Goal: Information Seeking & Learning: Understand process/instructions

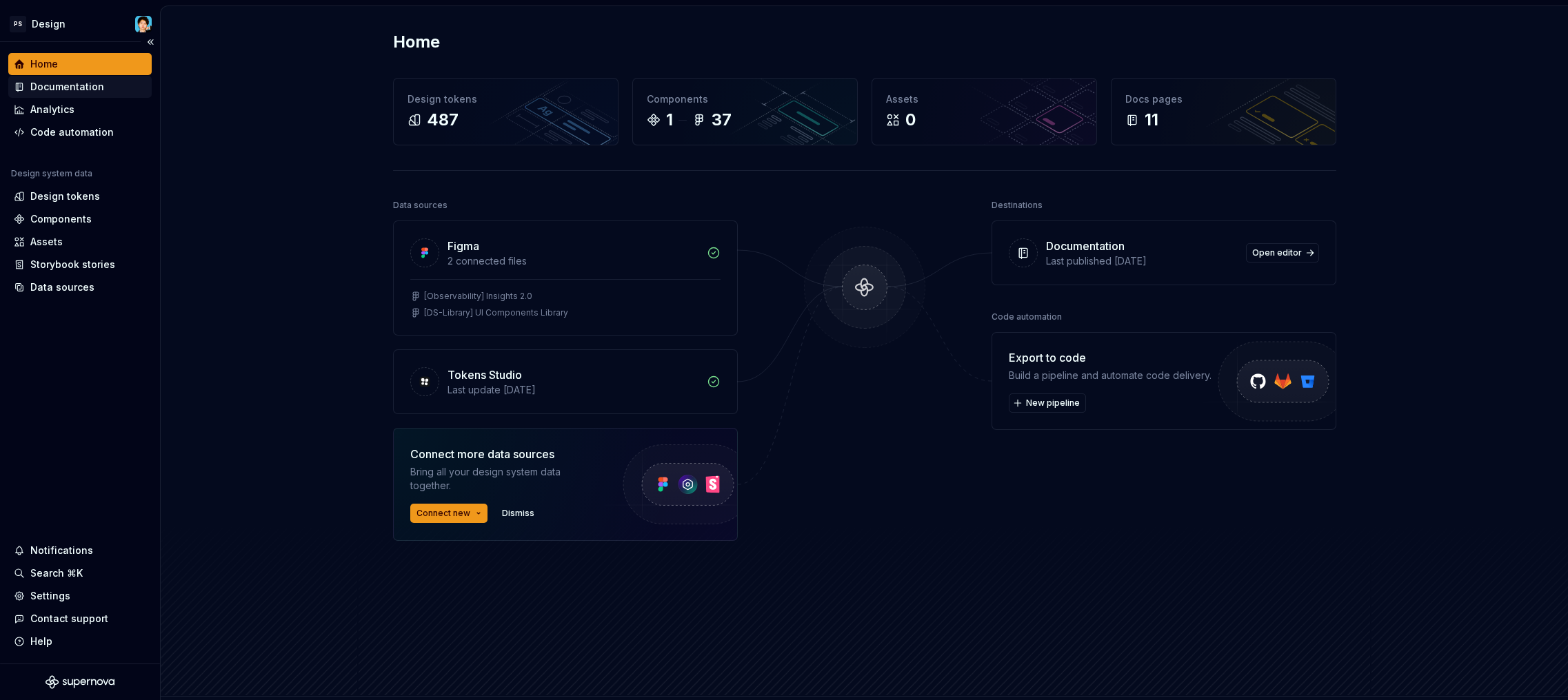
click at [59, 87] on div "Documentation" at bounding box center [67, 87] width 73 height 14
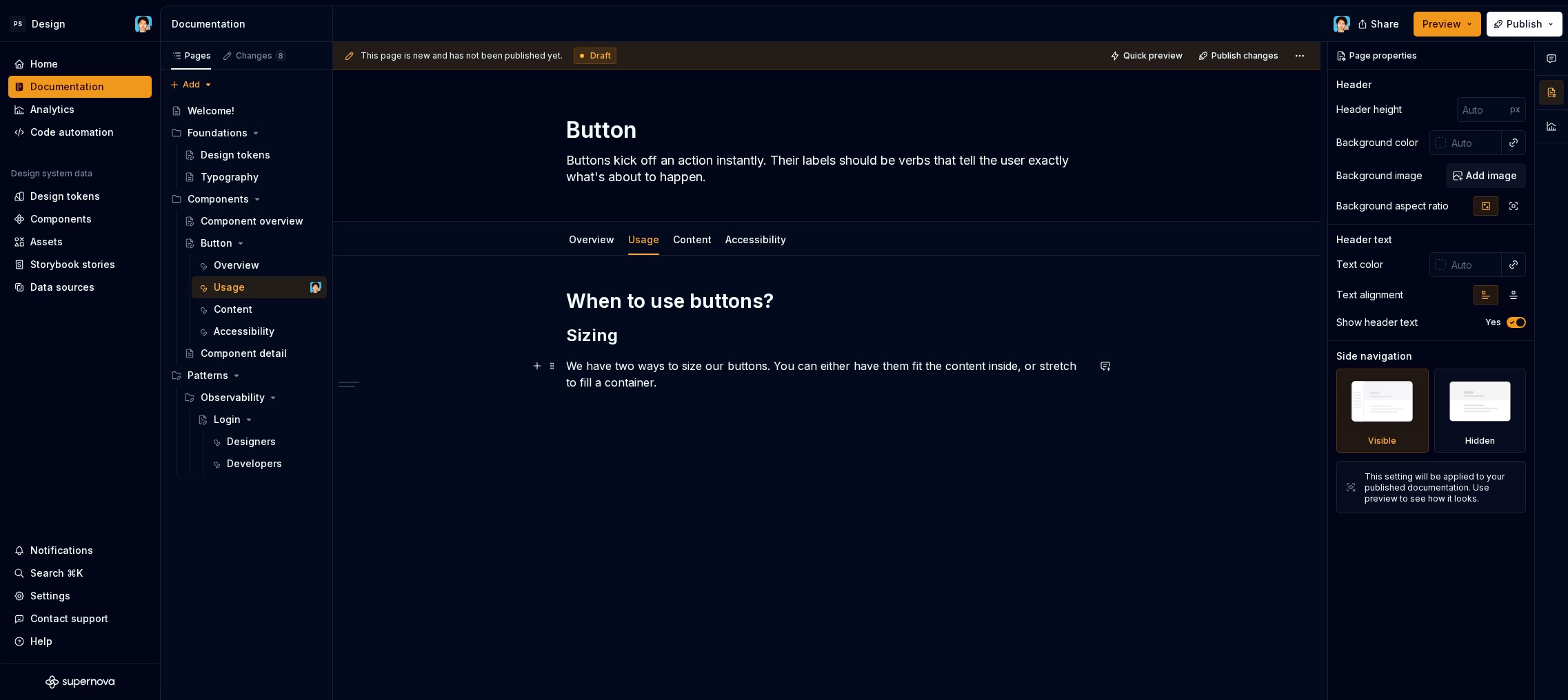
click at [679, 381] on p "We have two ways to size our buttons. You can either have them fit the content …" at bounding box center [826, 374] width 521 height 33
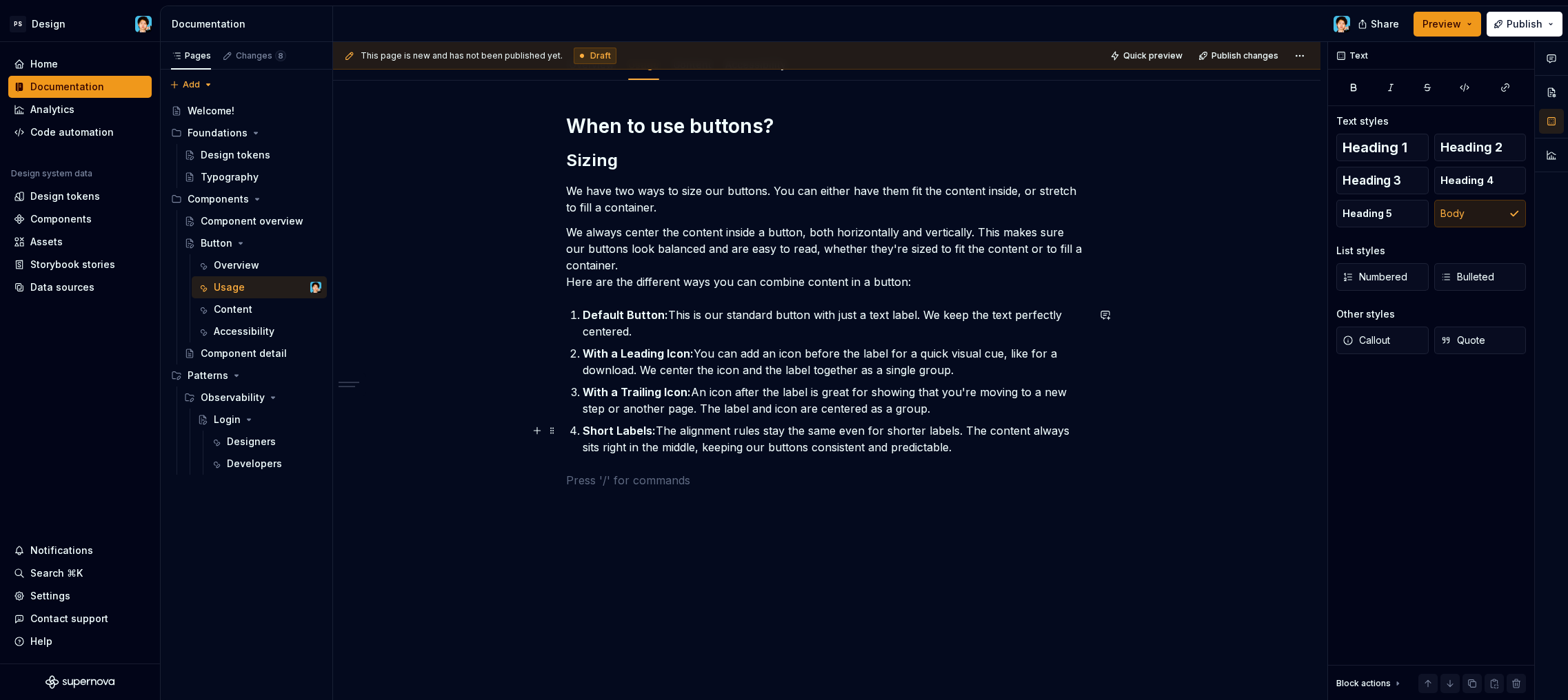
scroll to position [152, 0]
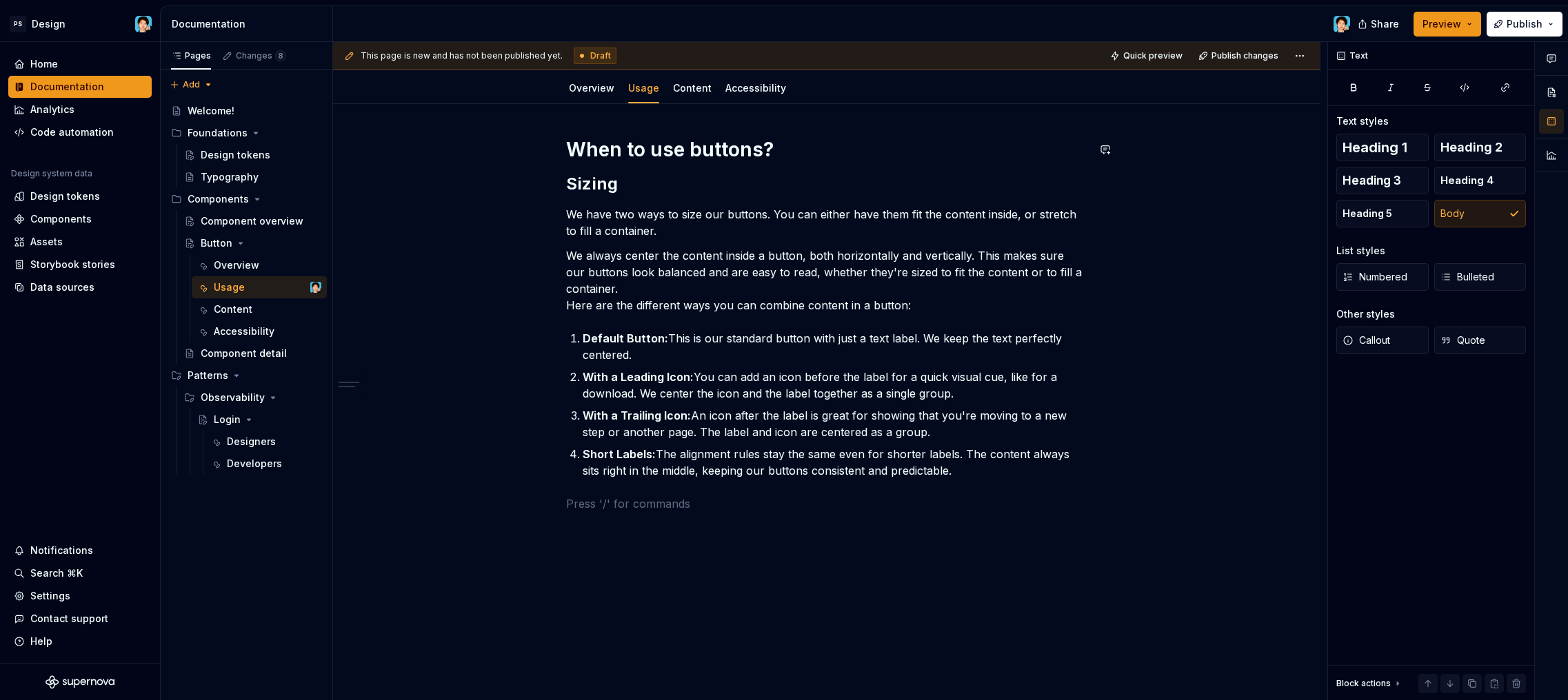
type textarea "*"
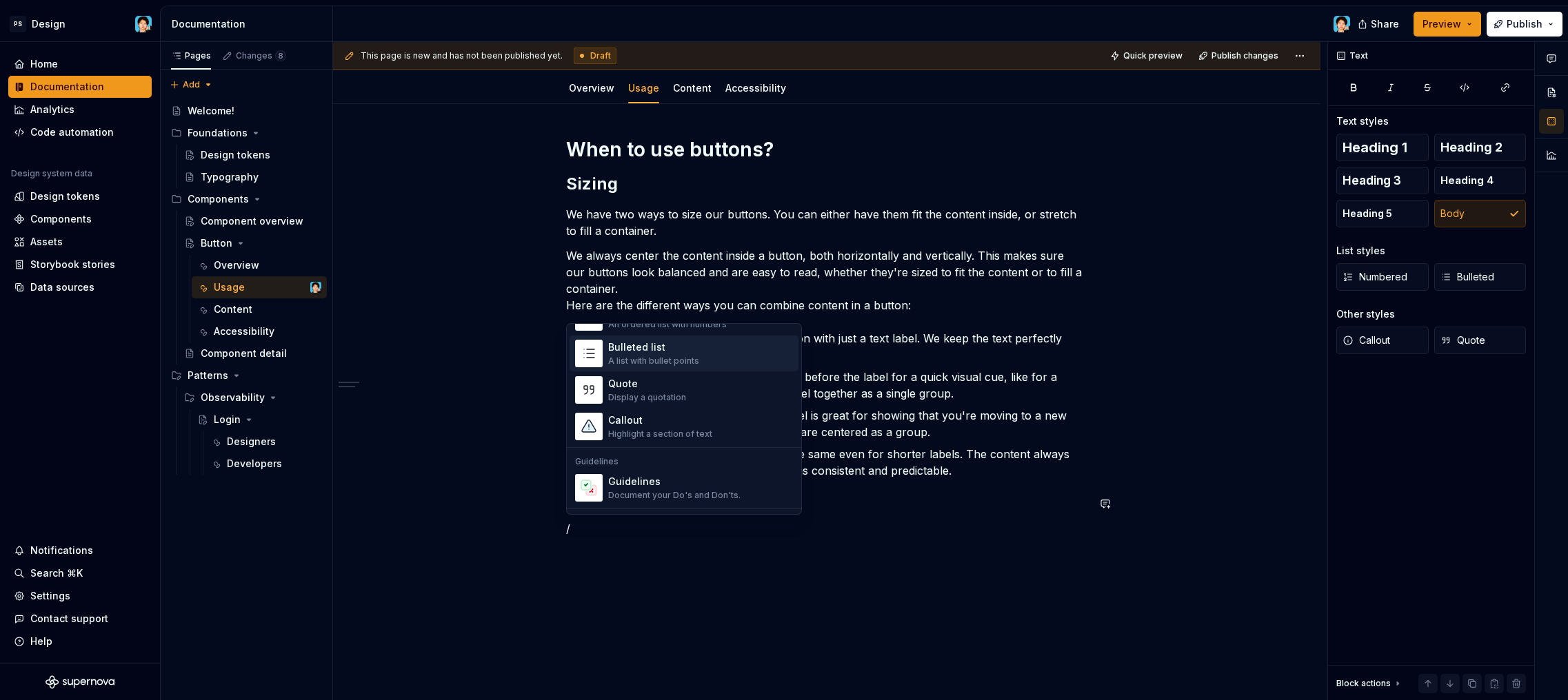
scroll to position [427, 0]
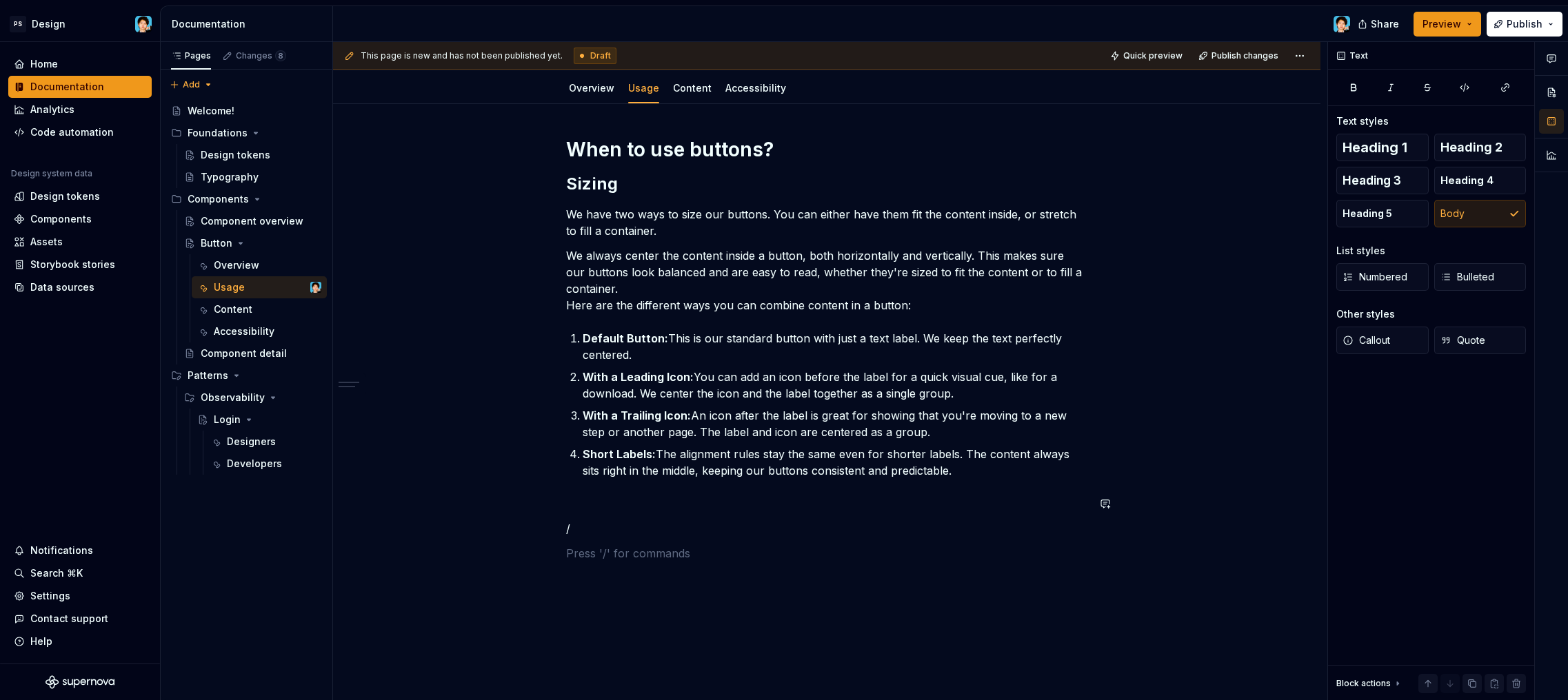
click at [878, 542] on div "When to use buttons? Sizing We have two ways to size our buttons. You can eithe…" at bounding box center [826, 349] width 521 height 425
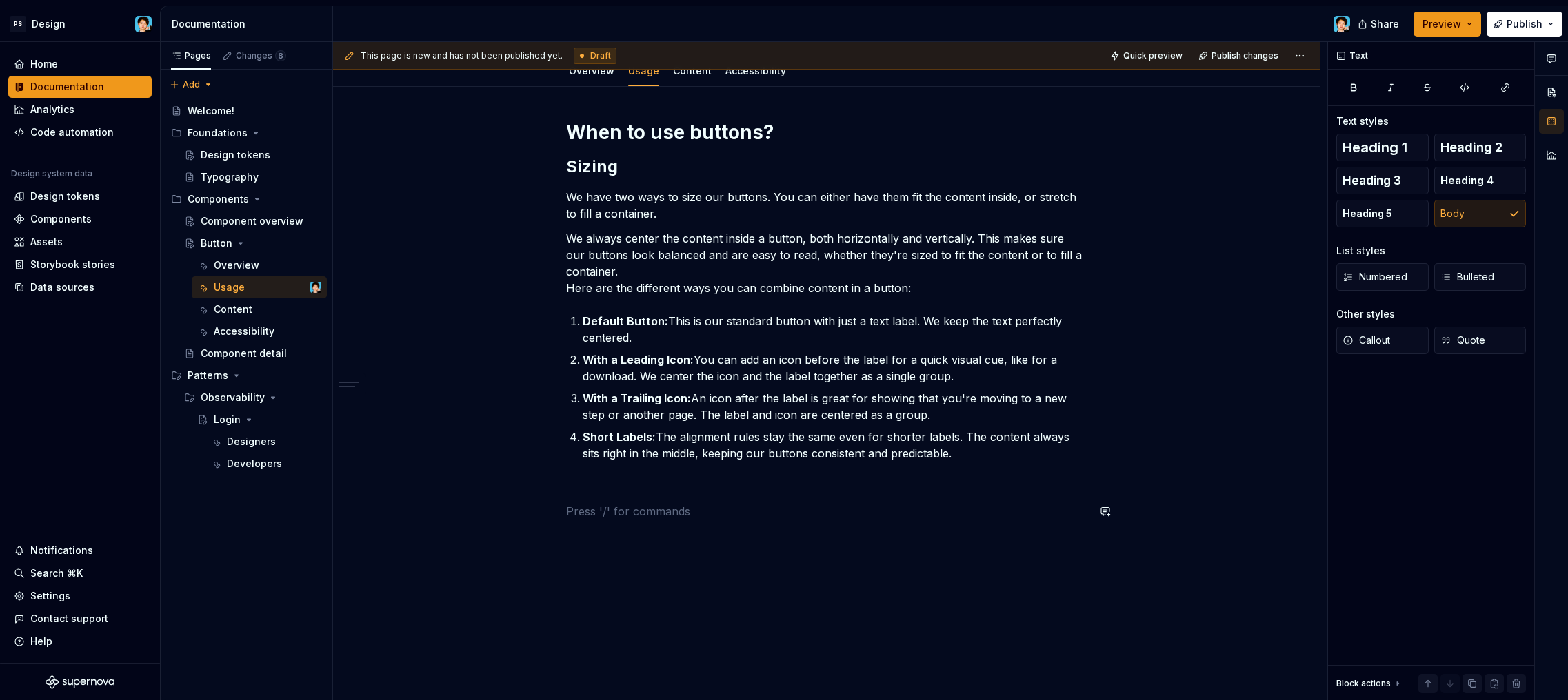
scroll to position [190, 0]
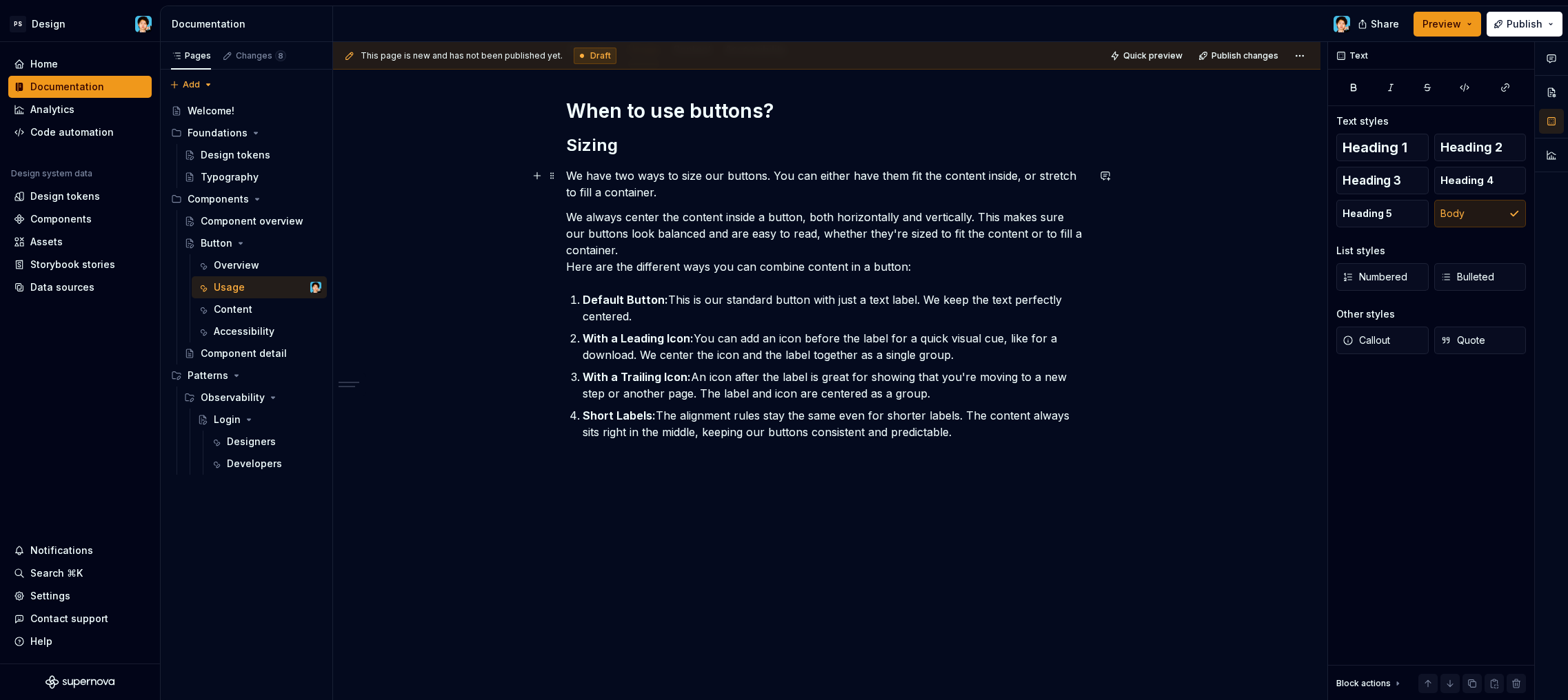
click at [830, 200] on p "We have two ways to size our buttons. You can either have them fit the content …" at bounding box center [826, 184] width 521 height 33
click at [944, 267] on p "We always center the content inside a button, both horizontally and vertically.…" at bounding box center [826, 242] width 521 height 66
click at [818, 196] on p "We have two ways to size our buttons. You can either have them fit the content …" at bounding box center [826, 184] width 521 height 33
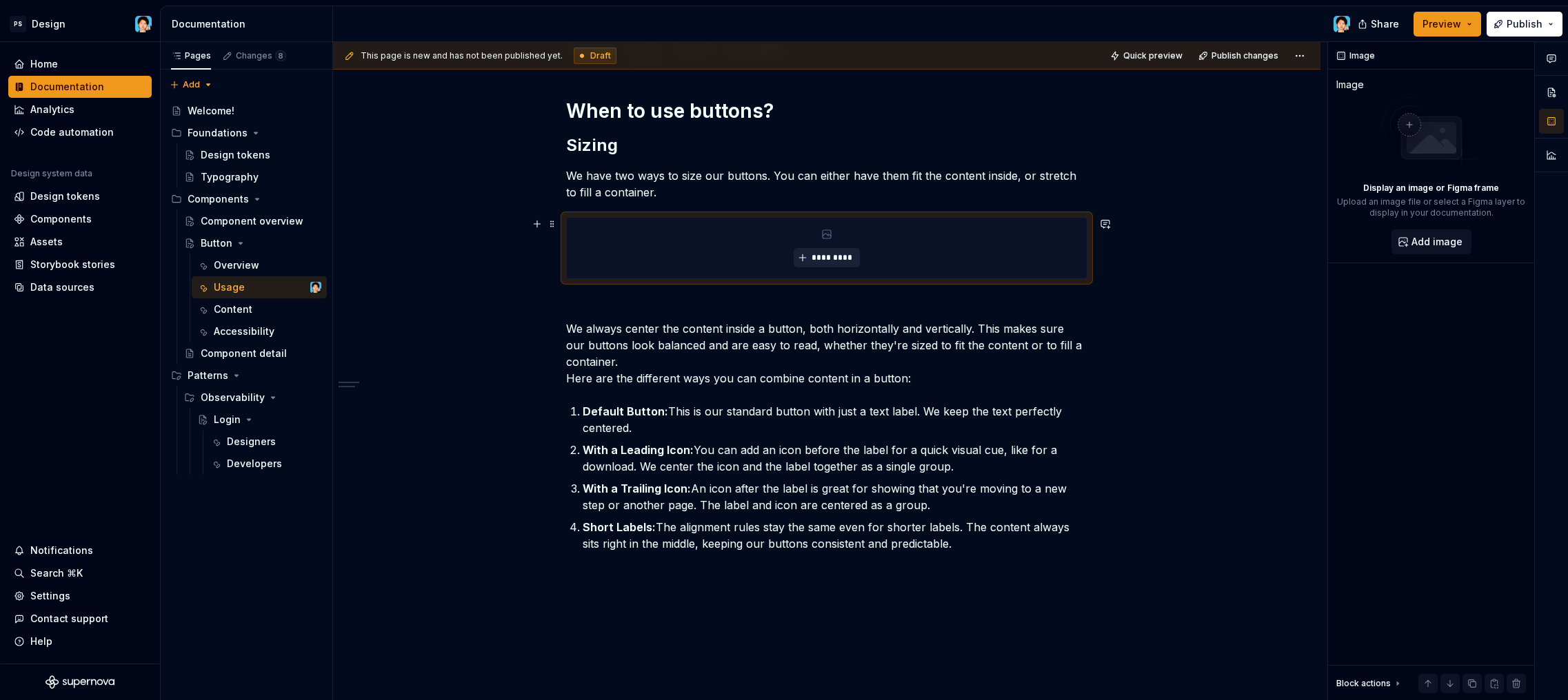
click at [855, 251] on button "*********" at bounding box center [826, 257] width 65 height 19
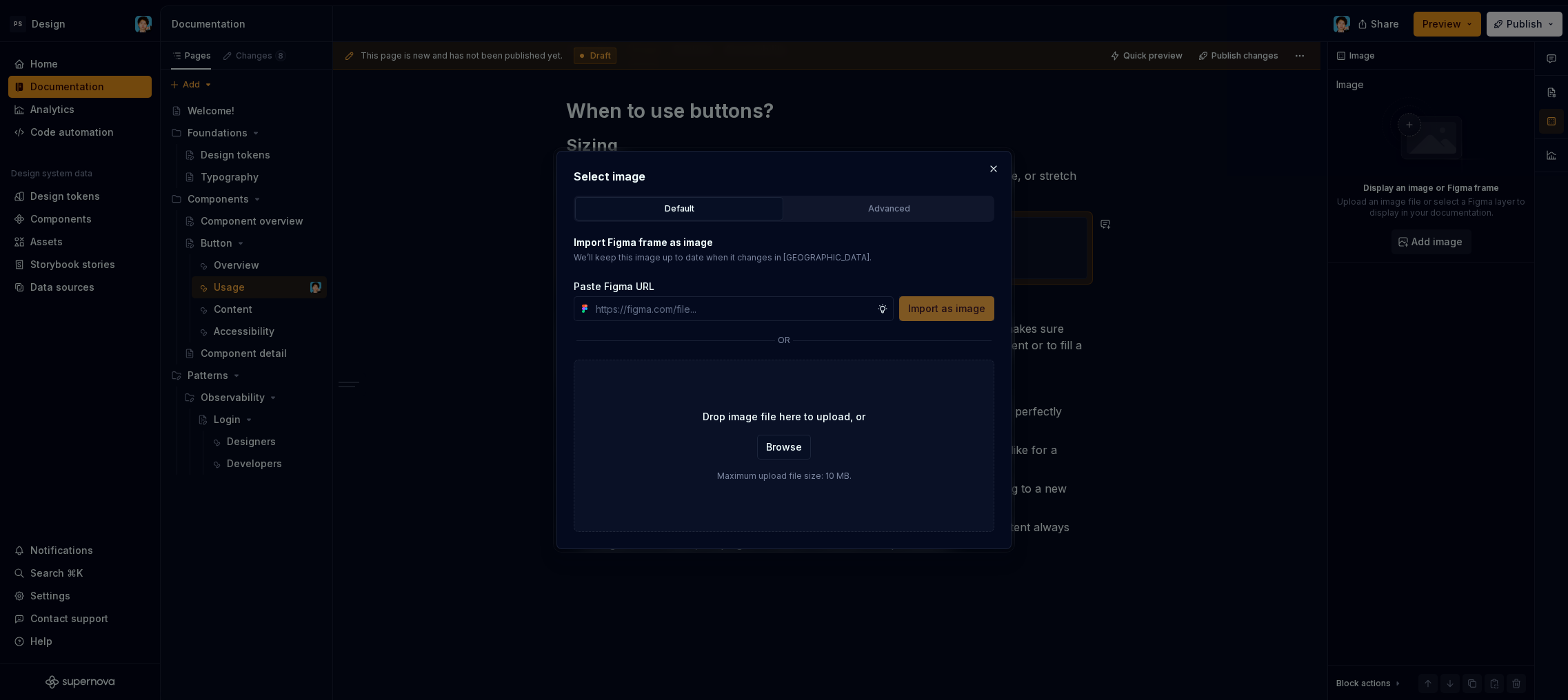
type textarea "*"
type input "[URL][DOMAIN_NAME]"
click at [957, 313] on span "Import as image" at bounding box center [947, 308] width 78 height 14
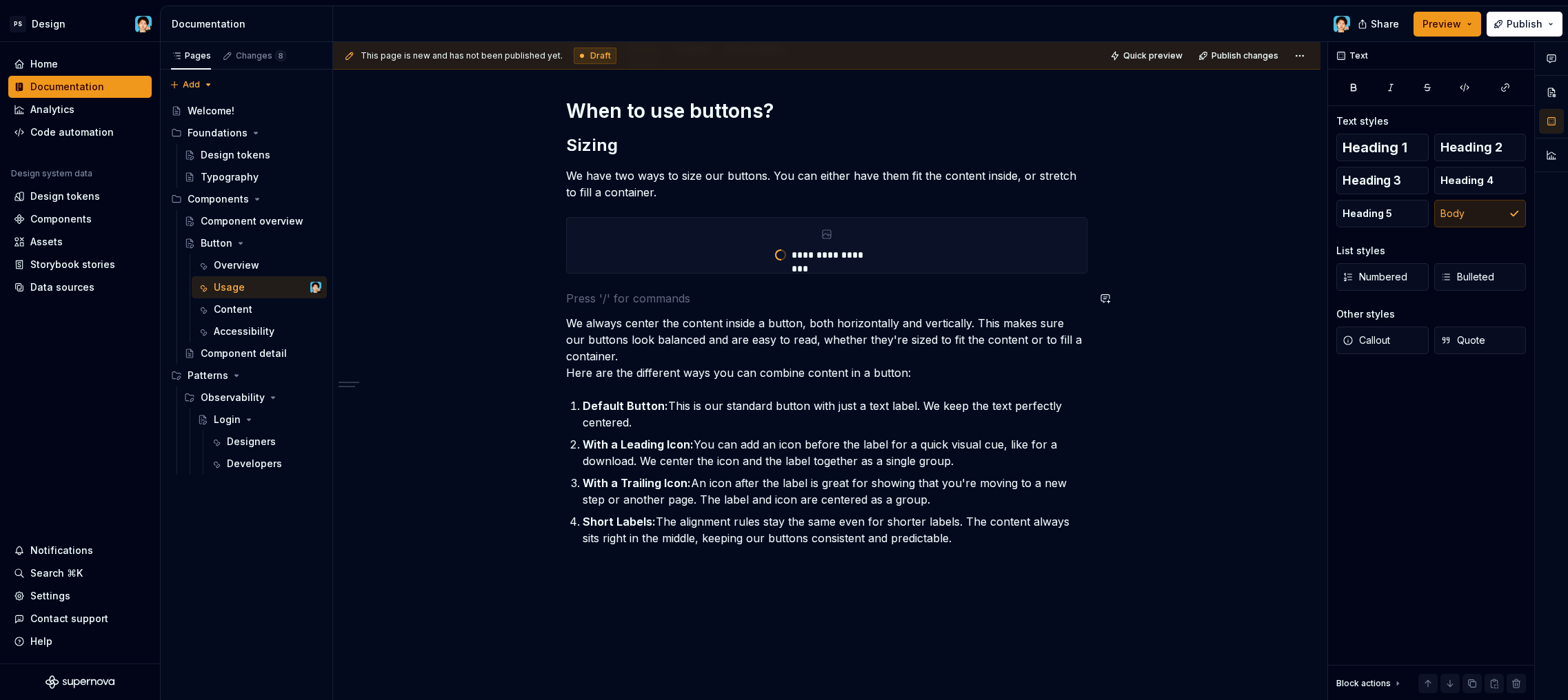
click at [738, 288] on div "**********" at bounding box center [826, 352] width 521 height 506
click at [741, 194] on p "We have two ways to size our buttons. You can either have them fit the content …" at bounding box center [826, 184] width 521 height 33
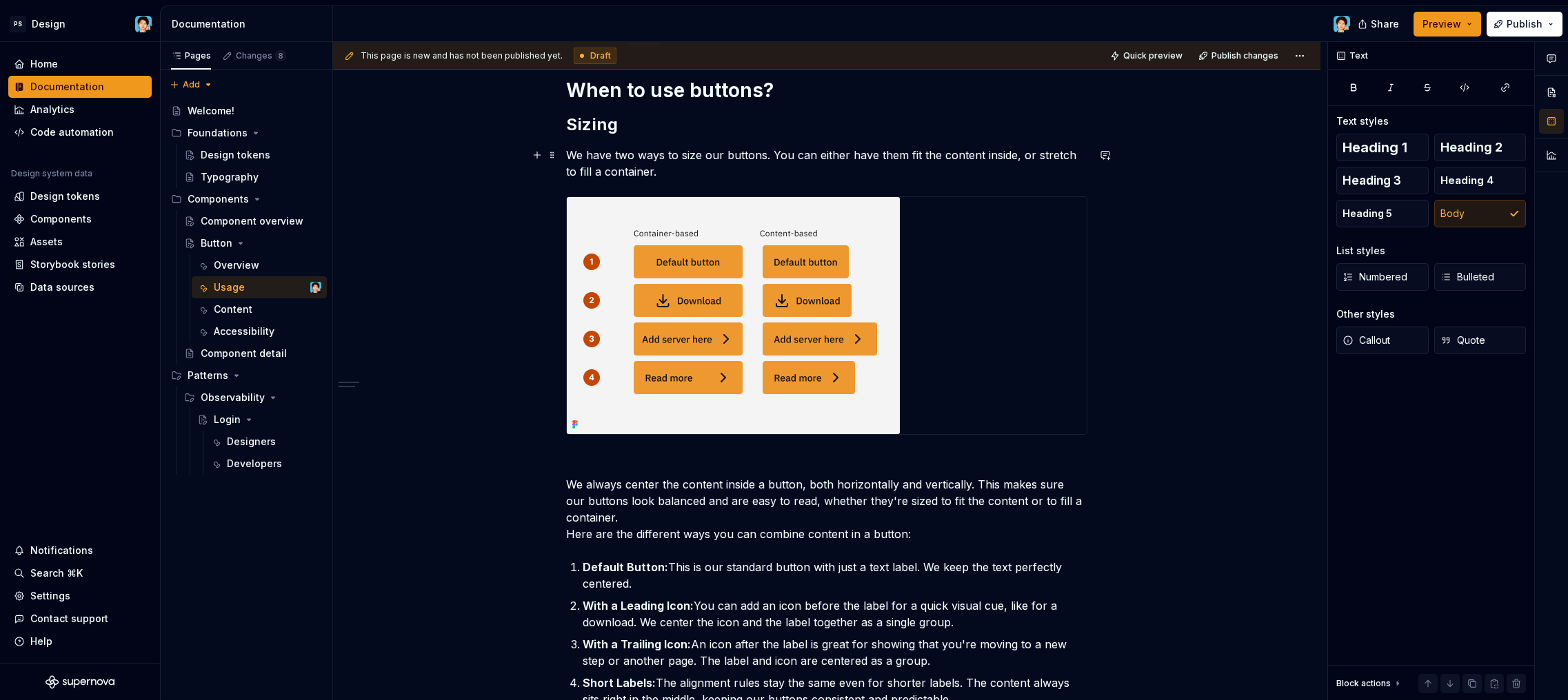
scroll to position [262, 0]
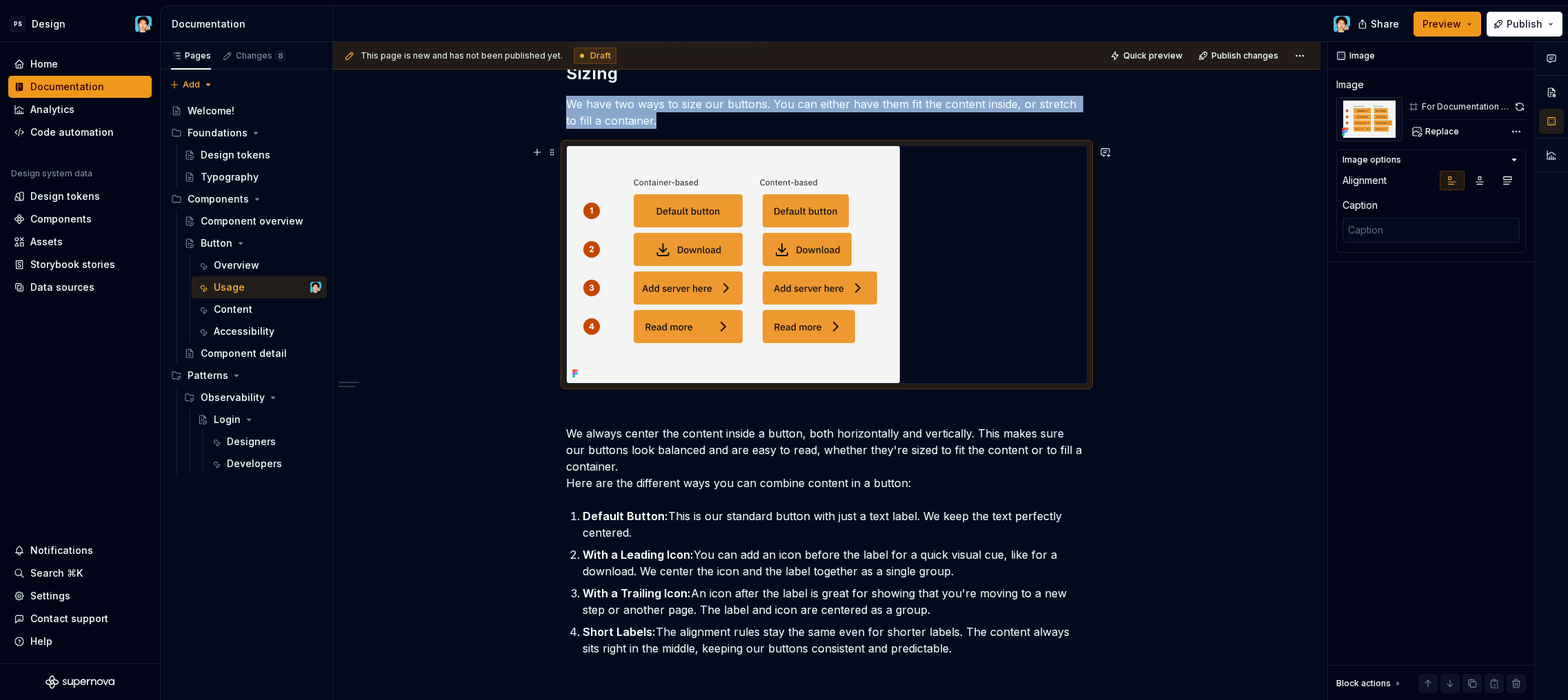
click at [736, 214] on img at bounding box center [733, 265] width 333 height 237
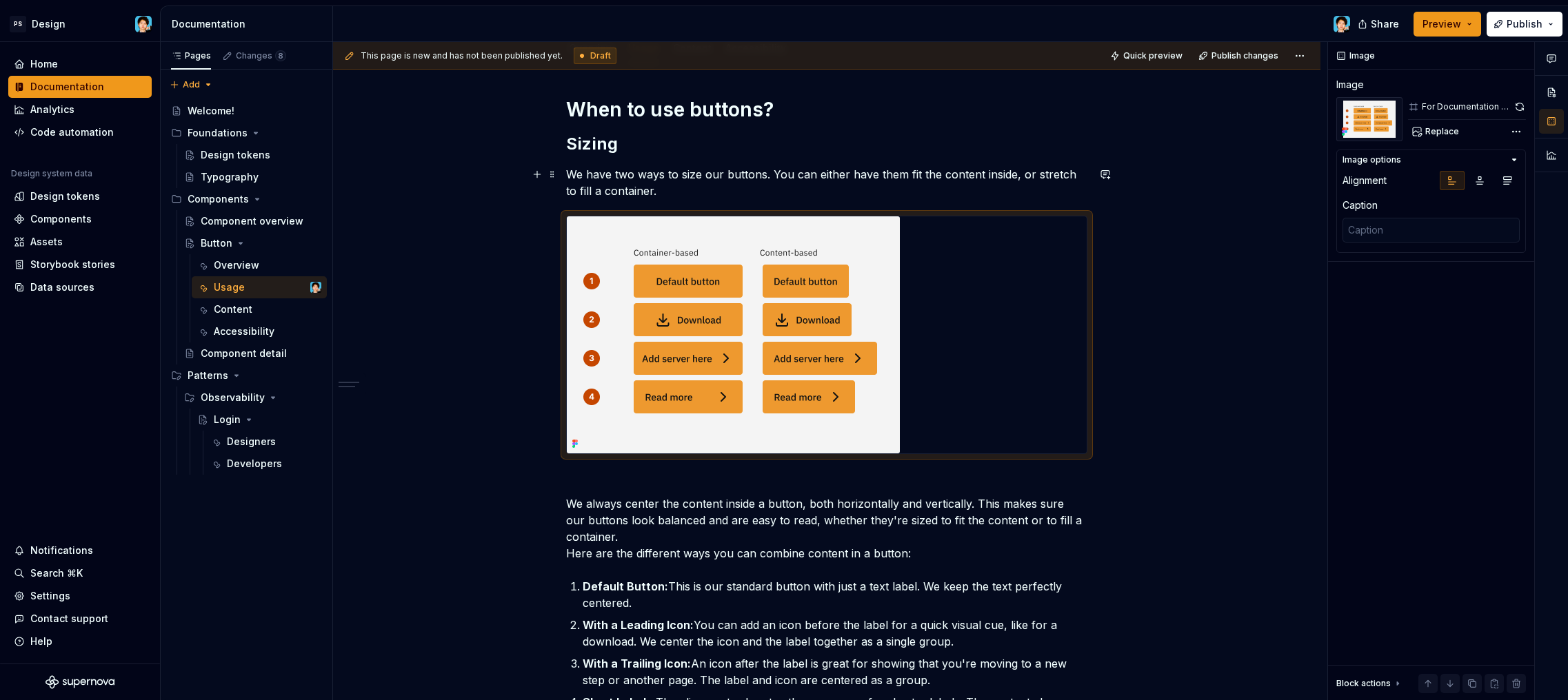
click at [898, 195] on p "We have two ways to size our buttons. You can either have them fit the content …" at bounding box center [826, 182] width 521 height 33
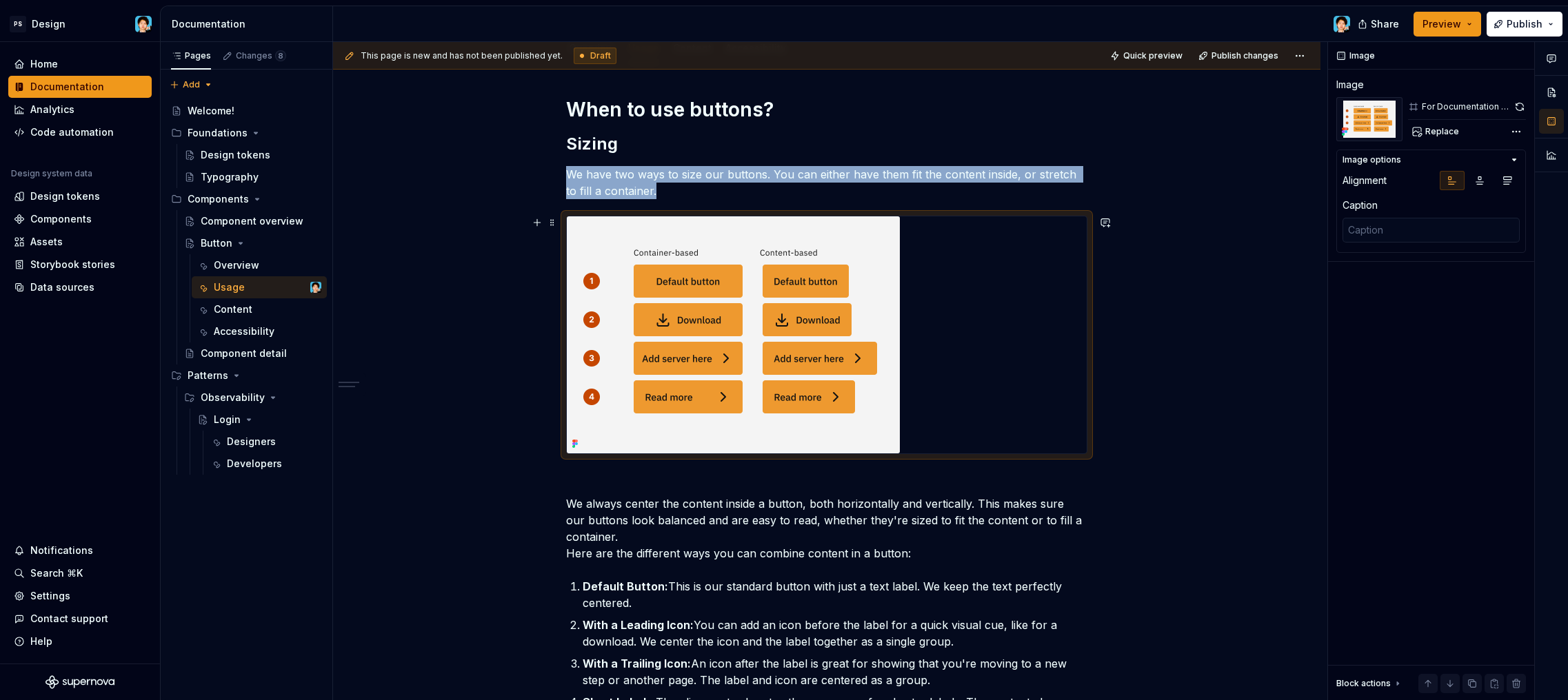
click at [985, 365] on div at bounding box center [826, 336] width 520 height 237
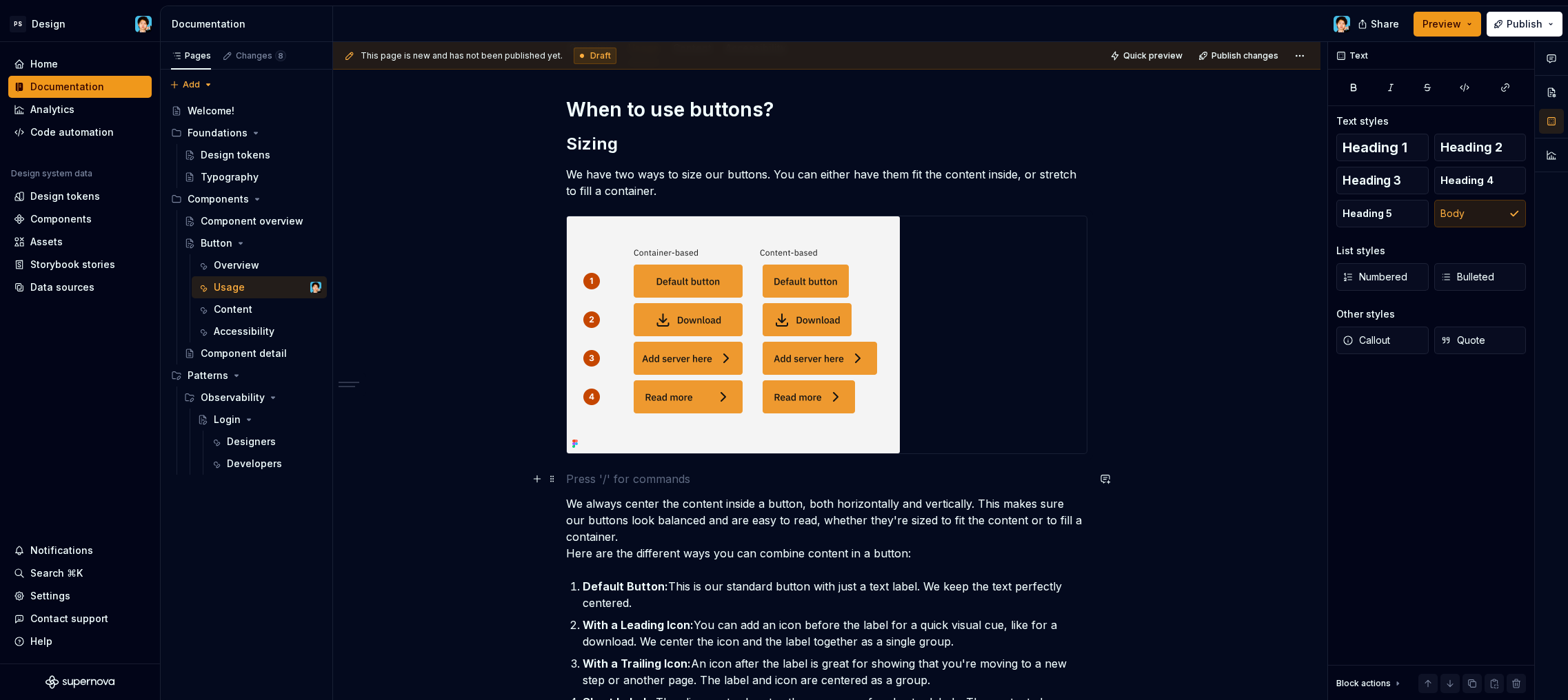
click at [957, 474] on p at bounding box center [826, 479] width 521 height 16
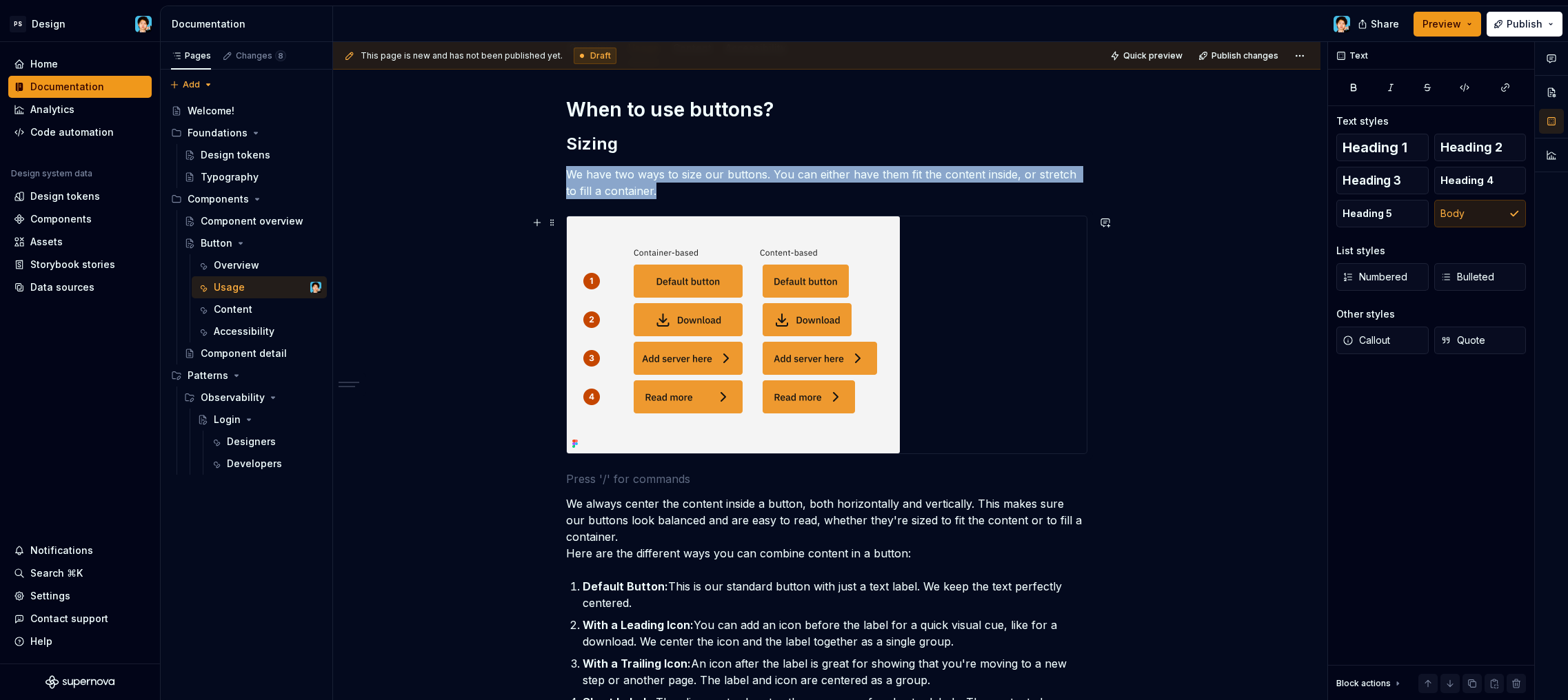
click at [962, 390] on div at bounding box center [826, 336] width 520 height 237
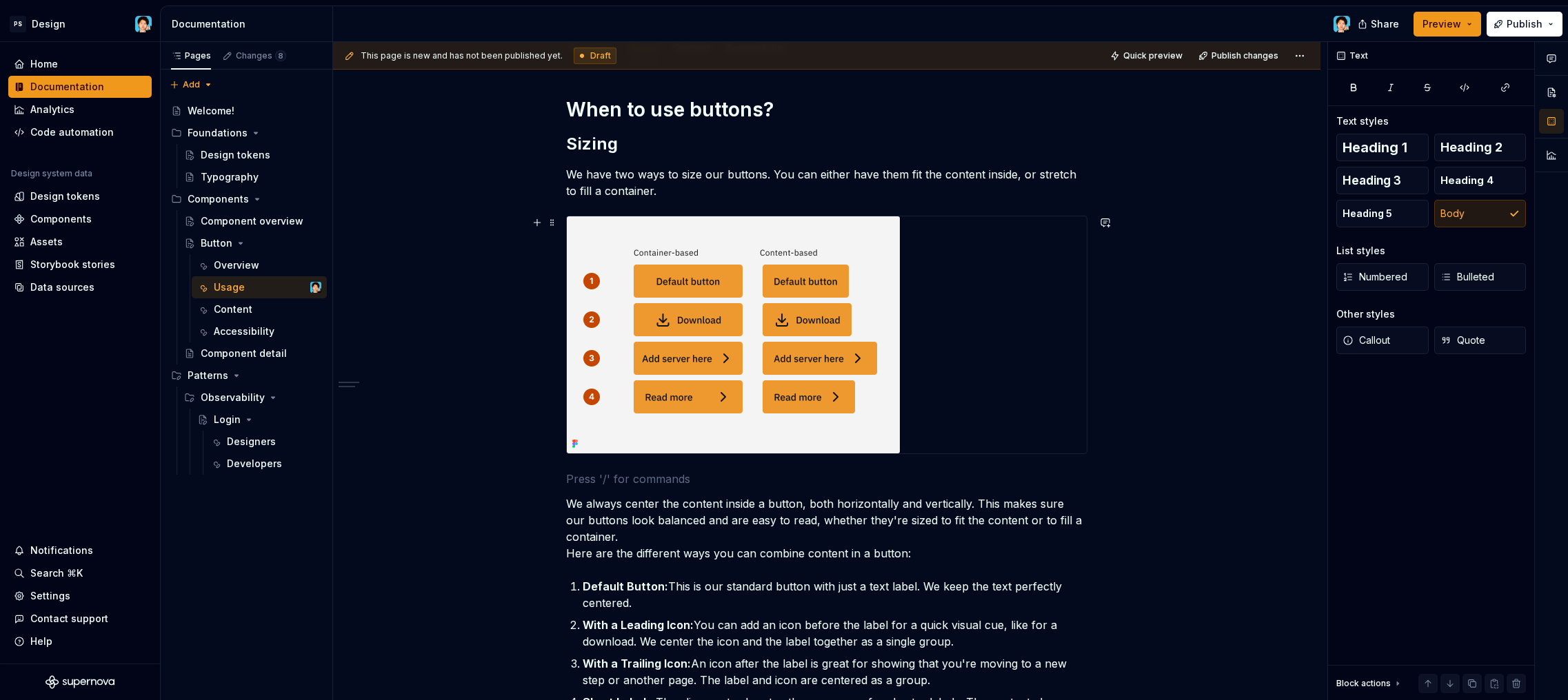
click at [1156, 451] on div "When to use buttons? Sizing We have two ways to size our buttons. You can eithe…" at bounding box center [826, 538] width 987 height 948
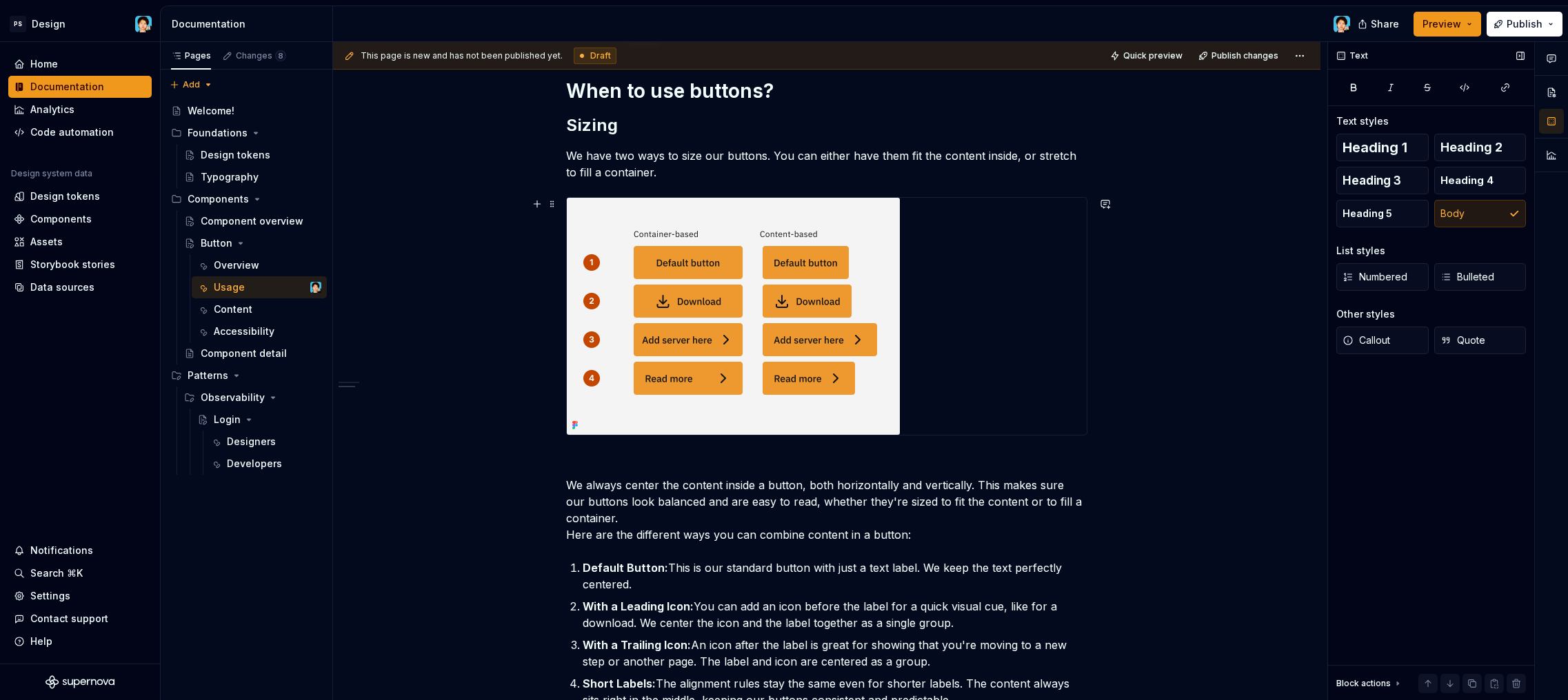
scroll to position [280, 0]
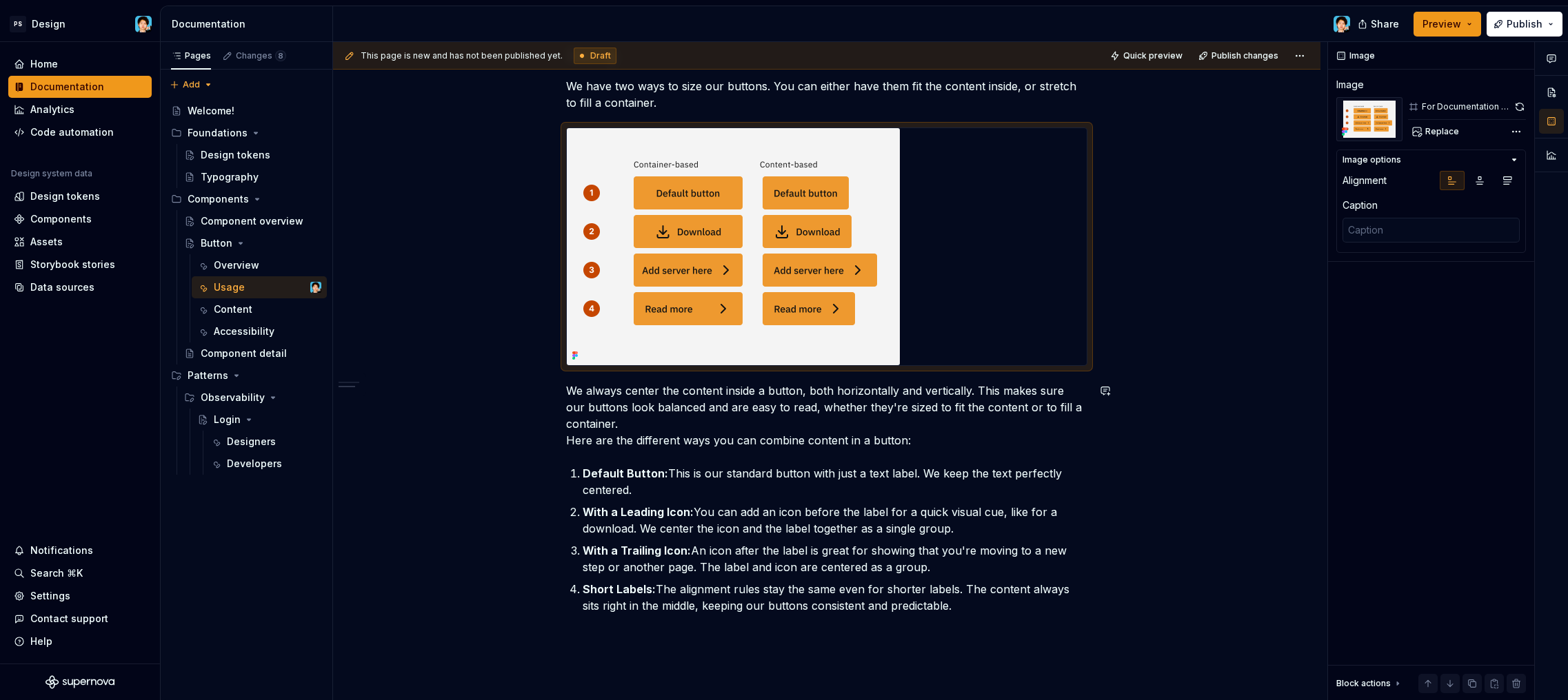
click at [1024, 456] on div "When to use buttons? Sizing We have two ways to size our buttons. You can eithe…" at bounding box center [826, 341] width 521 height 663
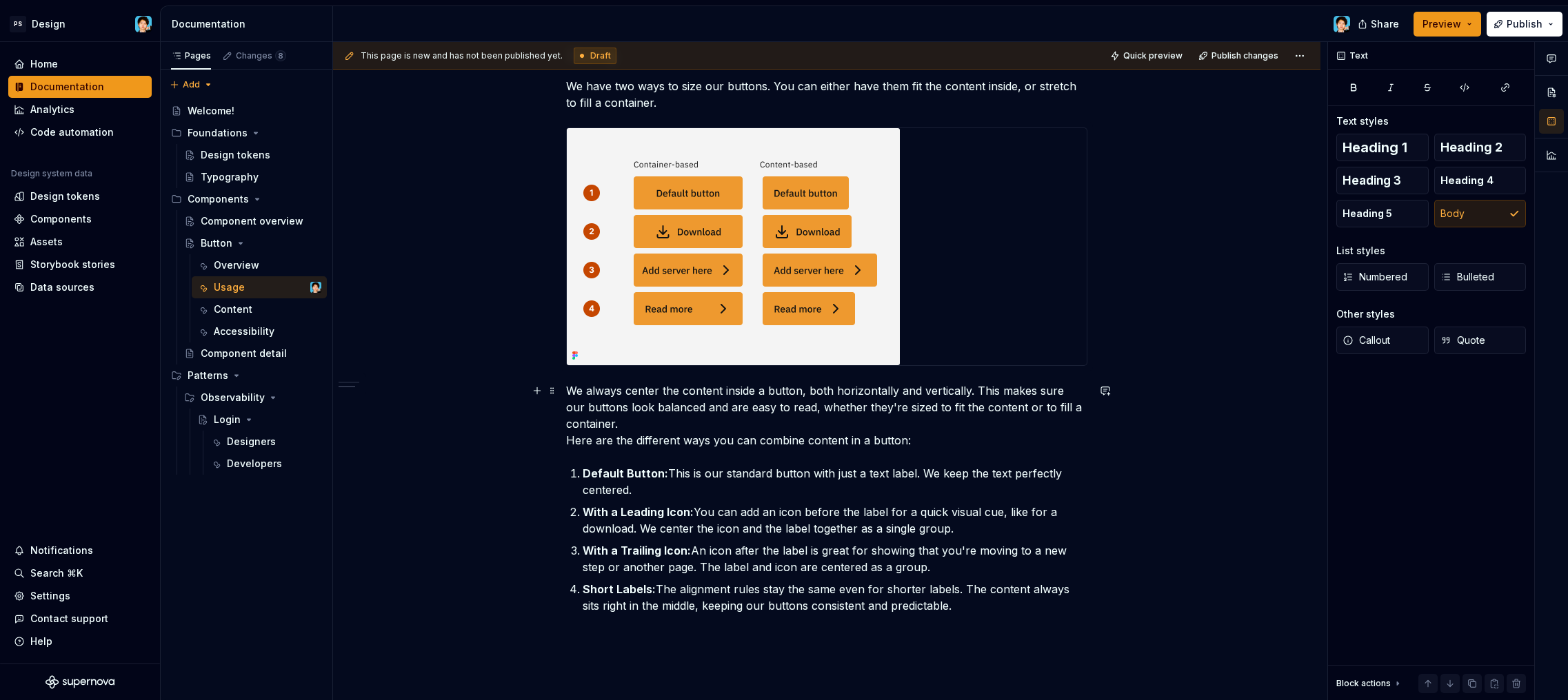
click at [994, 425] on p "We always center the content inside a button, both horizontally and vertically.…" at bounding box center [826, 416] width 521 height 66
click at [746, 488] on p "Default Button: This is our standard button with just a text label. We keep the…" at bounding box center [836, 482] width 505 height 33
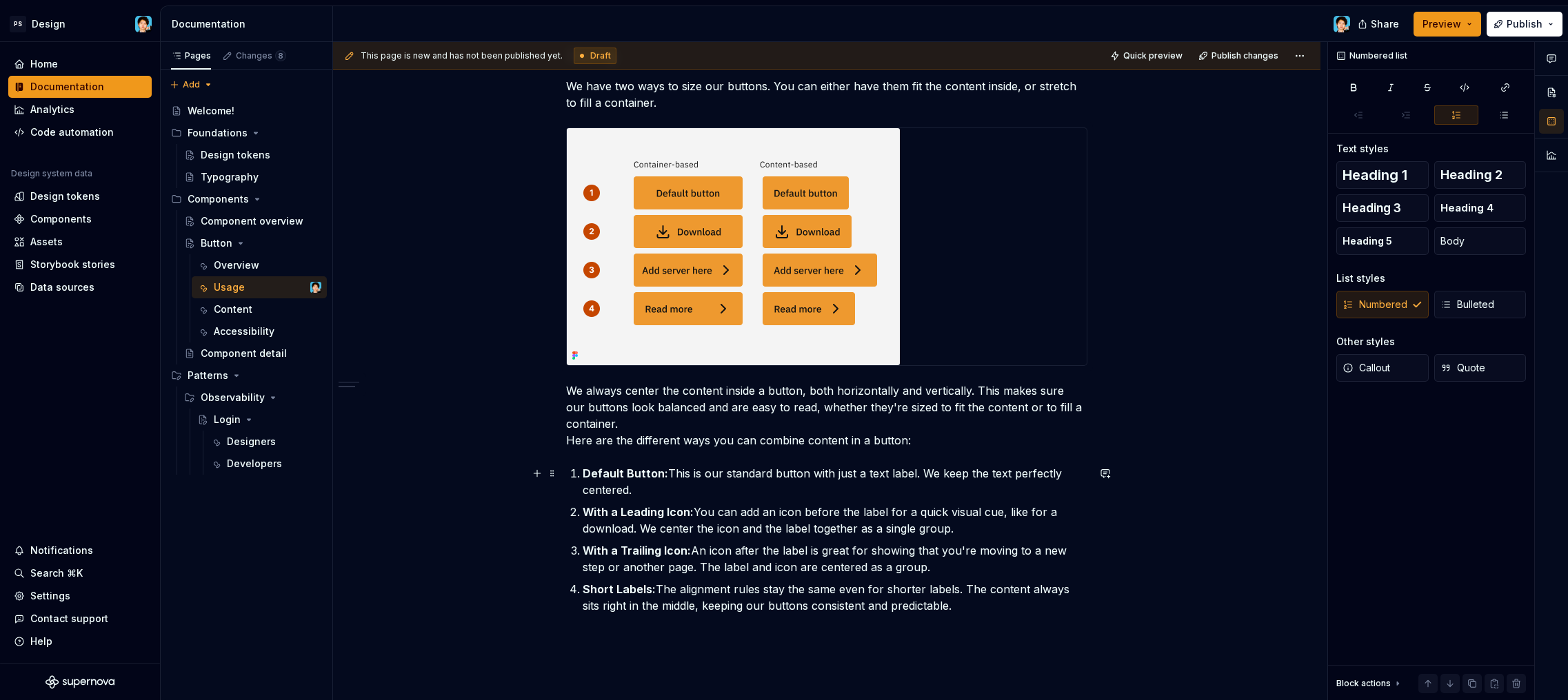
scroll to position [263, 0]
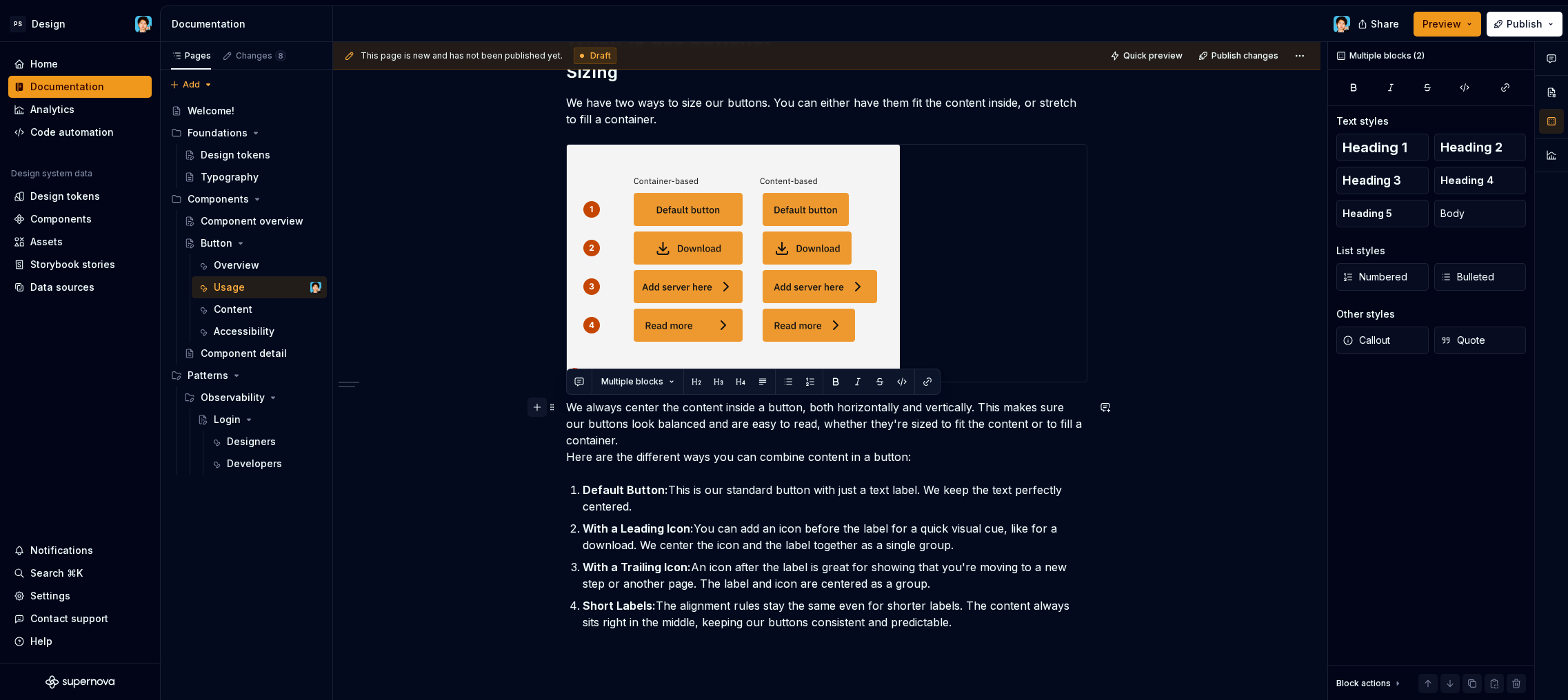
drag, startPoint x: 952, startPoint y: 630, endPoint x: 534, endPoint y: 406, distance: 474.2
click at [566, 406] on div "When to use buttons? Sizing We have two ways to size our buttons. You can eithe…" at bounding box center [826, 365] width 521 height 679
click at [822, 511] on p "Default Button: This is our standard button with just a text label. We keep the…" at bounding box center [836, 498] width 505 height 33
drag, startPoint x: 990, startPoint y: 625, endPoint x: 562, endPoint y: 459, distance: 459.1
click at [562, 459] on div "When to use buttons? Sizing We have two ways to size our buttons. You can eithe…" at bounding box center [826, 454] width 987 height 923
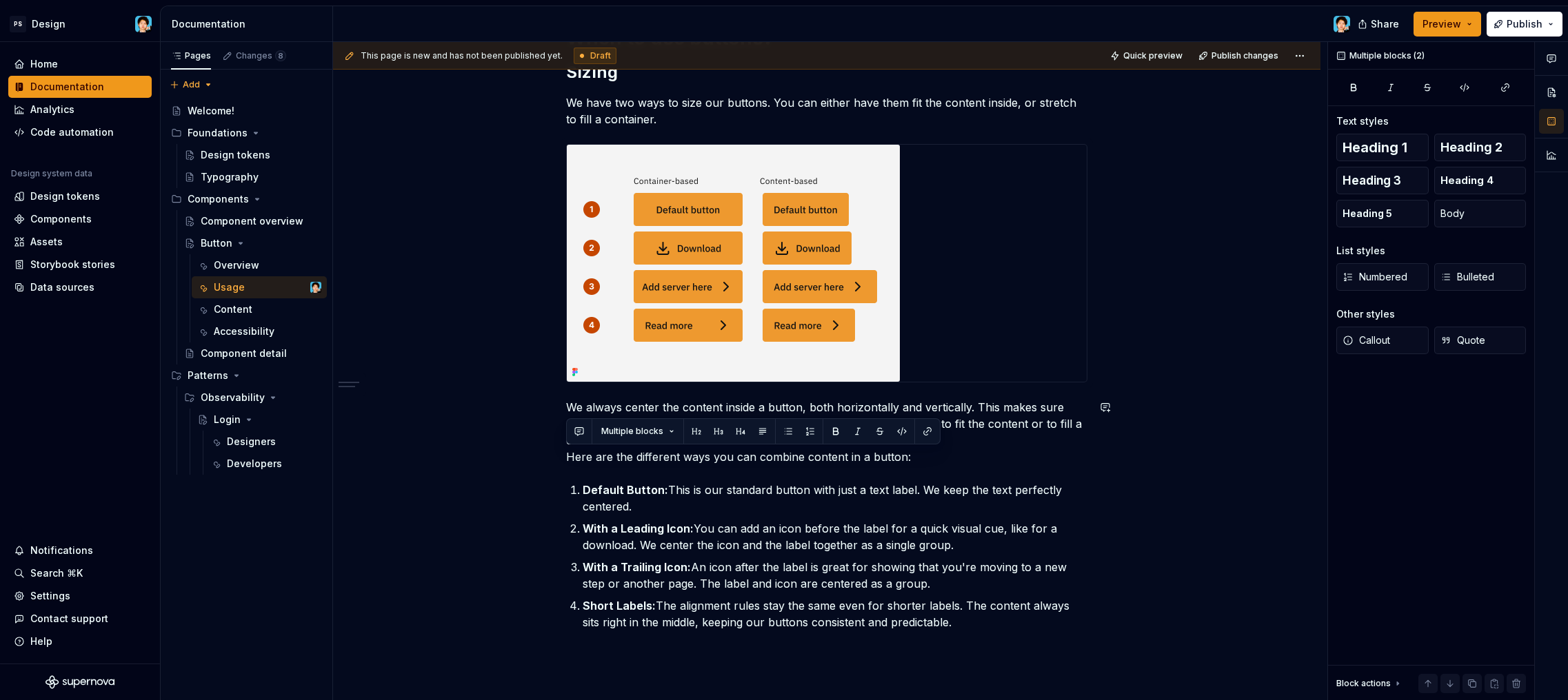
scroll to position [1, 0]
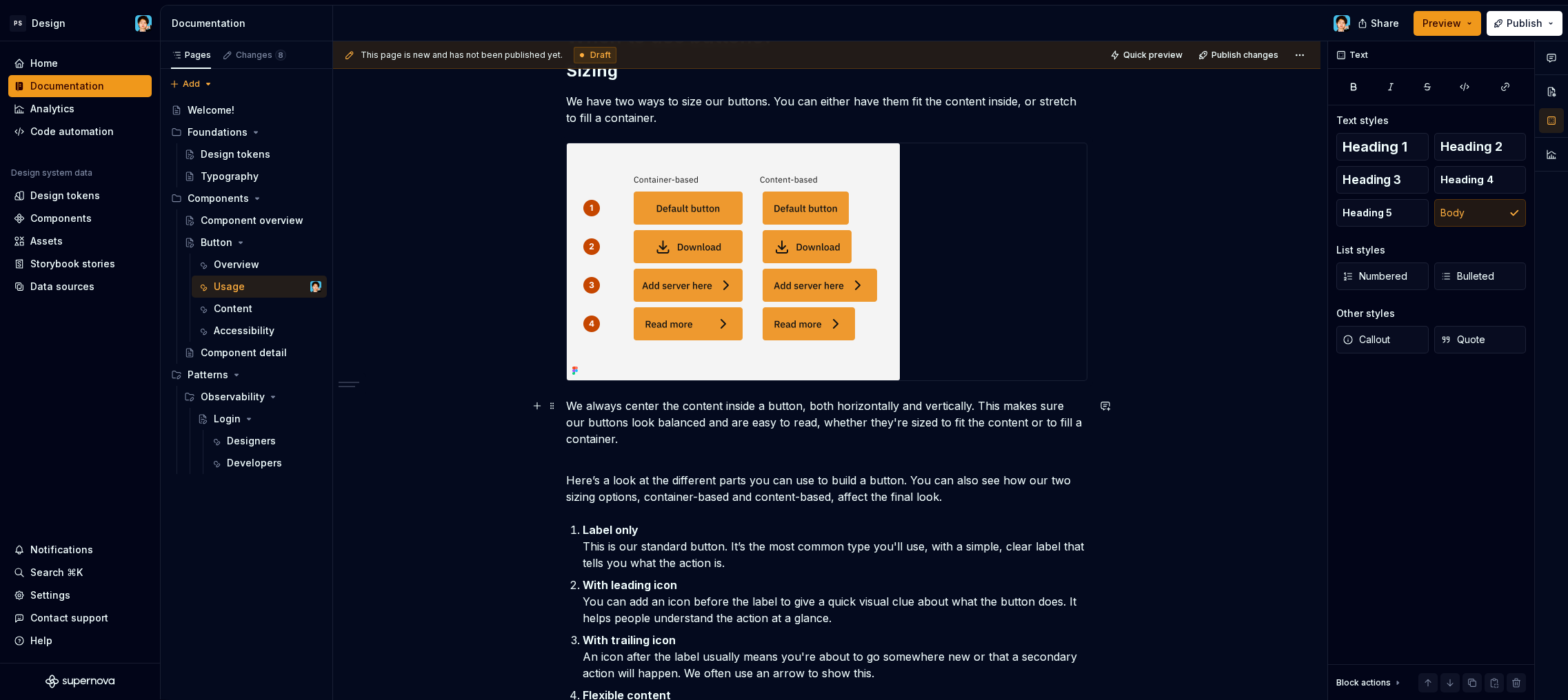
click at [664, 453] on p "We always center the content inside a button, both horizontally and vertically.…" at bounding box center [826, 430] width 521 height 66
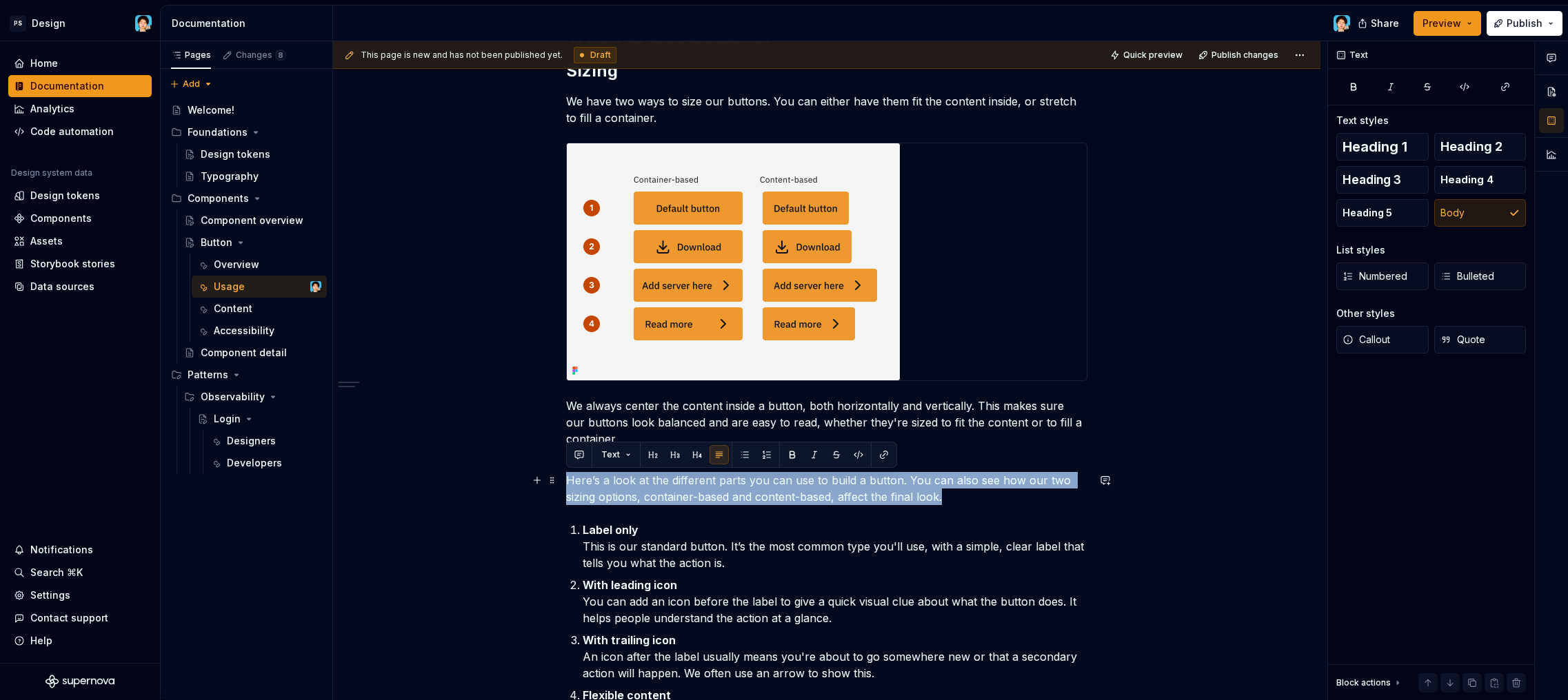
drag, startPoint x: 951, startPoint y: 503, endPoint x: 559, endPoint y: 477, distance: 392.9
click at [559, 477] on div "When to use buttons? Sizing We have two ways to size our buttons. You can eithe…" at bounding box center [826, 514] width 987 height 1047
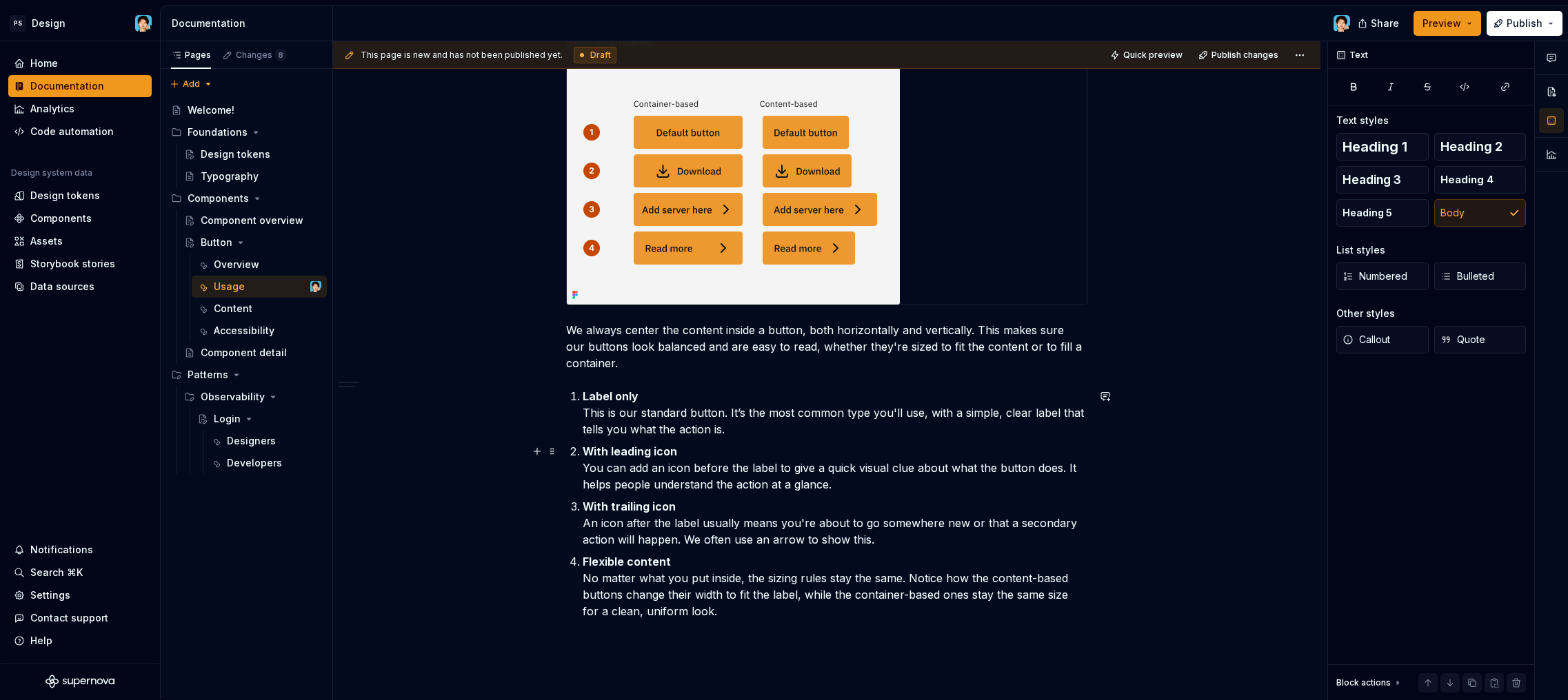
scroll to position [120, 0]
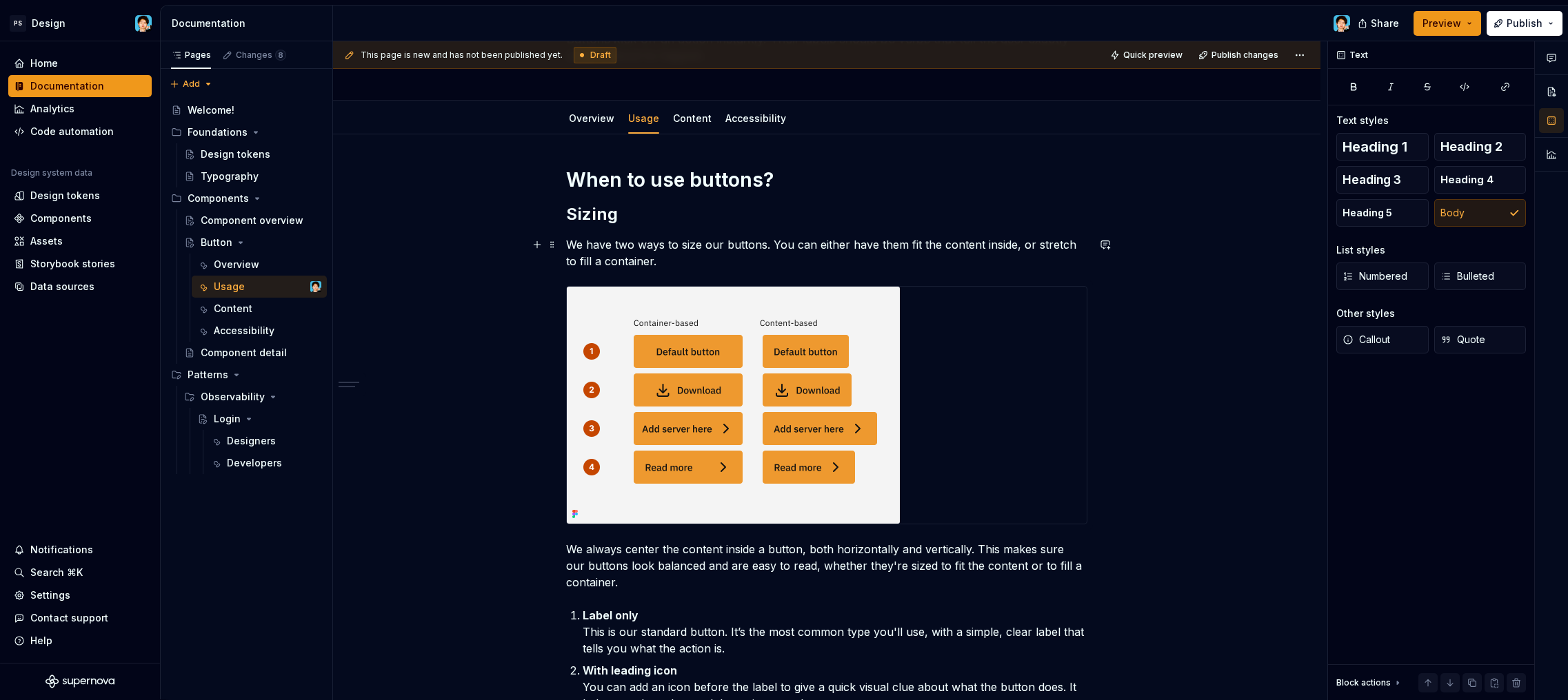
click at [684, 265] on p "We have two ways to size our buttons. You can either have them fit the content …" at bounding box center [826, 253] width 521 height 33
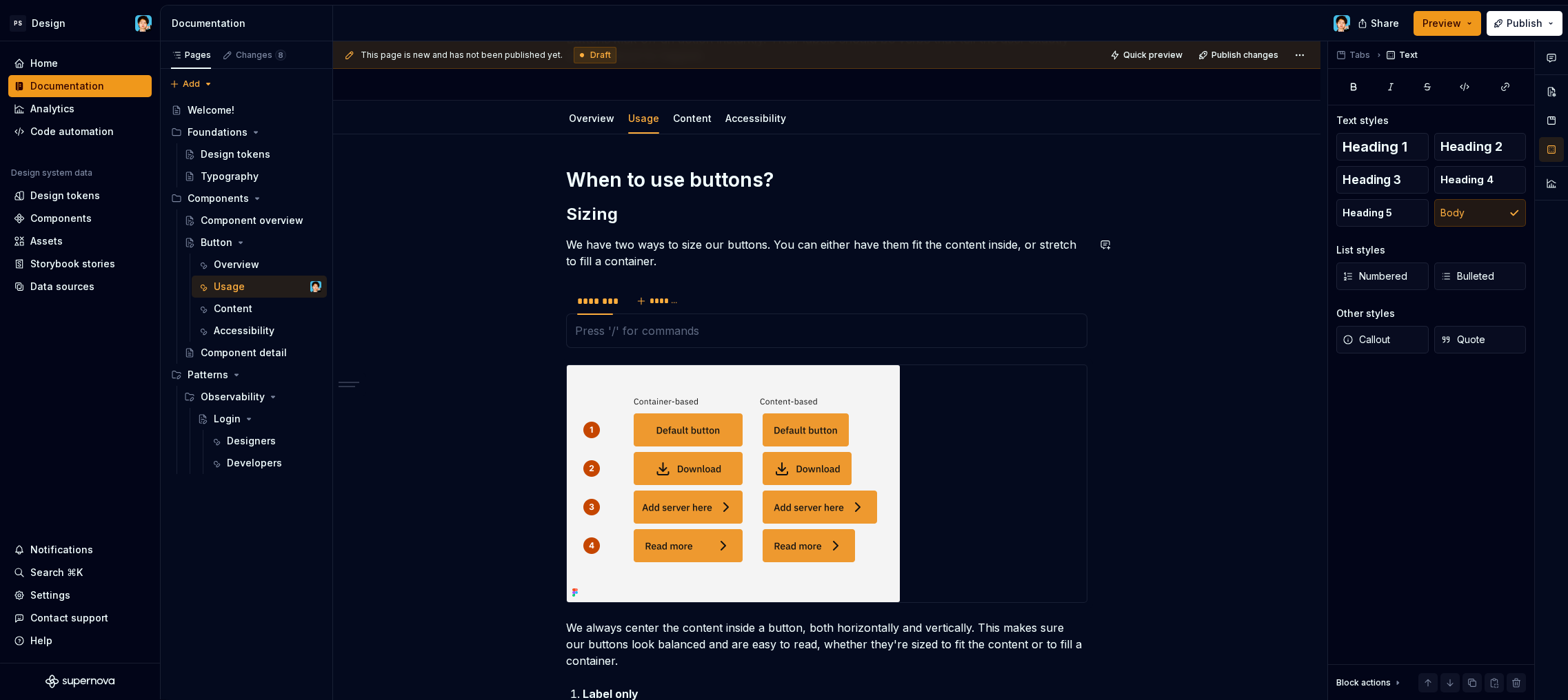
type textarea "*"
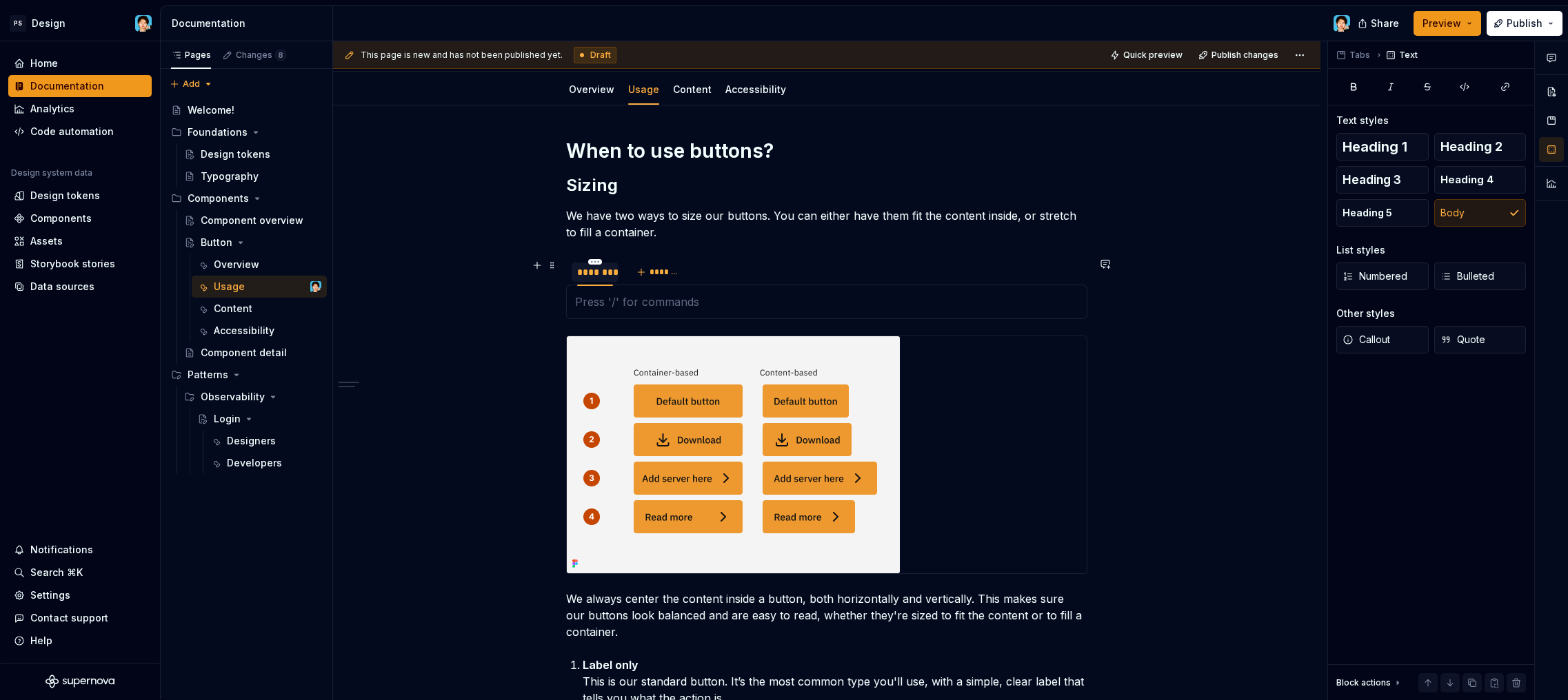
click at [600, 270] on div "********" at bounding box center [595, 272] width 35 height 14
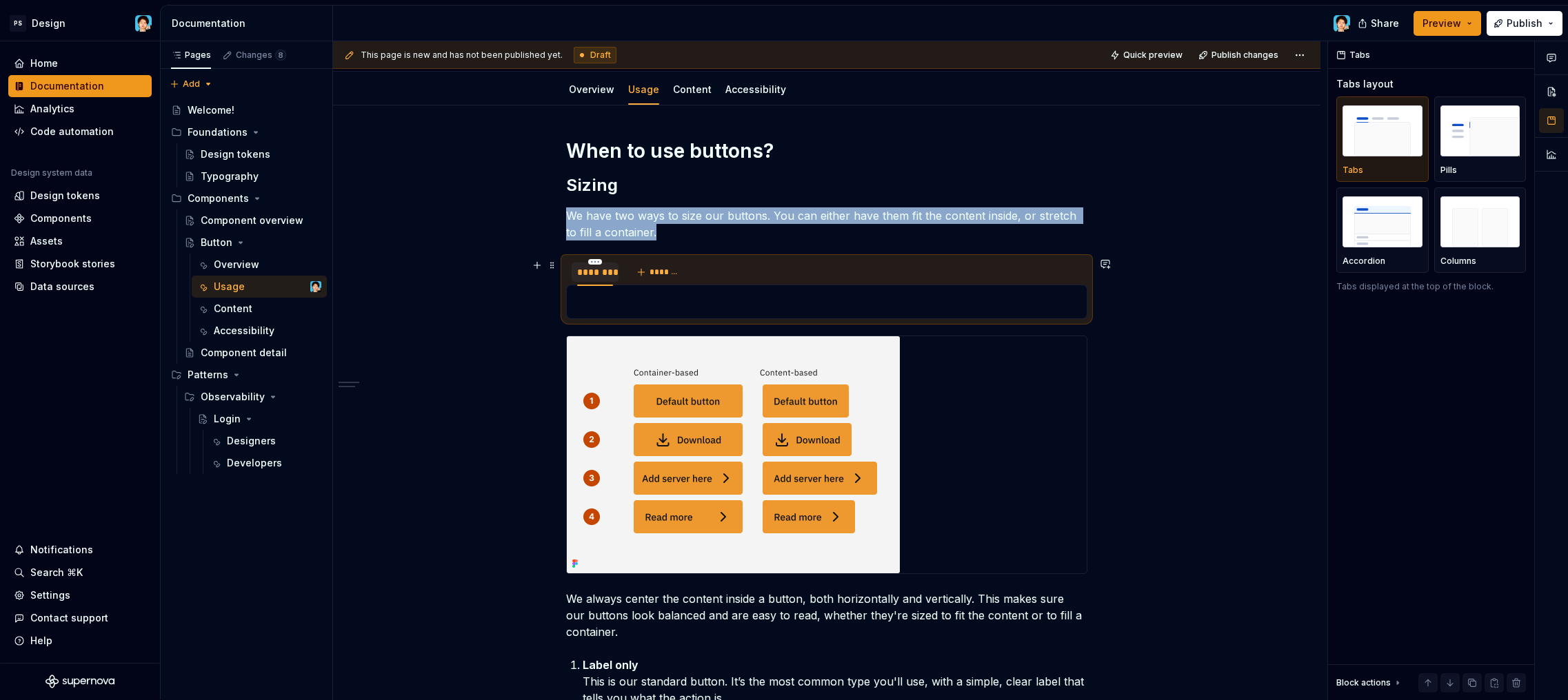
click at [600, 270] on div "********" at bounding box center [595, 272] width 35 height 14
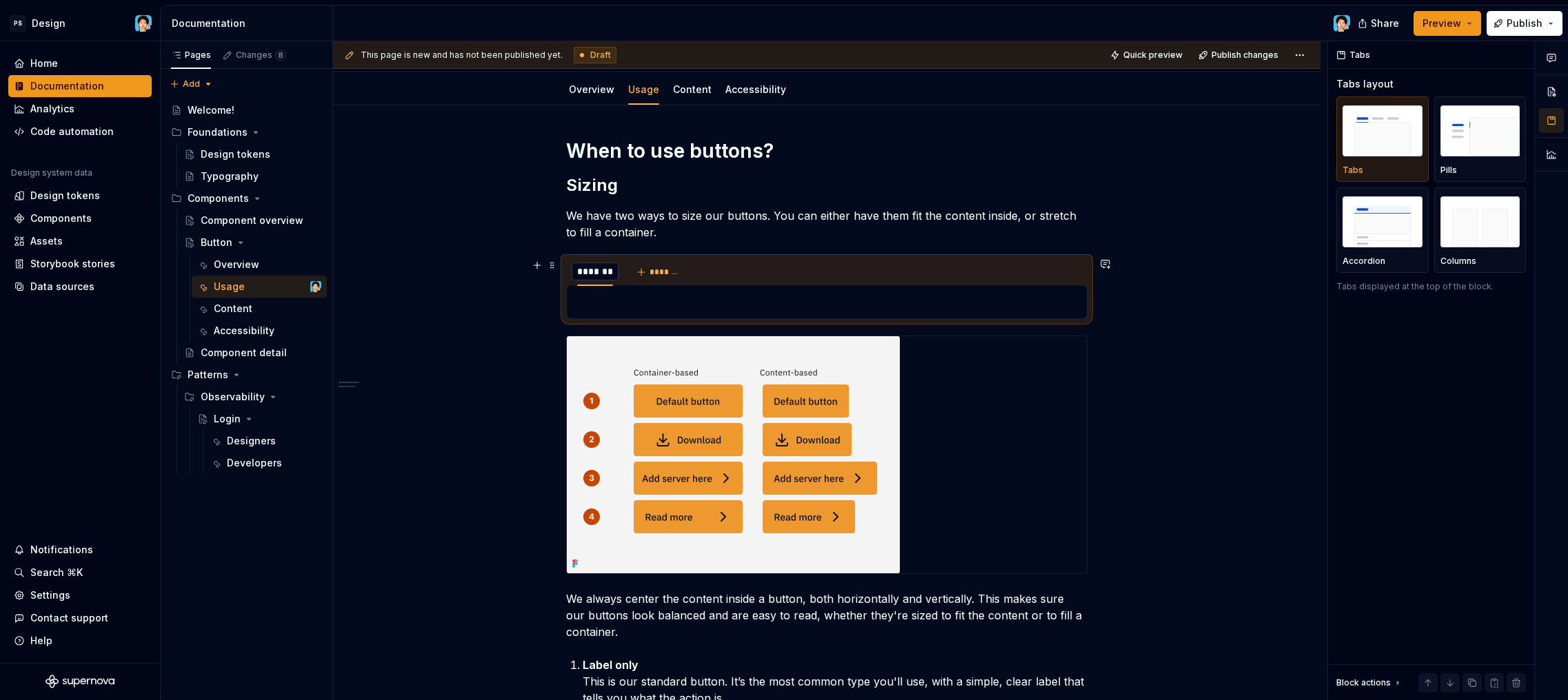
scroll to position [0, 1]
type input "*"
type input "*******"
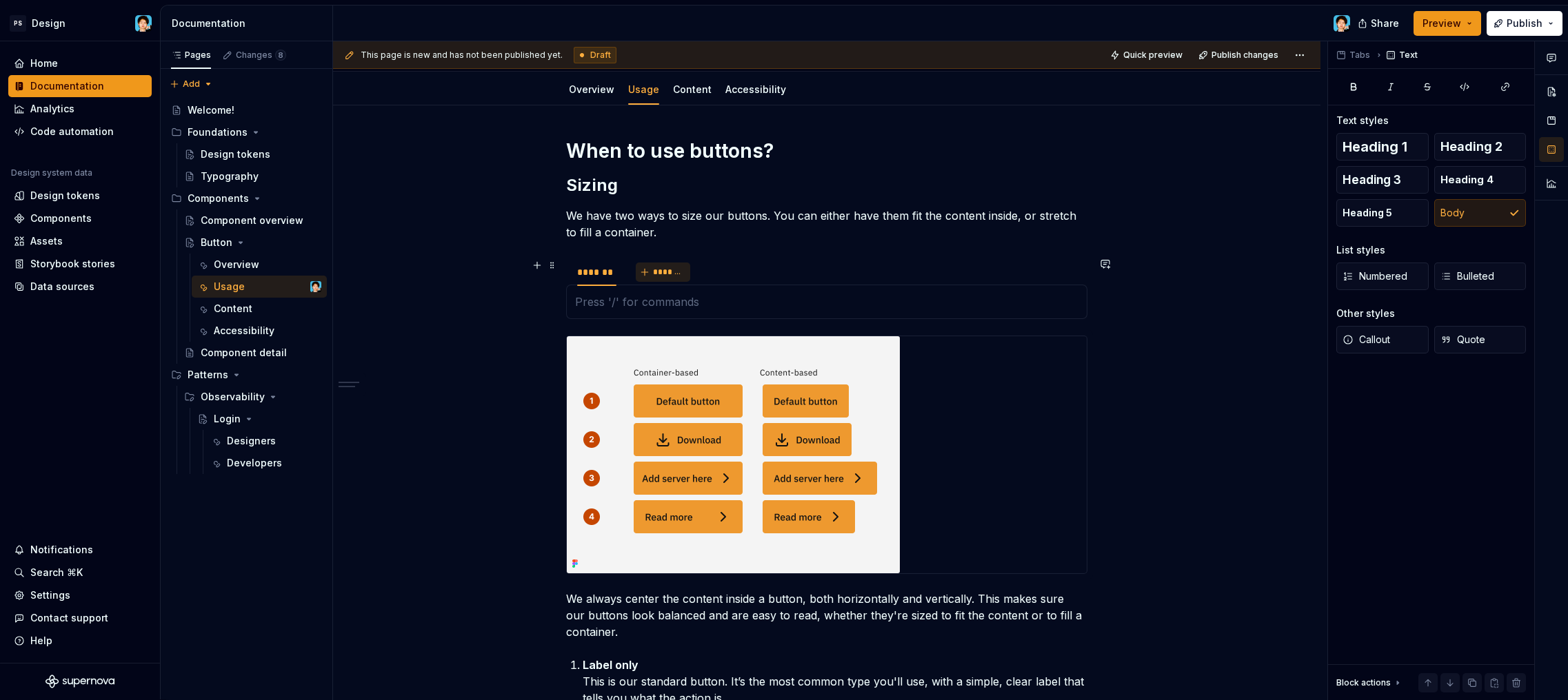
click at [674, 272] on span "*******" at bounding box center [669, 272] width 31 height 11
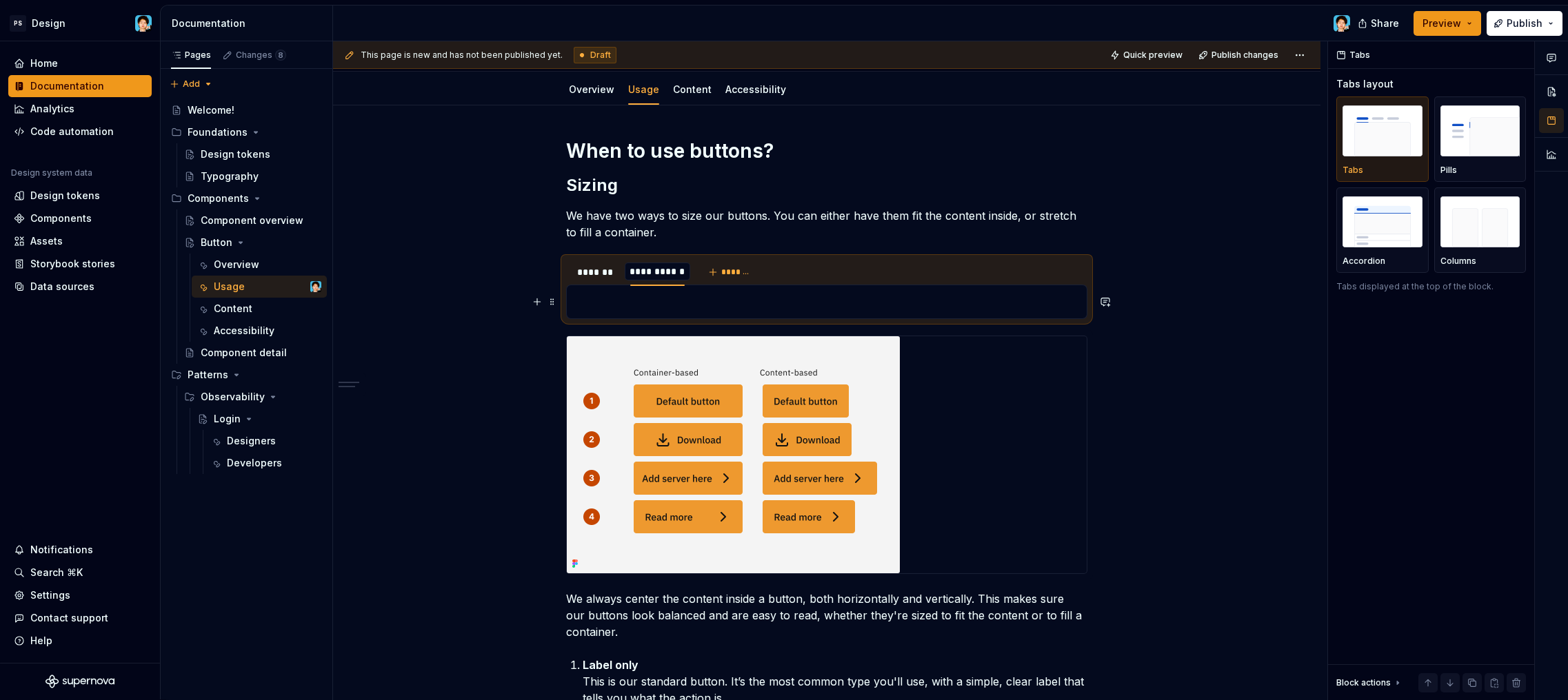
type input "**********"
click at [1001, 456] on div at bounding box center [826, 455] width 520 height 237
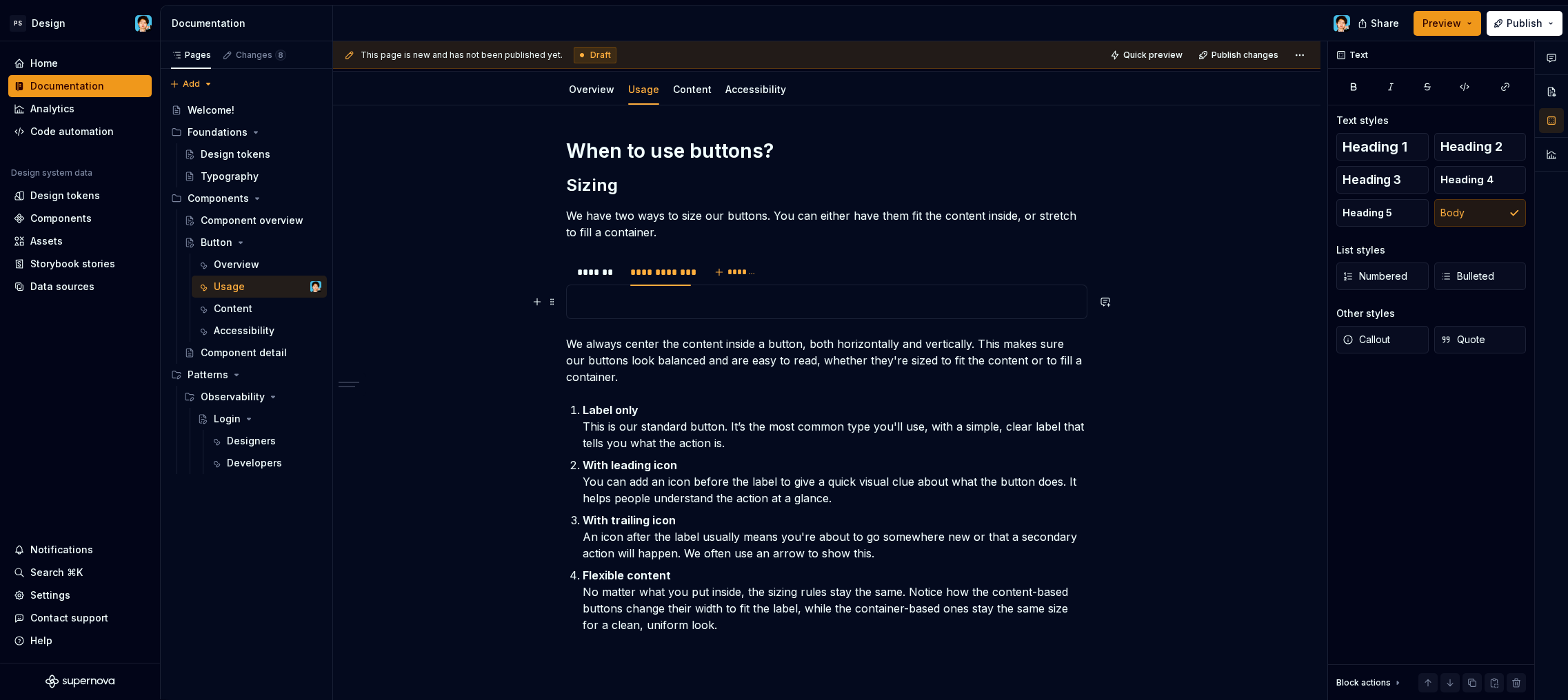
click at [651, 303] on p at bounding box center [826, 302] width 503 height 16
click at [610, 275] on div "*******" at bounding box center [597, 272] width 40 height 14
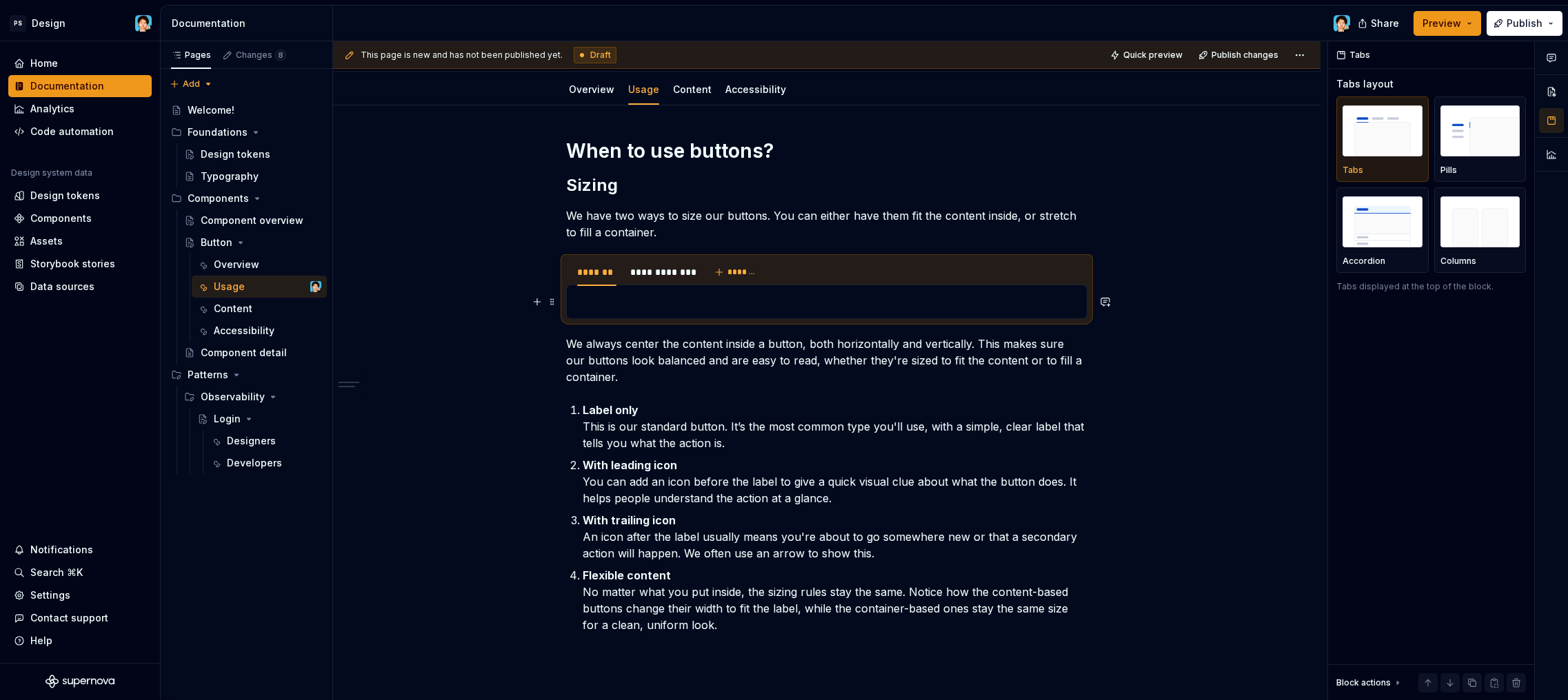
click at [616, 303] on p at bounding box center [826, 302] width 503 height 16
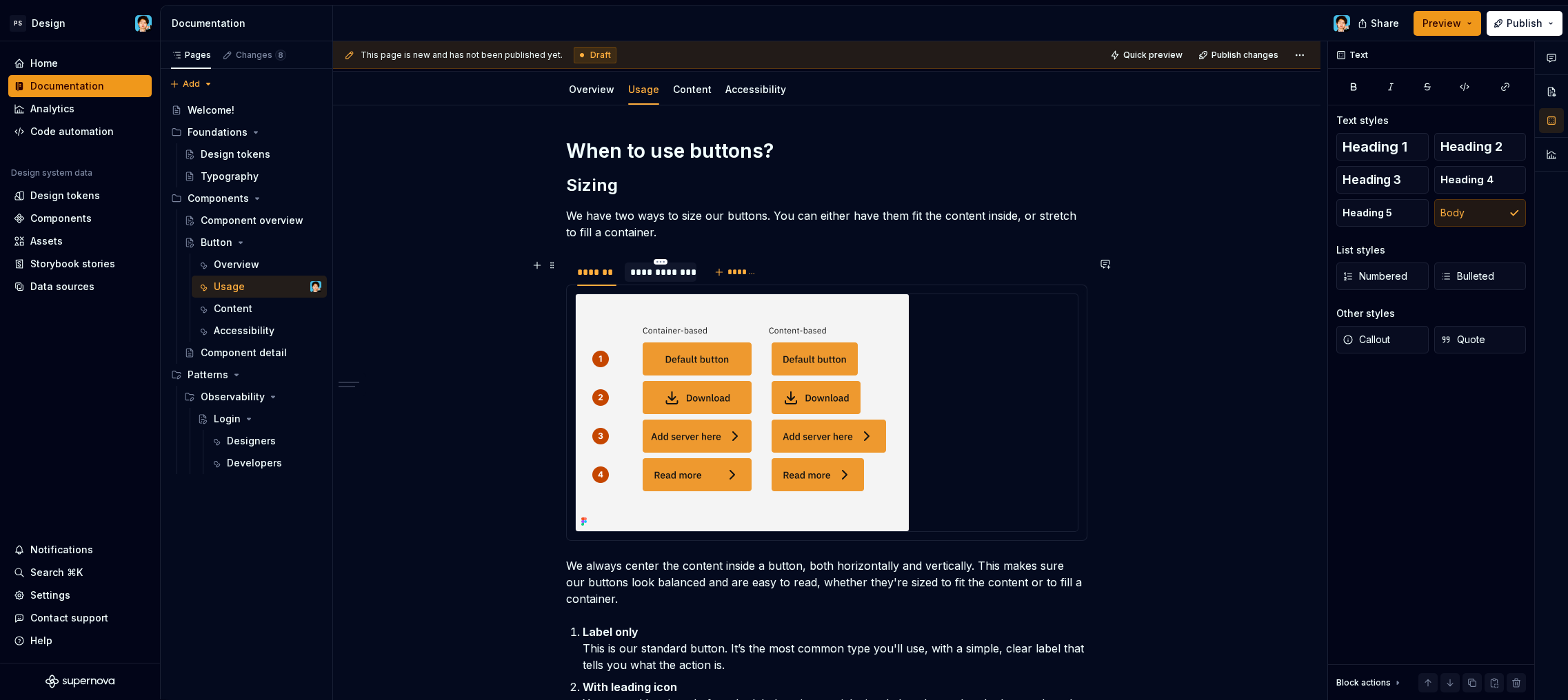
click at [653, 275] on div "**********" at bounding box center [661, 272] width 61 height 14
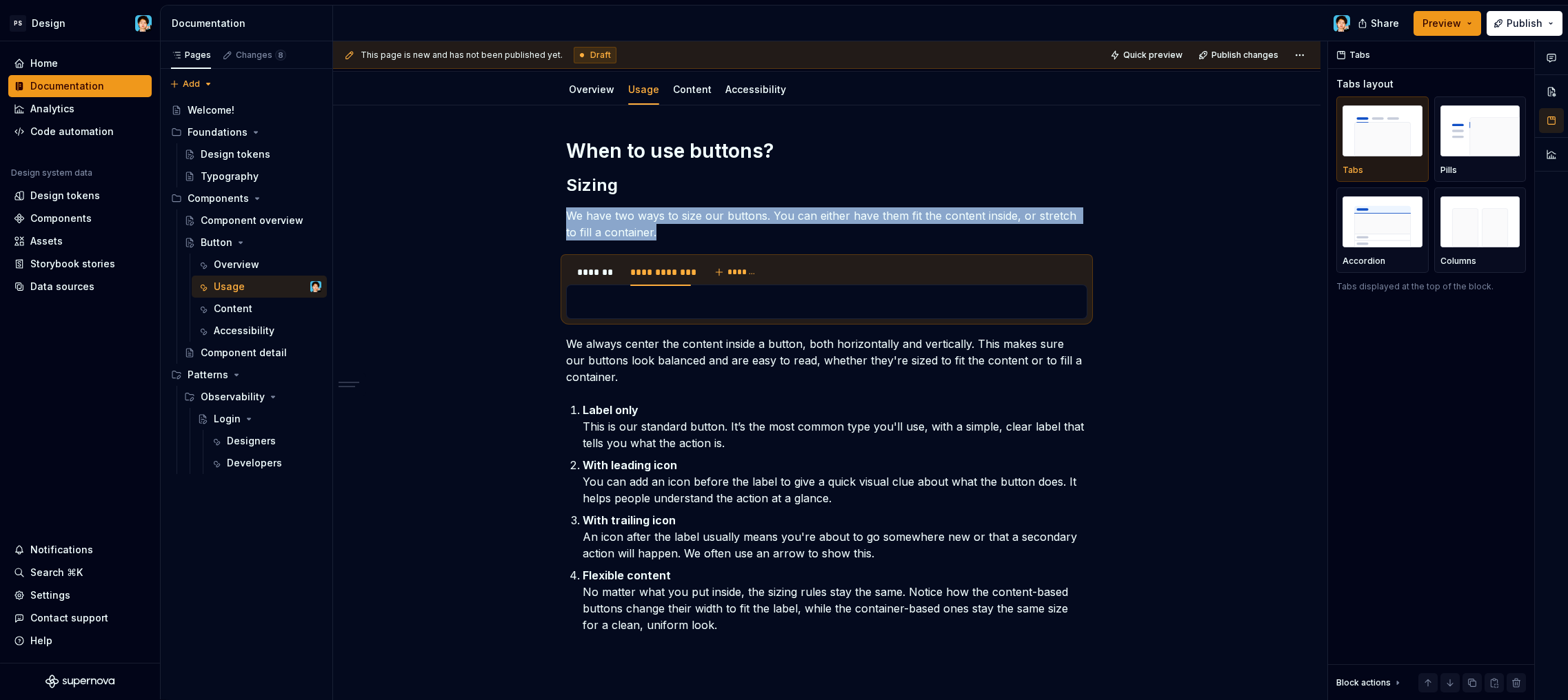
drag, startPoint x: 906, startPoint y: 2, endPoint x: 370, endPoint y: 280, distance: 603.8
click at [370, 280] on div "**********" at bounding box center [831, 370] width 995 height 659
click at [661, 262] on html "PS Design Home Documentation Analytics Code automation Design system data Desig…" at bounding box center [784, 350] width 1568 height 700
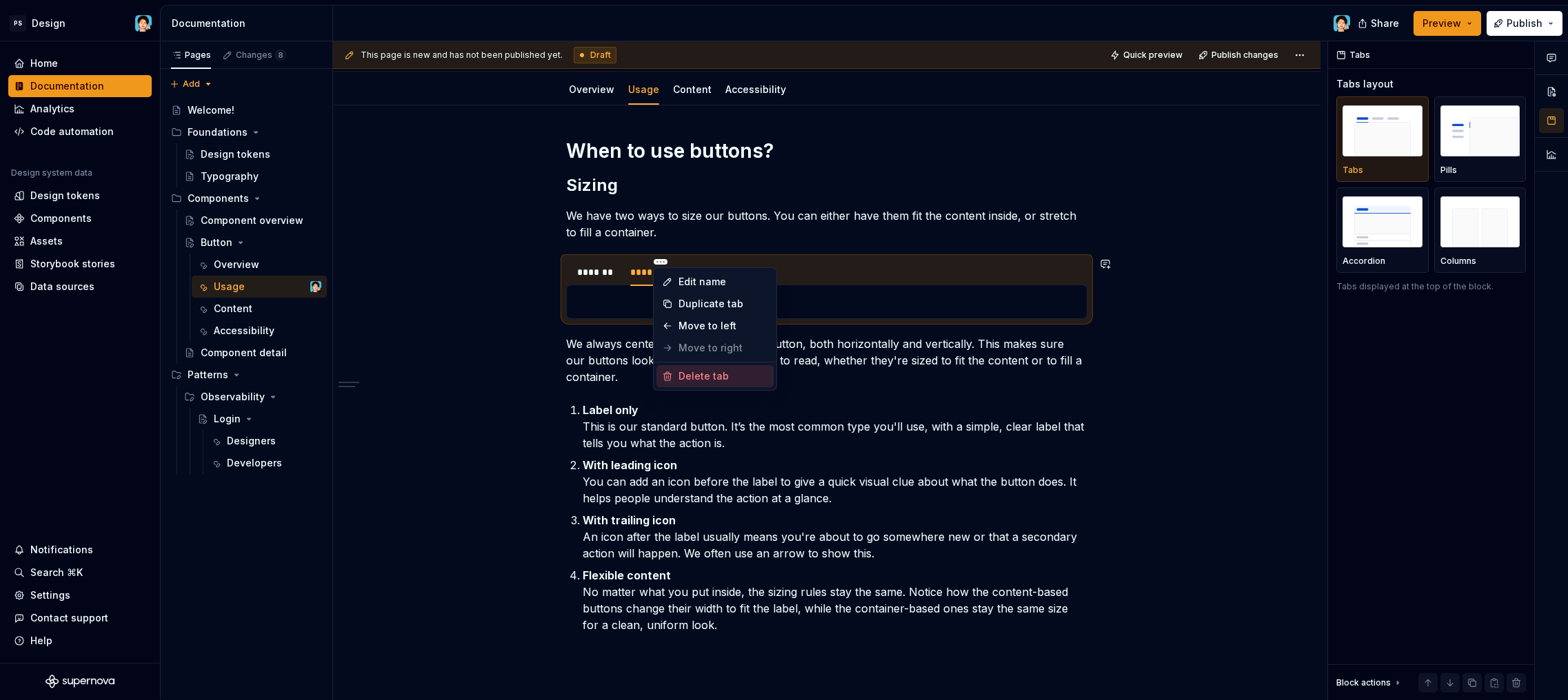
click at [693, 378] on div "Delete tab" at bounding box center [723, 376] width 90 height 14
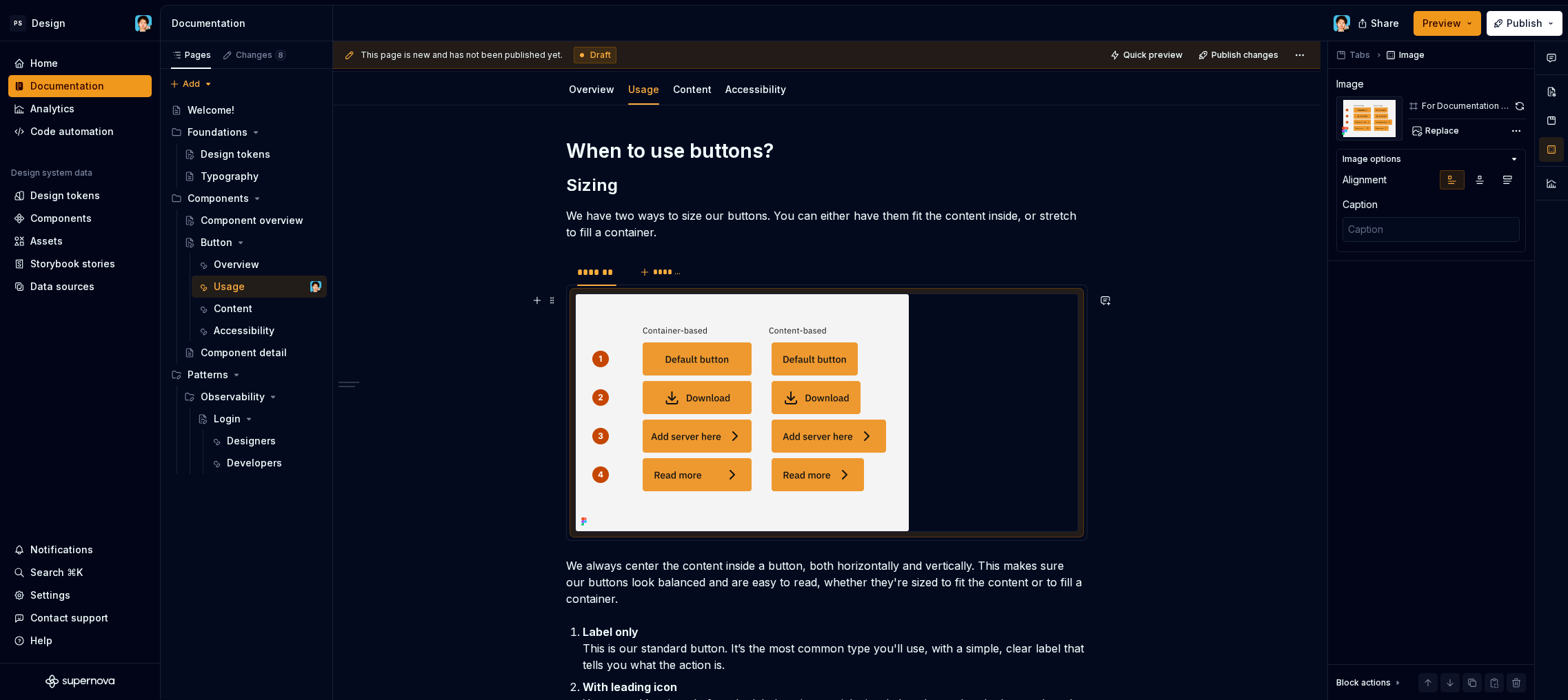
click at [950, 383] on div at bounding box center [826, 413] width 502 height 237
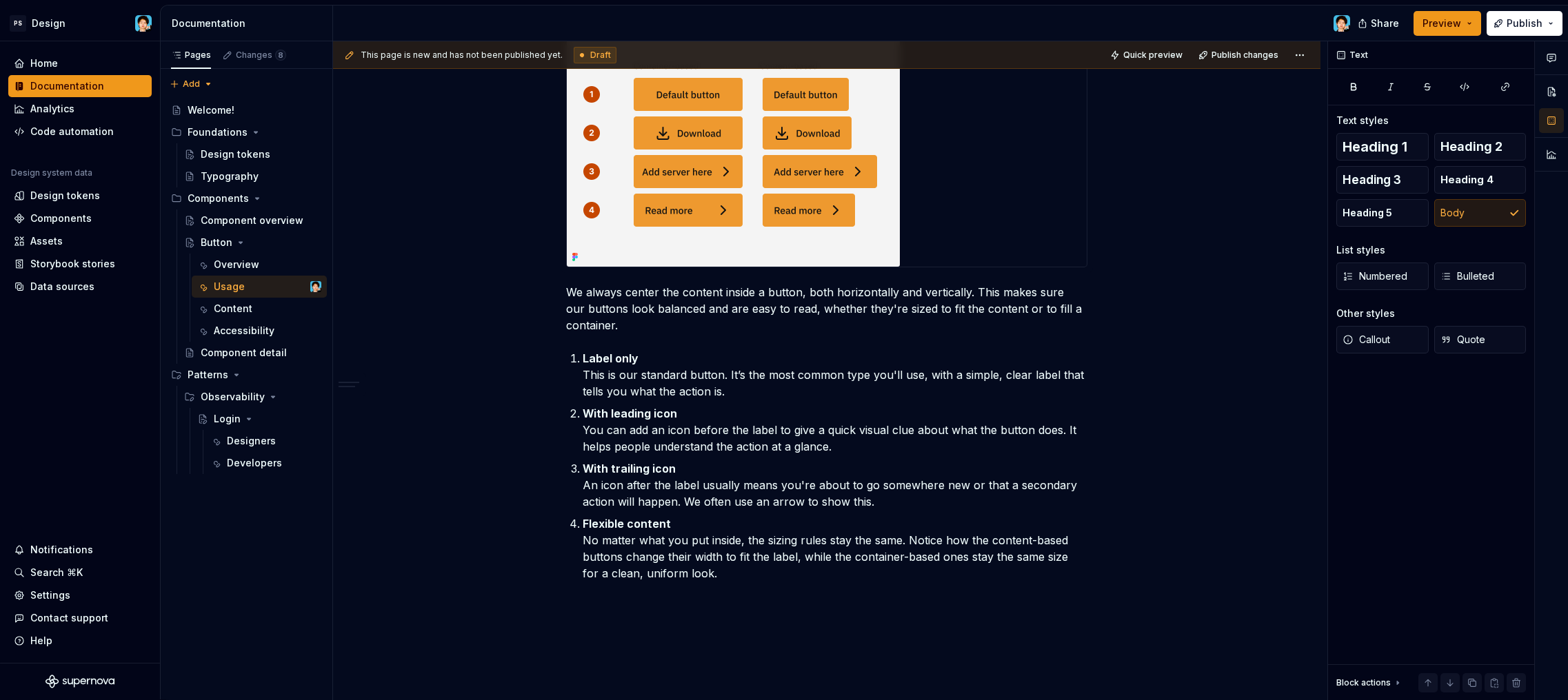
scroll to position [346, 0]
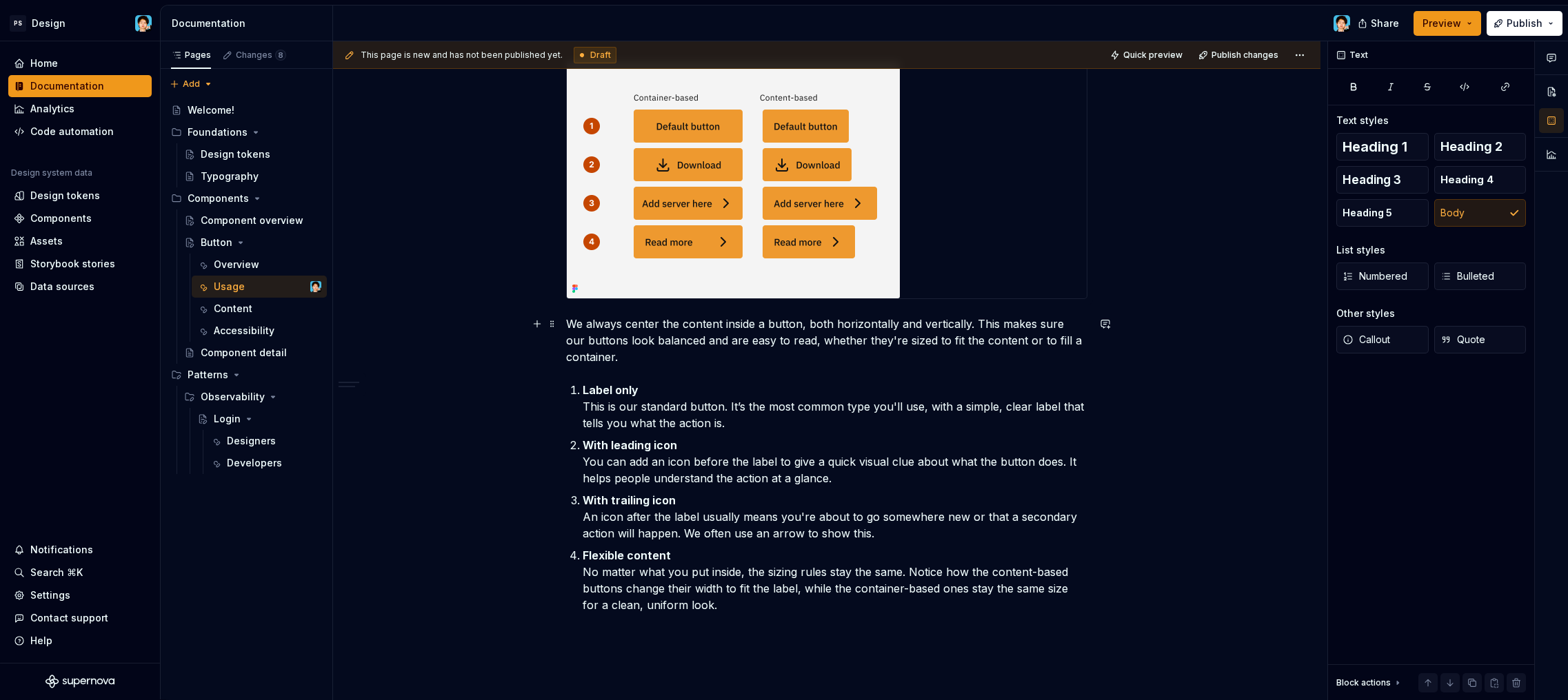
click at [636, 358] on p "We always center the content inside a button, both horizontally and vertically.…" at bounding box center [826, 341] width 521 height 49
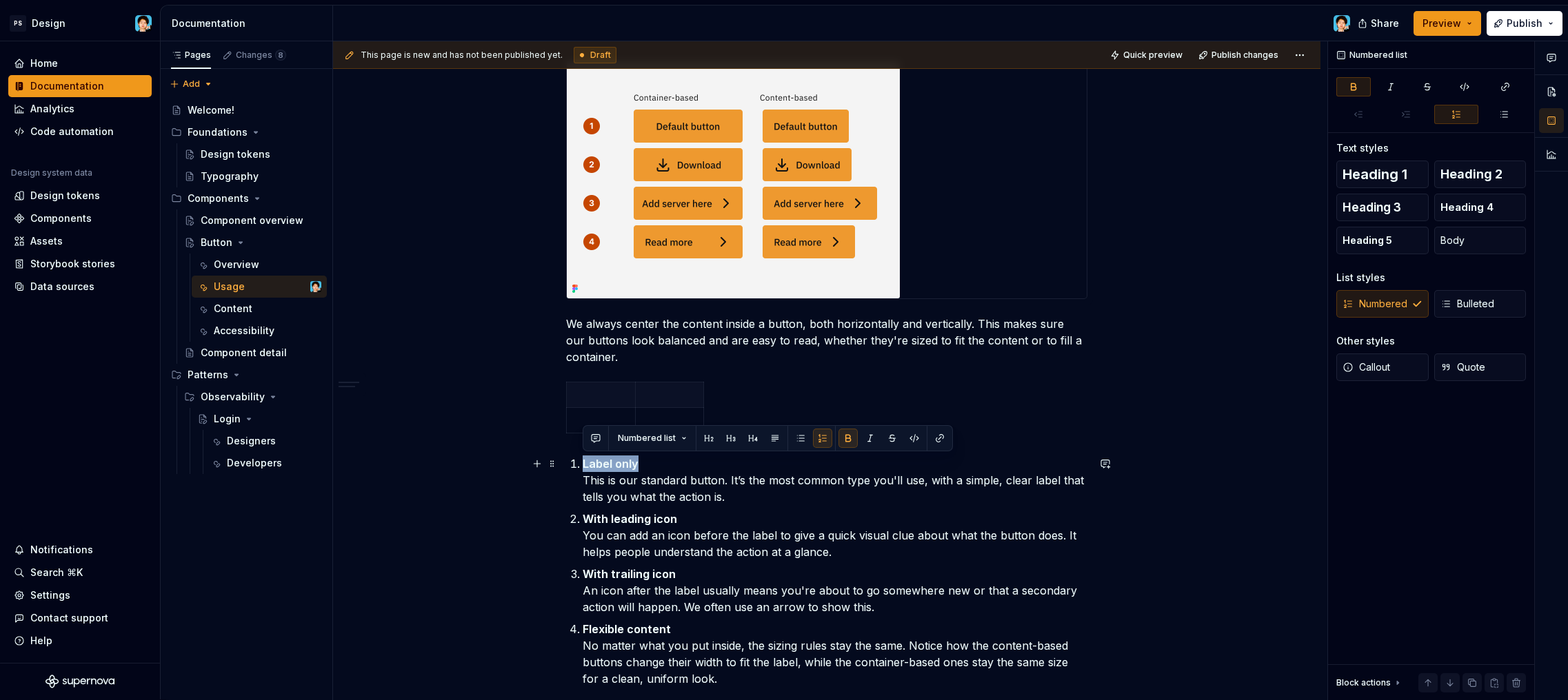
drag, startPoint x: 582, startPoint y: 464, endPoint x: 642, endPoint y: 462, distance: 60.0
click at [642, 462] on p "Label only This is our standard button. It’s the most common type you'll use, w…" at bounding box center [836, 481] width 505 height 49
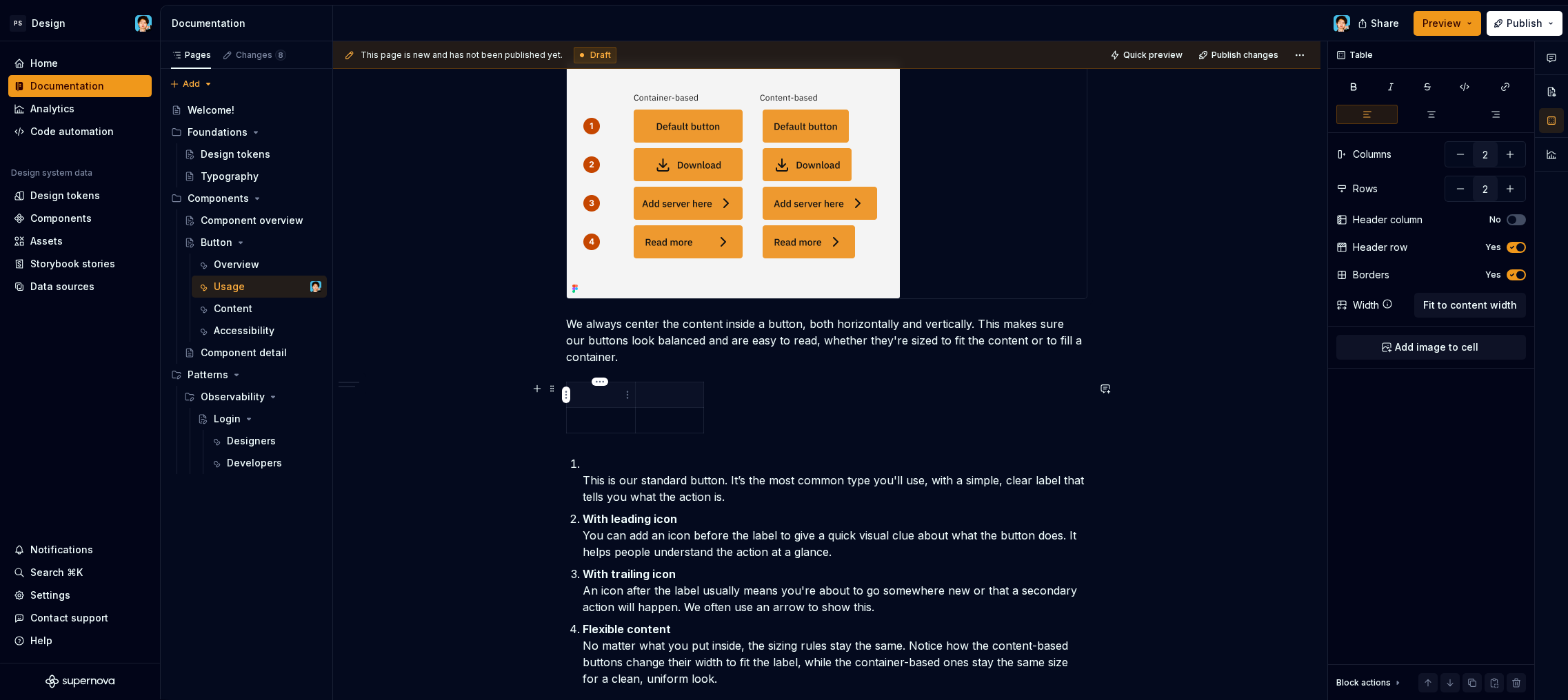
click at [604, 397] on p at bounding box center [600, 395] width 52 height 14
click at [1511, 276] on icon "button" at bounding box center [1512, 275] width 11 height 8
type textarea "*"
click at [676, 396] on p at bounding box center [670, 395] width 52 height 14
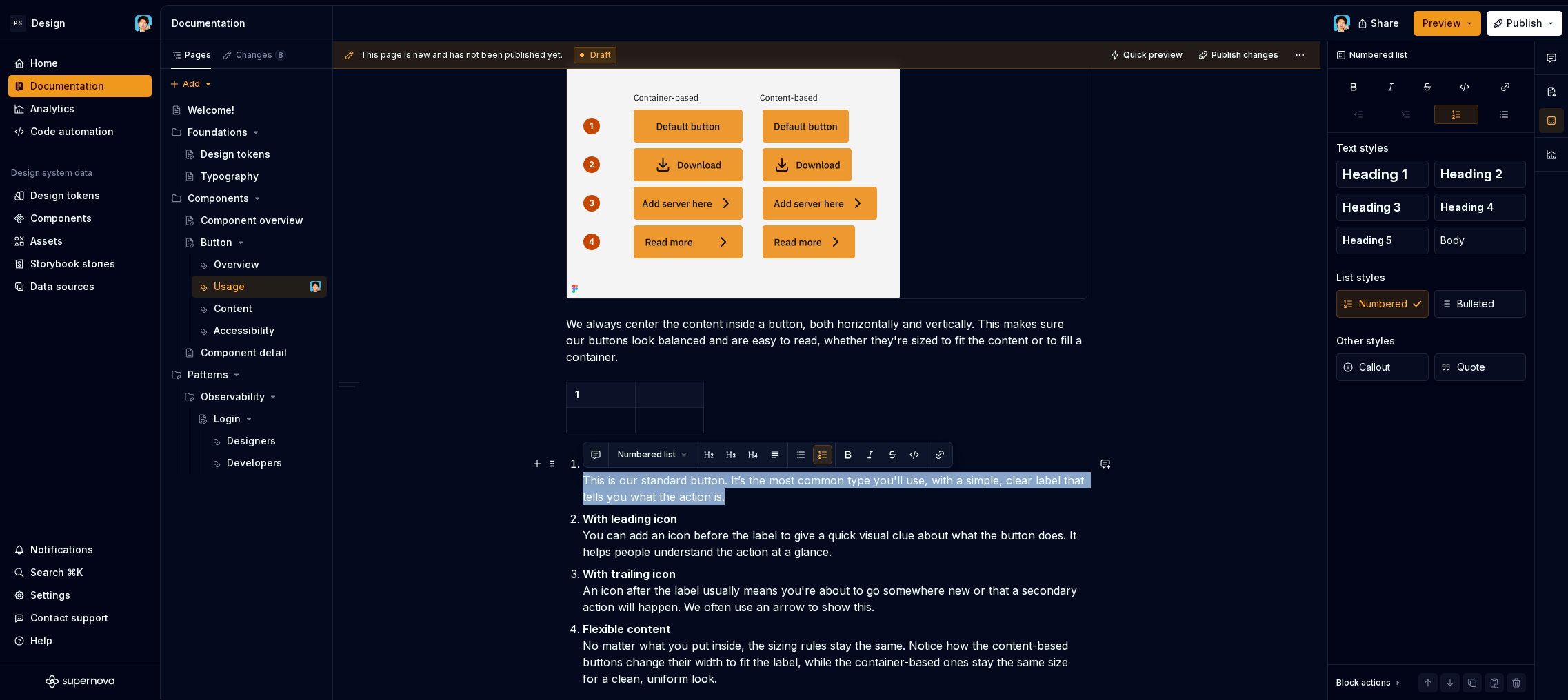
drag, startPoint x: 734, startPoint y: 497, endPoint x: 583, endPoint y: 481, distance: 151.8
click at [583, 481] on p "This is our standard button. It’s the most common type you'll use, with a simpl…" at bounding box center [836, 481] width 505 height 49
copy p "This is our standard button. It’s the most common type you'll use, with a simpl…"
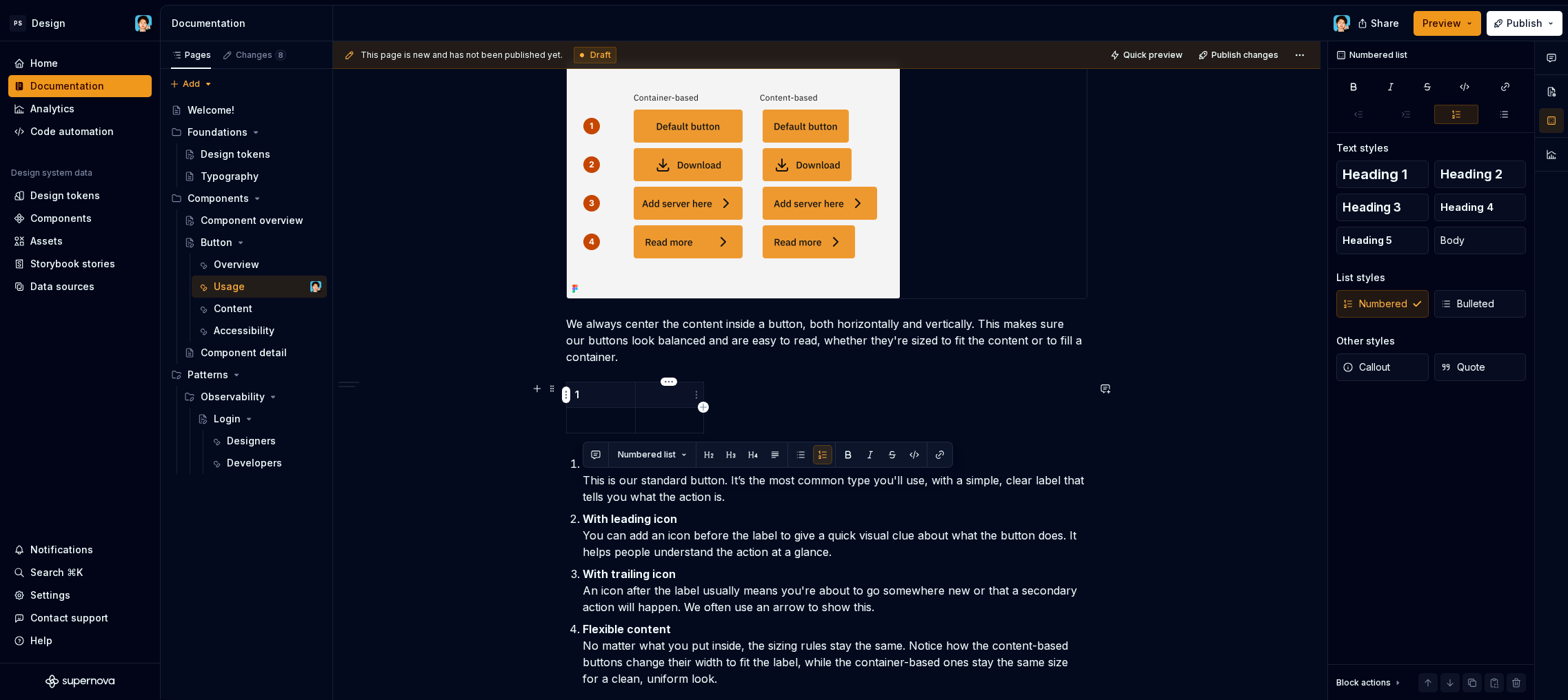
click at [653, 393] on p at bounding box center [670, 395] width 52 height 14
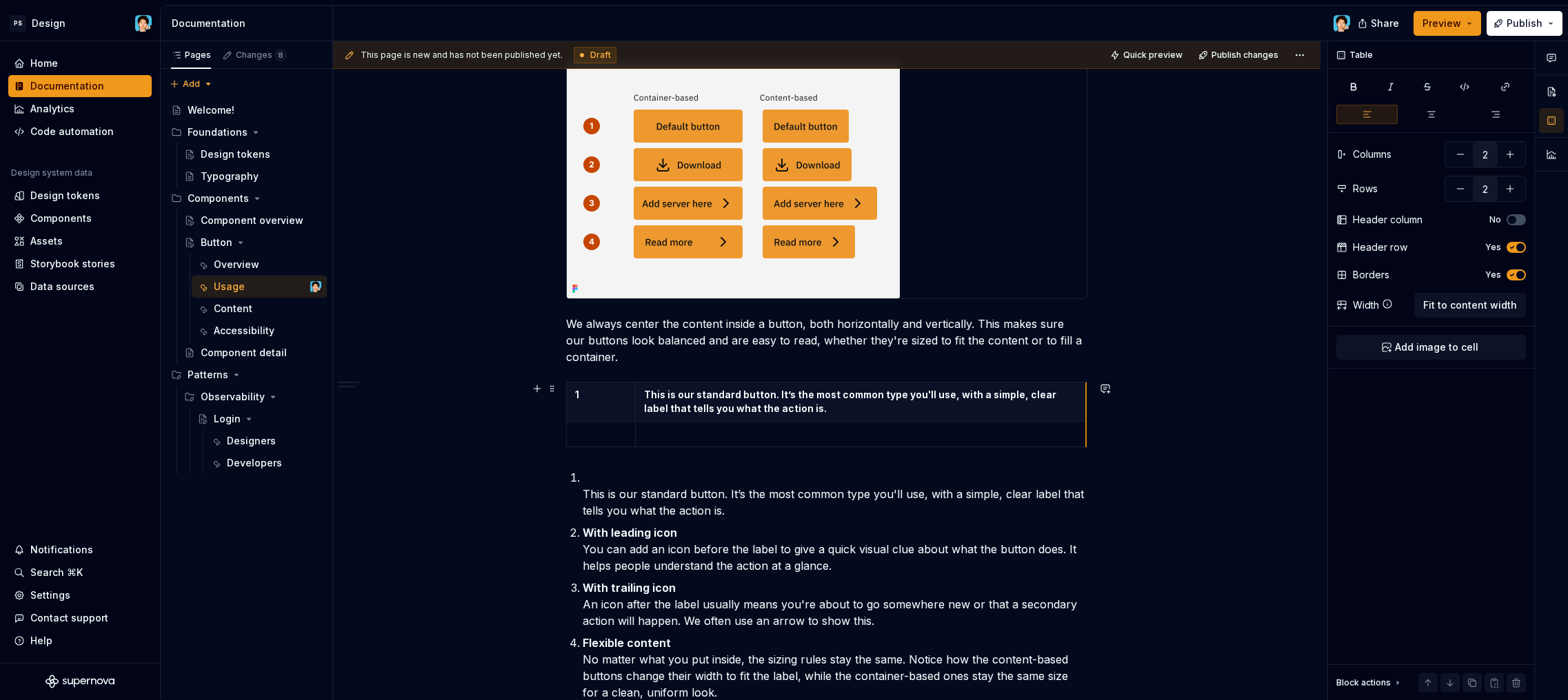
drag, startPoint x: 701, startPoint y: 444, endPoint x: 1084, endPoint y: 406, distance: 384.9
click at [604, 430] on p at bounding box center [600, 434] width 52 height 14
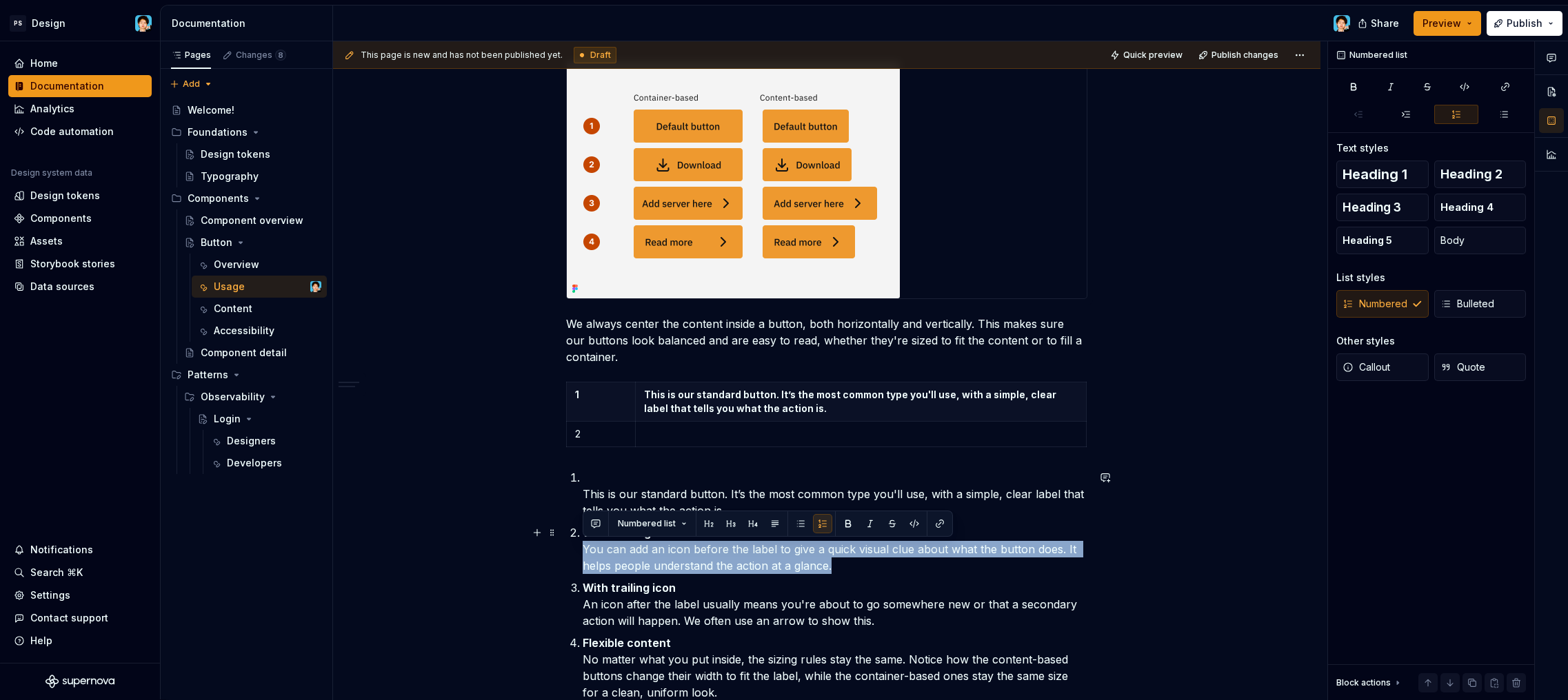
drag, startPoint x: 833, startPoint y: 565, endPoint x: 585, endPoint y: 547, distance: 248.7
click at [585, 547] on p "With leading icon You can add an icon before the label to give a quick visual c…" at bounding box center [836, 549] width 505 height 49
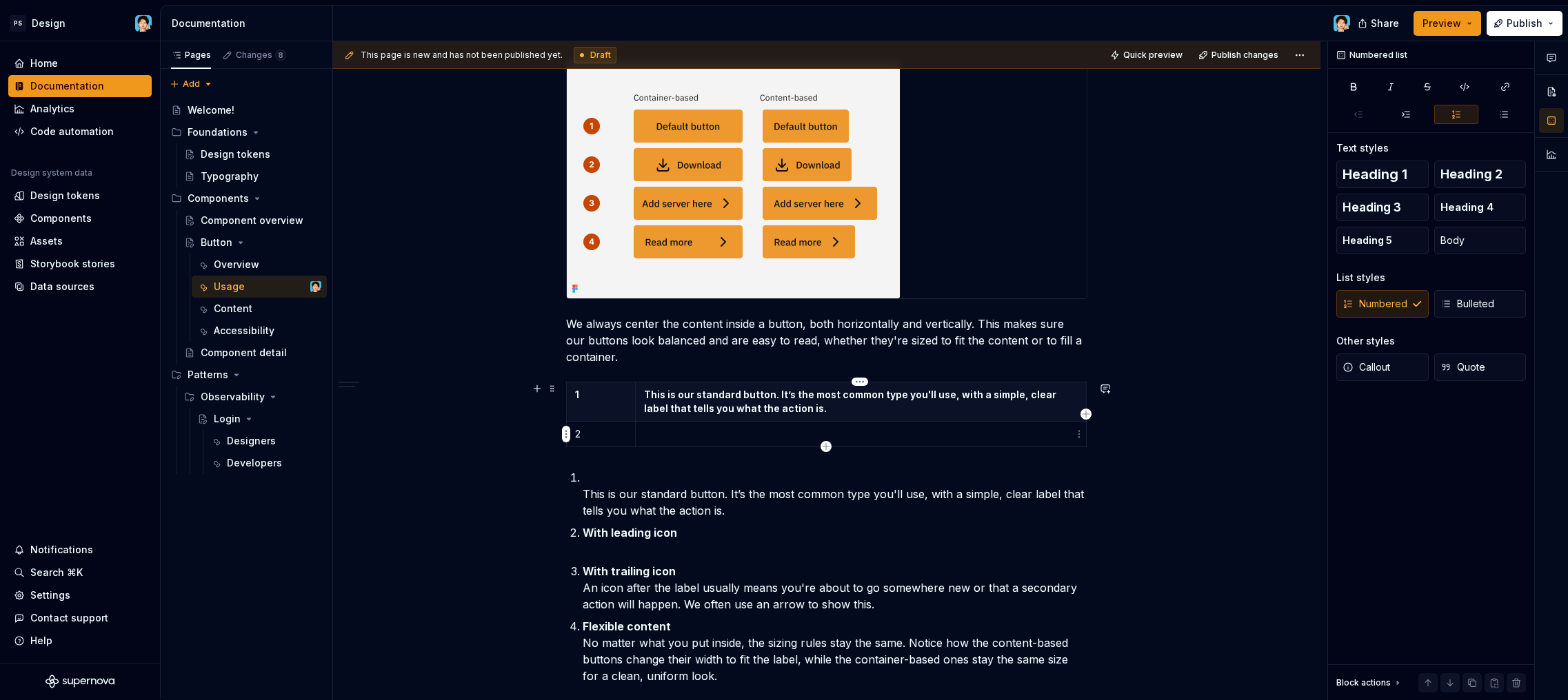
click at [668, 433] on p at bounding box center [861, 434] width 434 height 14
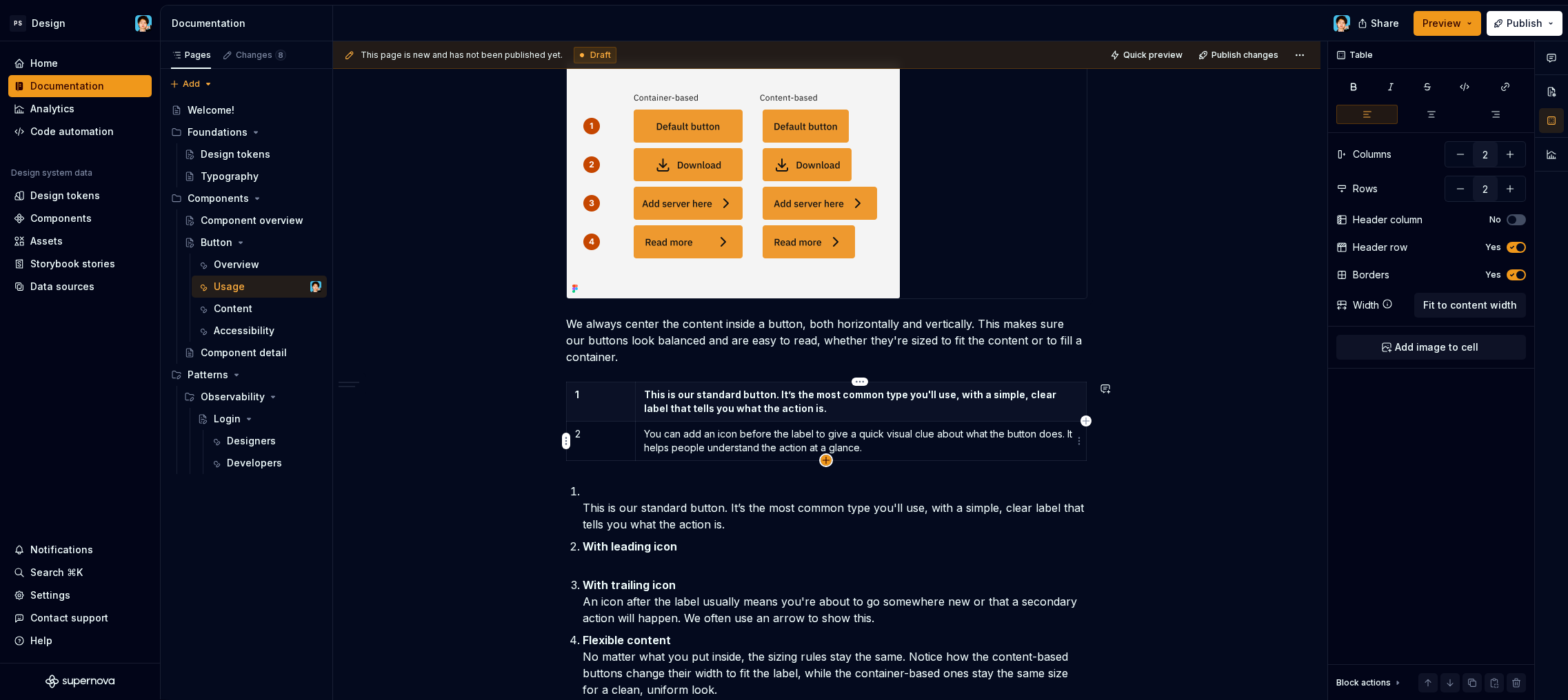
click at [821, 459] on icon "button" at bounding box center [826, 460] width 11 height 11
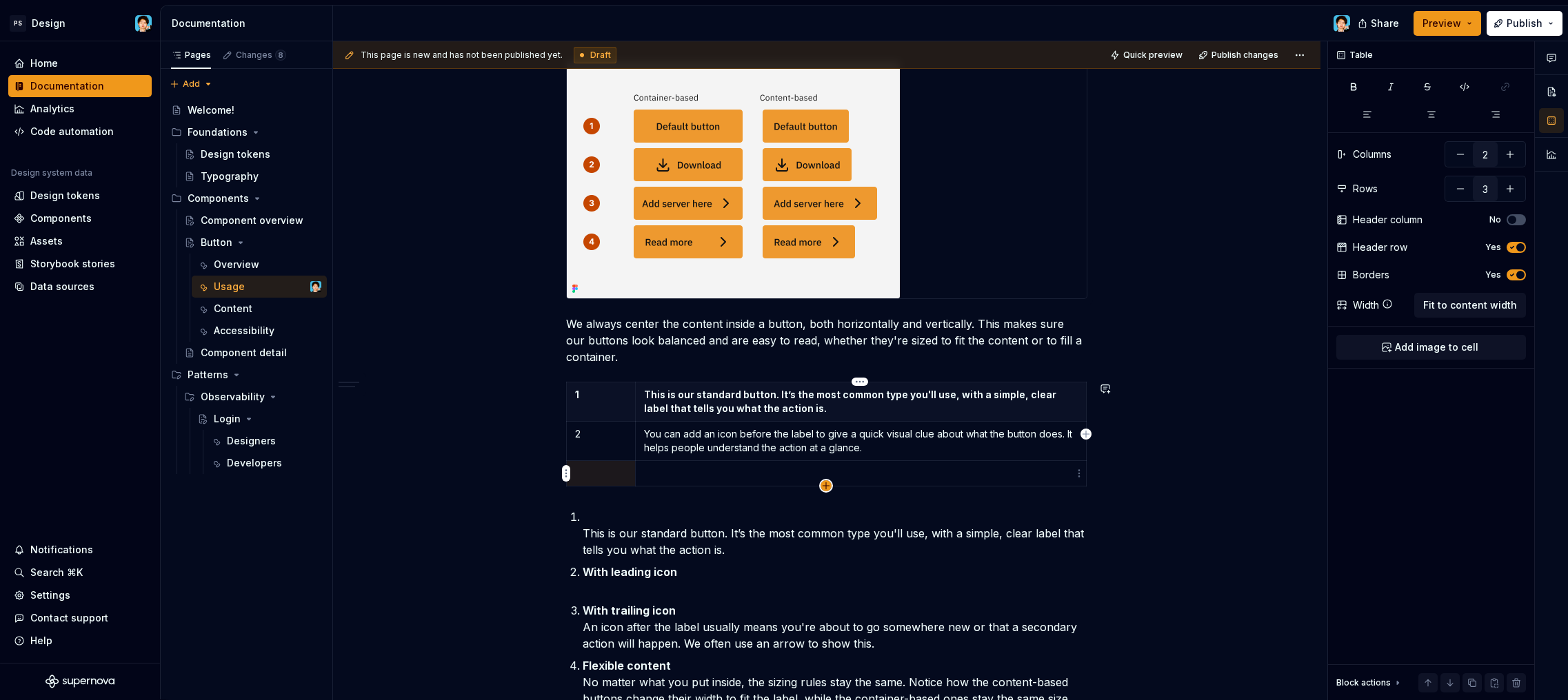
click at [827, 489] on icon "button" at bounding box center [826, 486] width 11 height 11
type input "4"
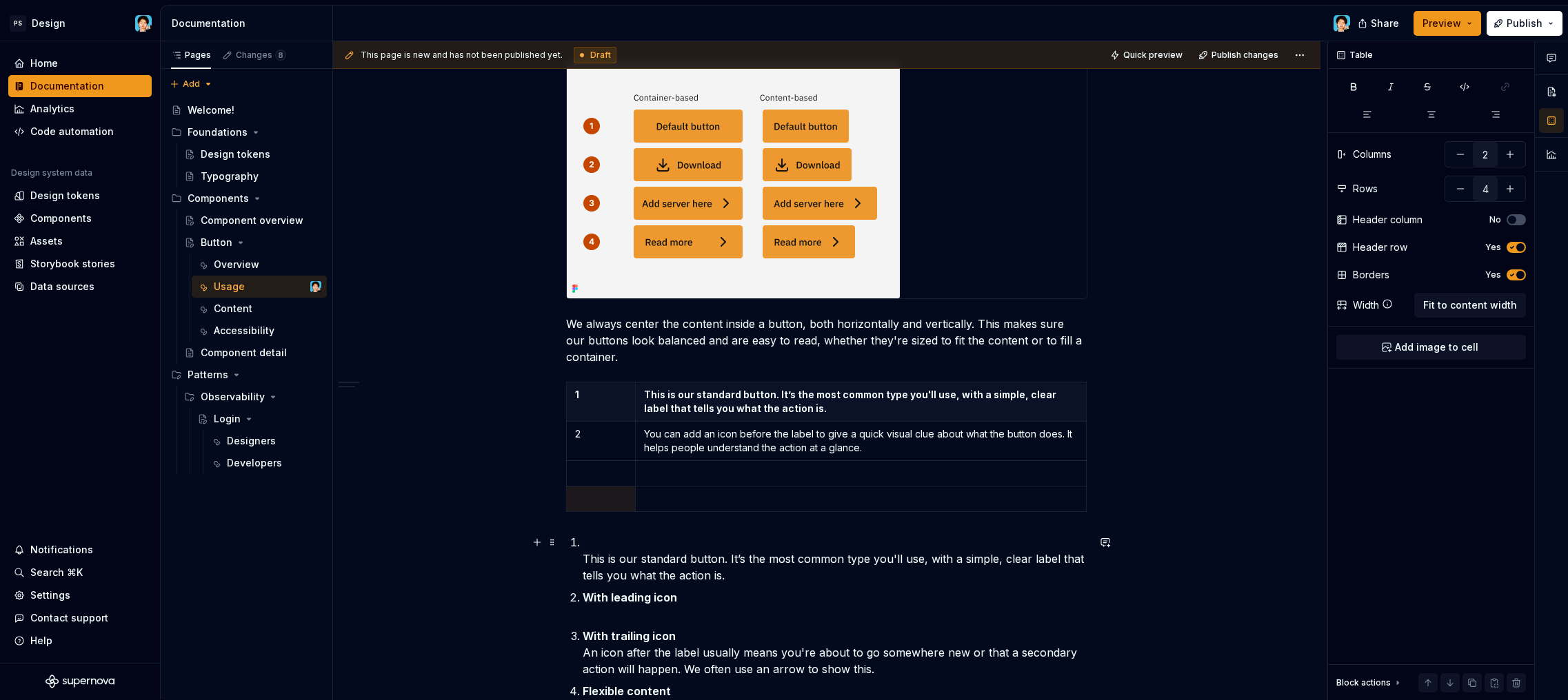
scroll to position [430, 0]
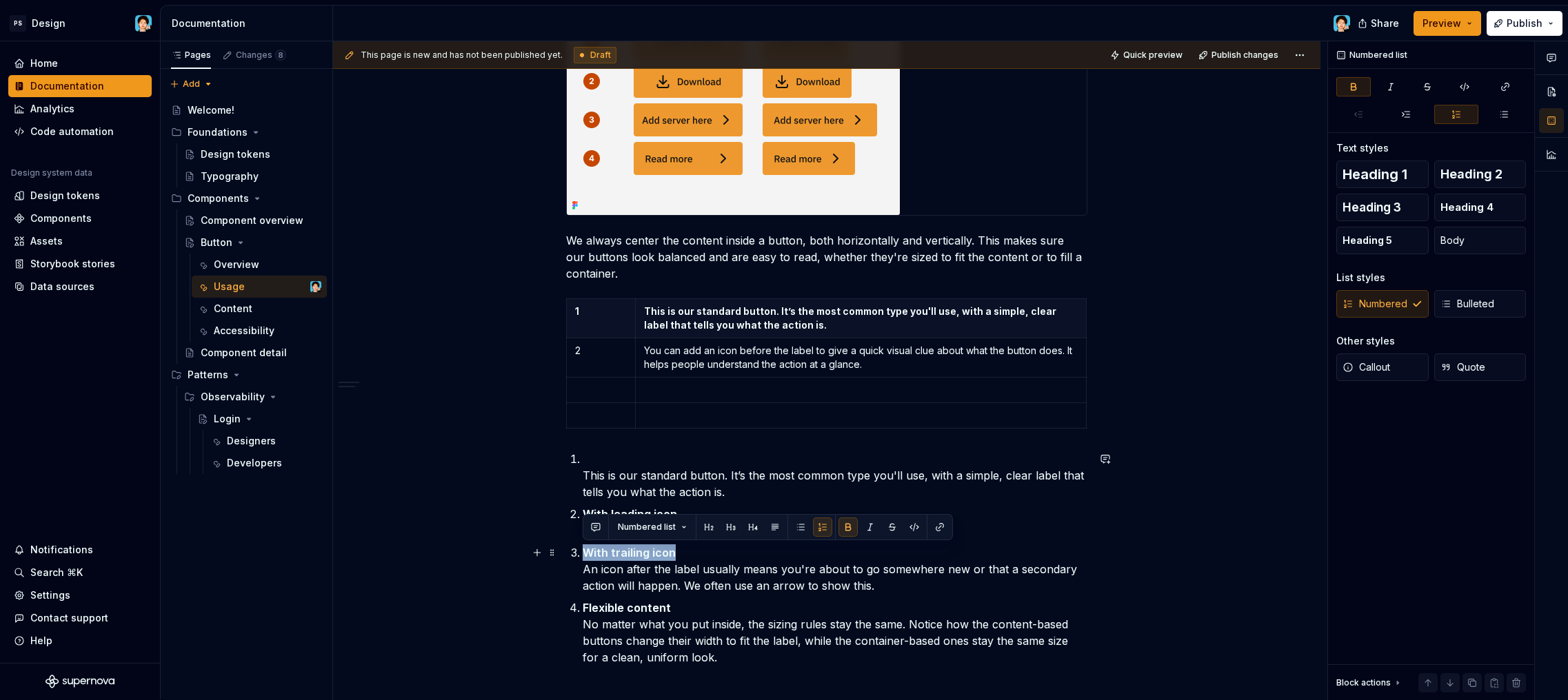
drag, startPoint x: 596, startPoint y: 550, endPoint x: 671, endPoint y: 550, distance: 75.0
click at [671, 550] on strong "With trailing icon" at bounding box center [629, 552] width 93 height 14
click at [826, 580] on p "With trailing icon An icon after the label usually means you're about to go som…" at bounding box center [836, 570] width 505 height 49
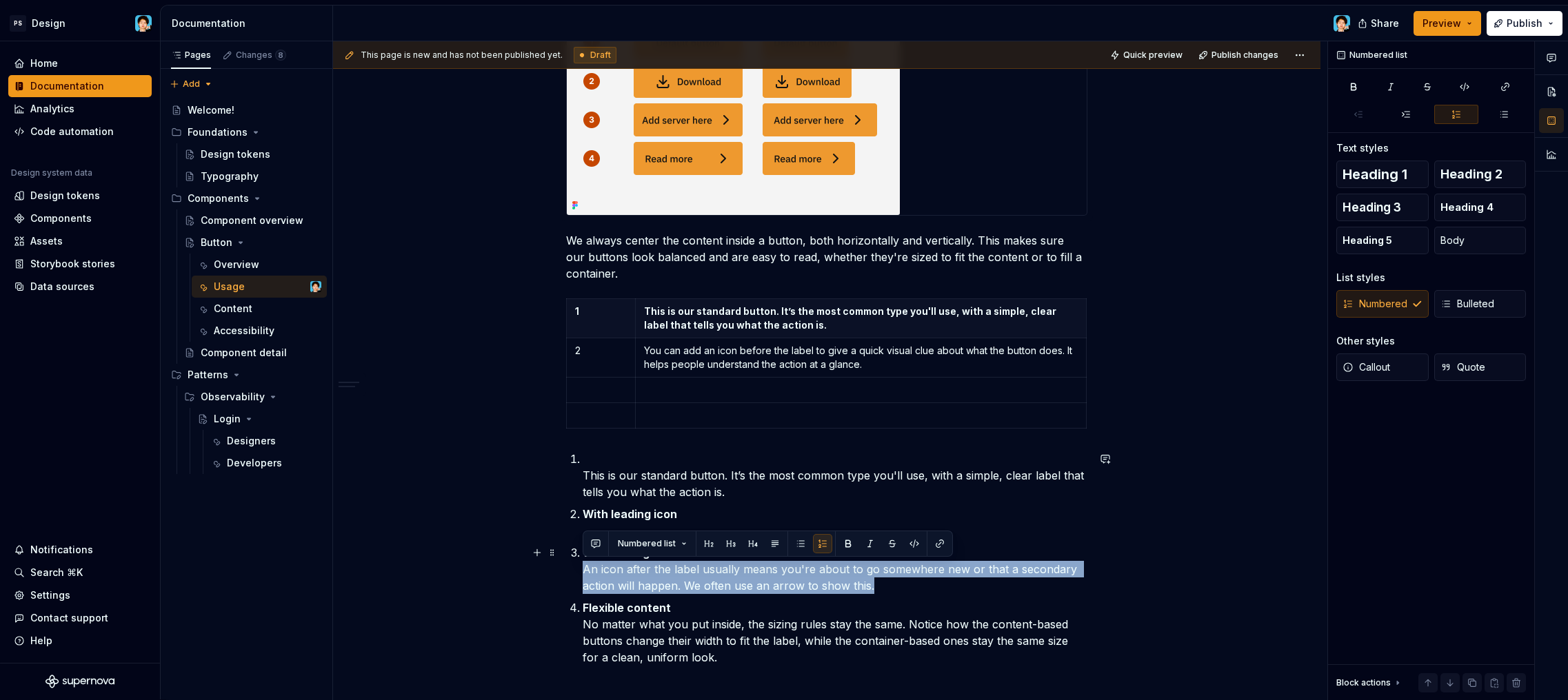
drag, startPoint x: 869, startPoint y: 585, endPoint x: 582, endPoint y: 568, distance: 287.5
click at [582, 568] on div "When to use buttons? Sizing We have two ways to size our buttons. You can eithe…" at bounding box center [826, 291] width 521 height 865
copy p "An icon after the label usually means you're about to go somewhere new or that …"
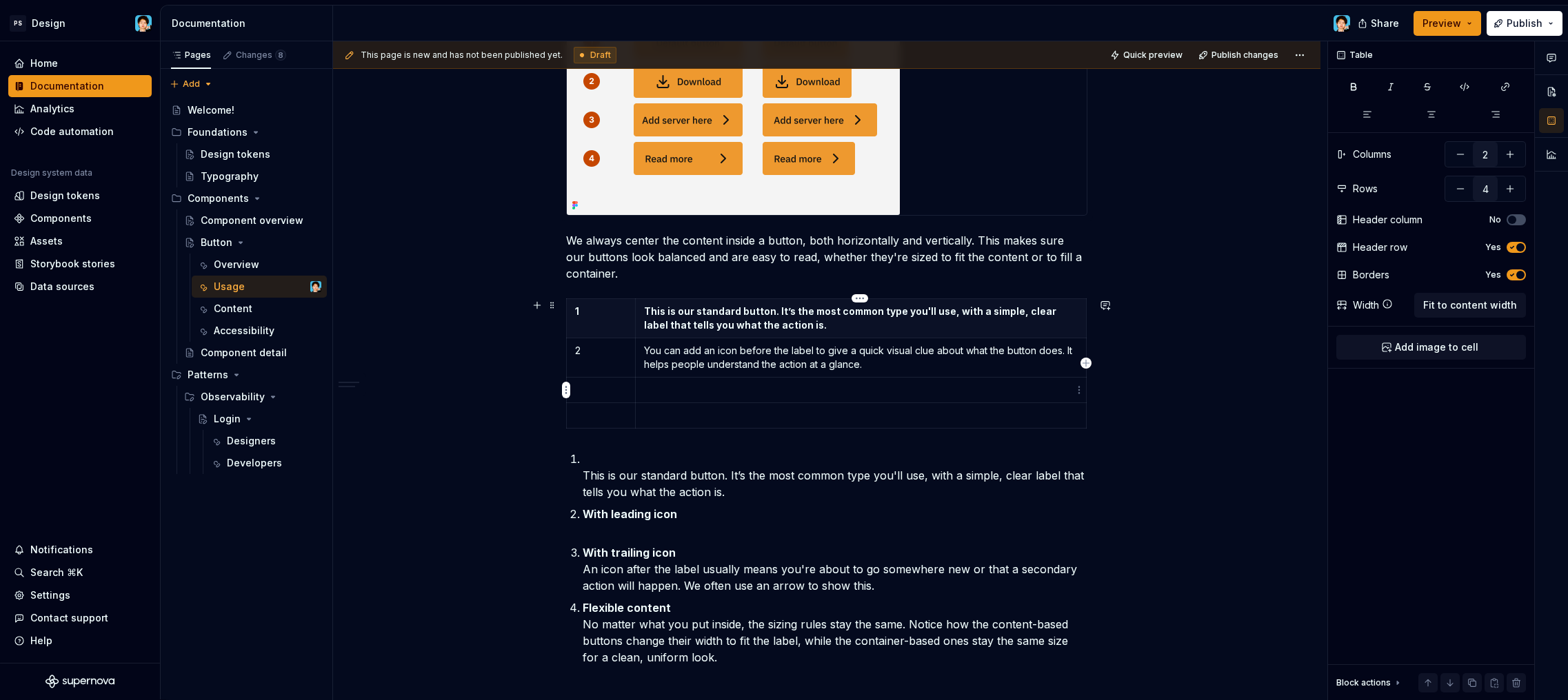
click at [669, 392] on p at bounding box center [861, 390] width 434 height 14
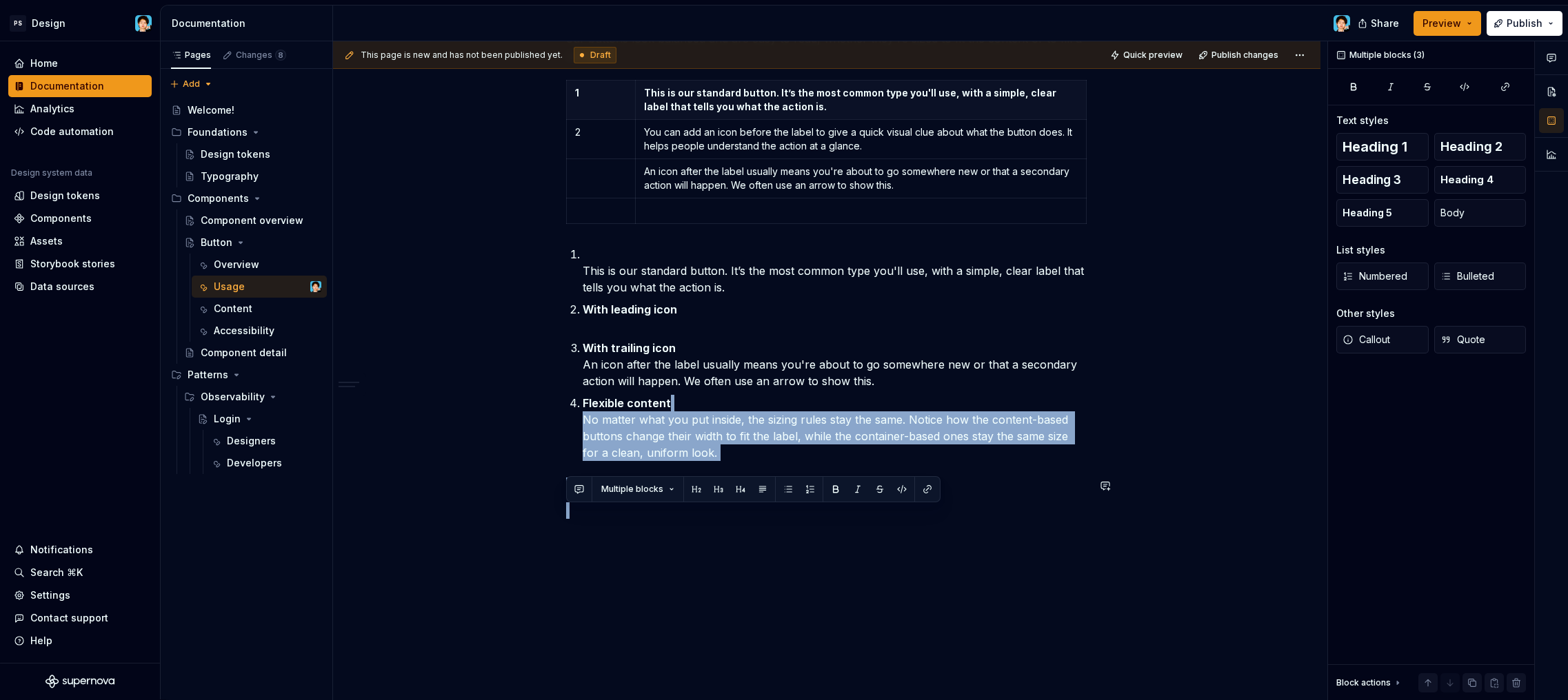
scroll to position [693, 0]
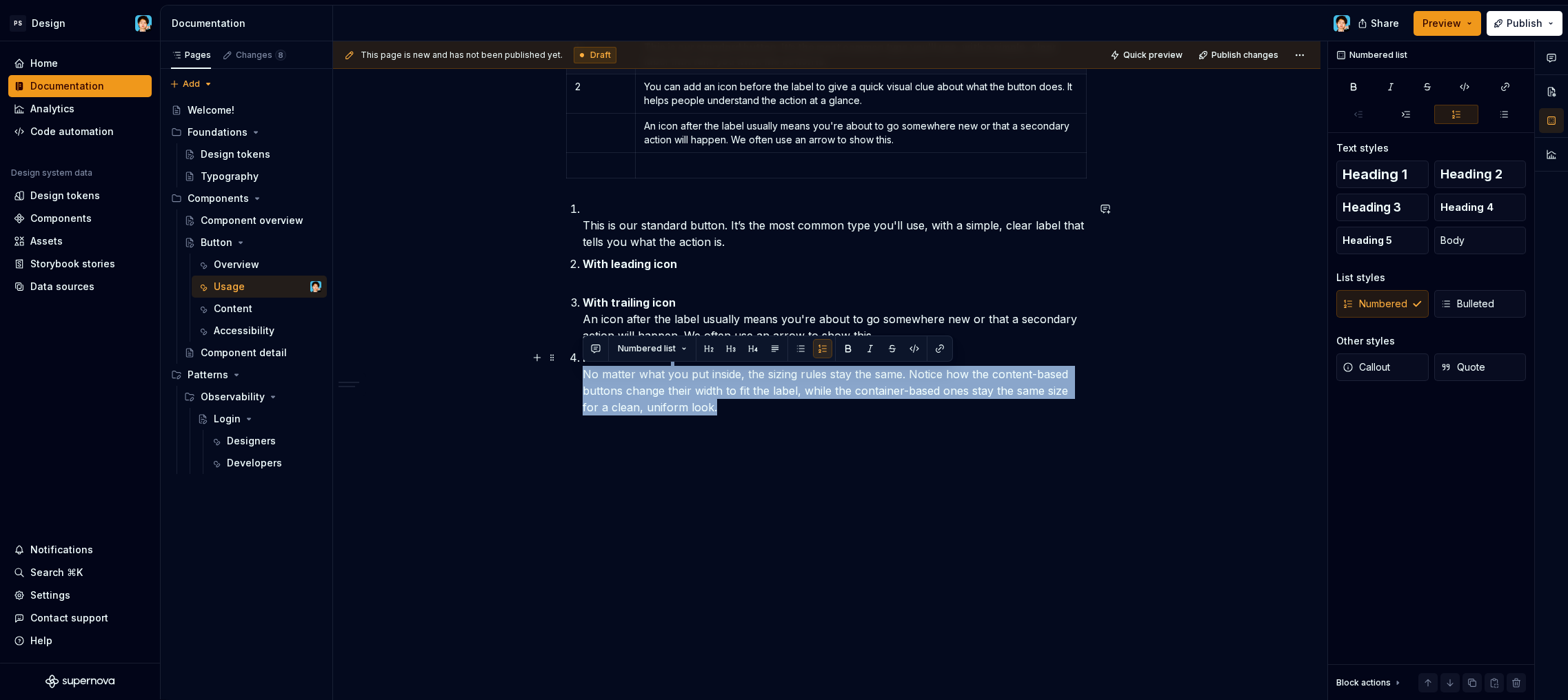
drag, startPoint x: 583, startPoint y: 637, endPoint x: 732, endPoint y: 408, distance: 273.2
click at [732, 408] on p "Flexible content No matter what you put inside, the sizing rules stay the same.…" at bounding box center [836, 383] width 505 height 66
copy p "No matter what you put inside, the sizing rules stay the same. Notice how the c…"
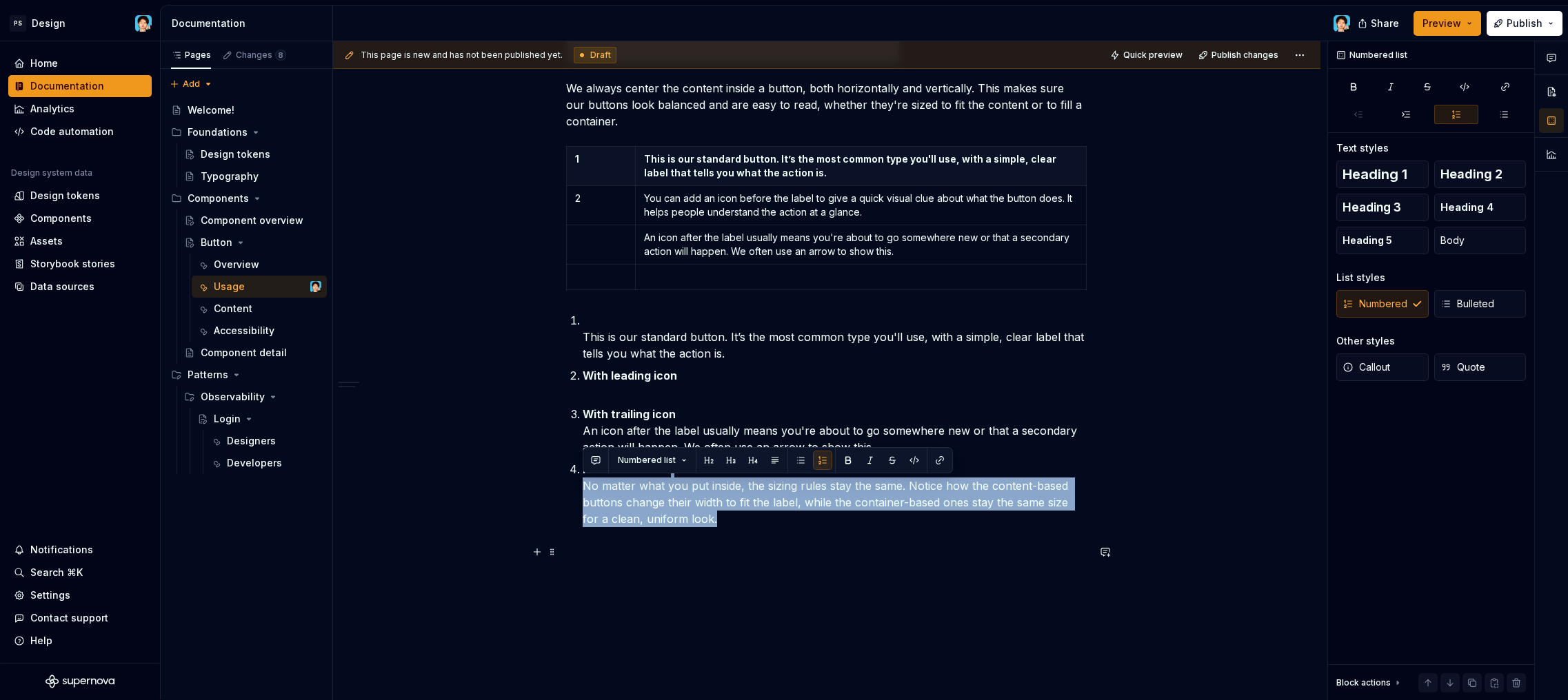
scroll to position [467, 0]
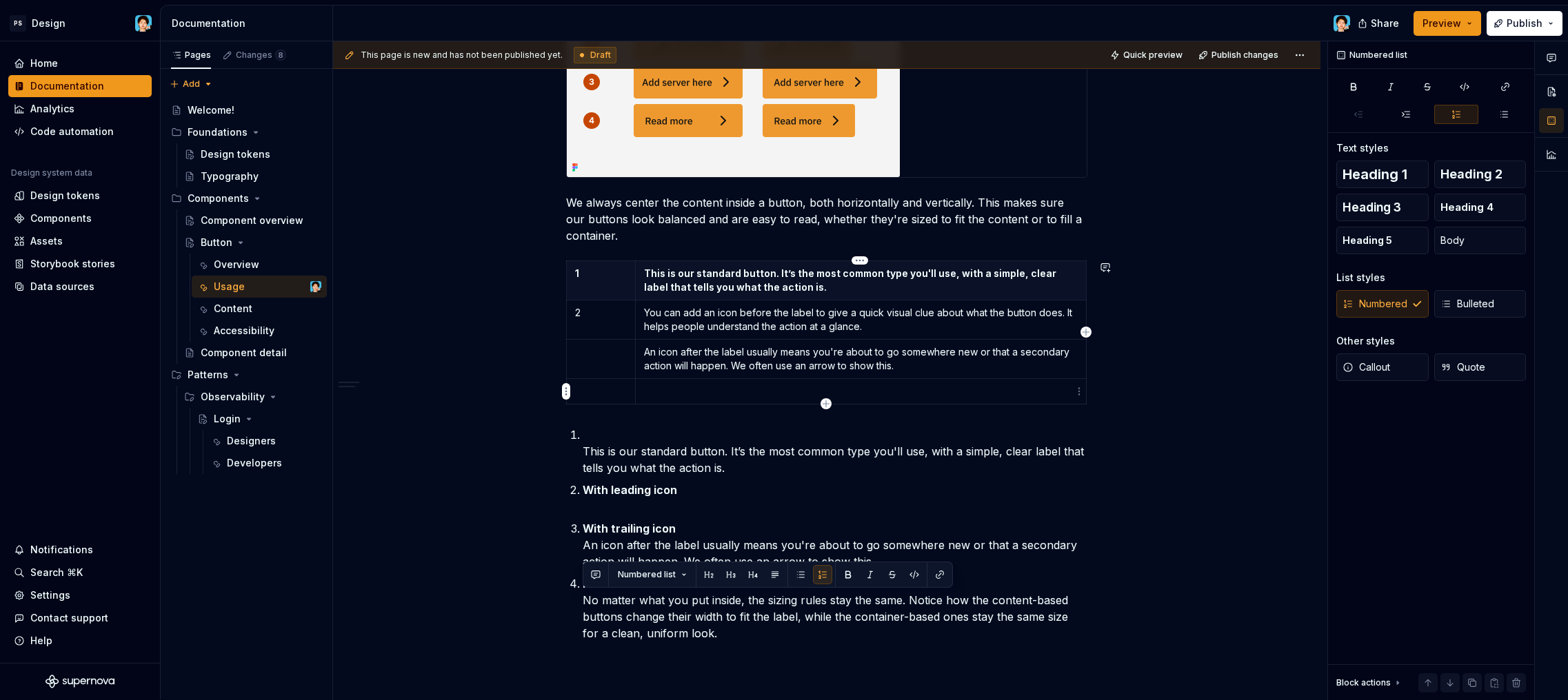
click at [685, 397] on p at bounding box center [861, 392] width 434 height 14
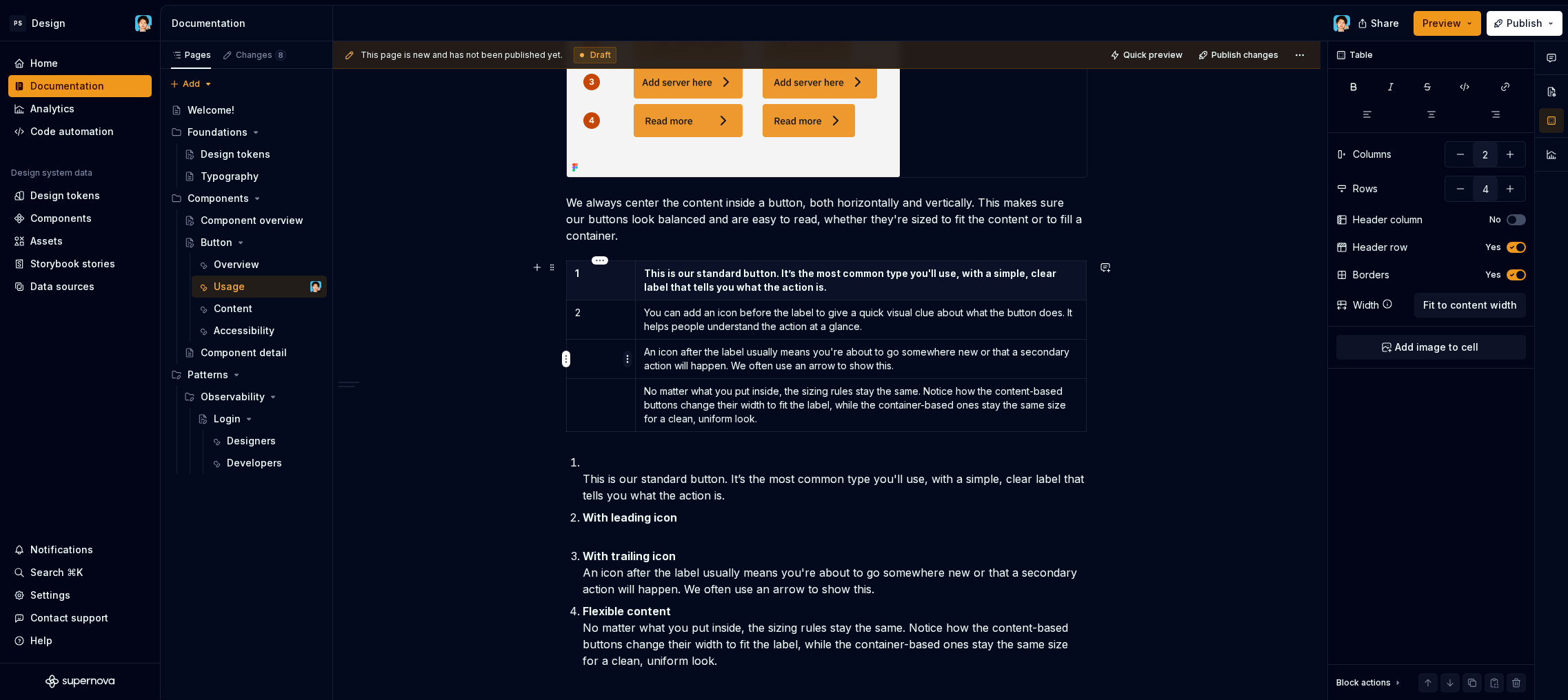
click at [627, 362] on html "PS Design Home Documentation Analytics Code automation Design system data Desig…" at bounding box center [784, 350] width 1568 height 700
drag, startPoint x: 599, startPoint y: 364, endPoint x: 591, endPoint y: 359, distance: 9.4
click at [599, 364] on html "PS Design Home Documentation Analytics Code automation Design system data Desig…" at bounding box center [784, 350] width 1568 height 700
click at [591, 359] on td at bounding box center [601, 359] width 69 height 40
click at [596, 389] on p at bounding box center [600, 392] width 52 height 14
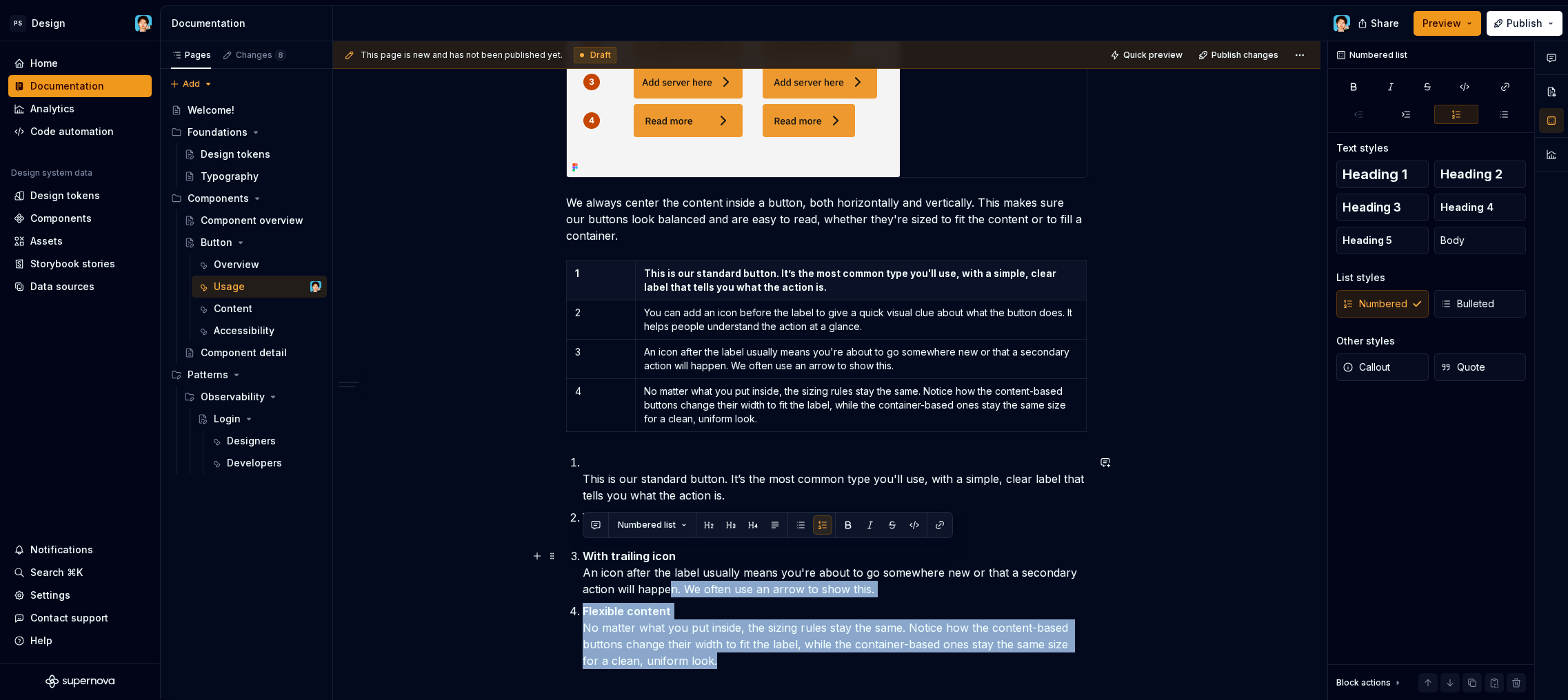
scroll to position [473, 0]
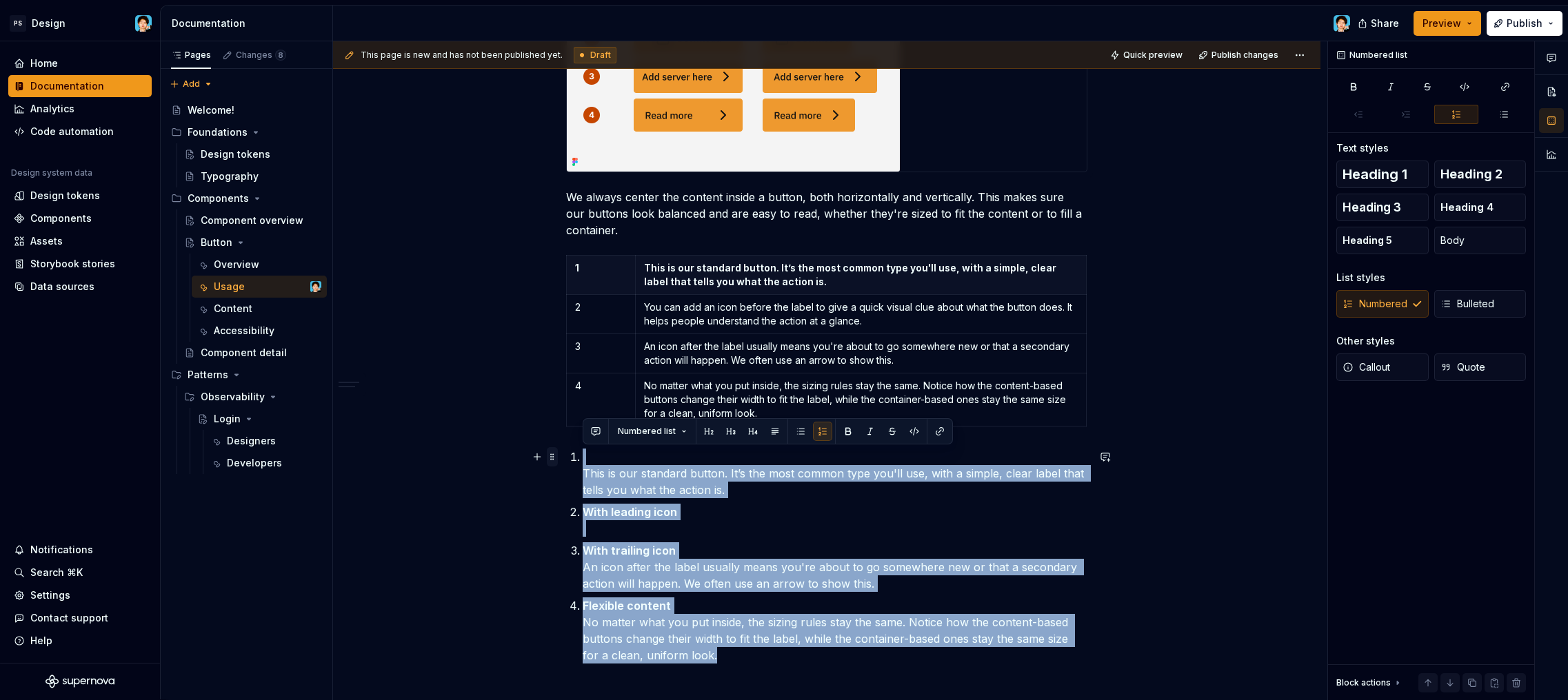
drag, startPoint x: 772, startPoint y: 665, endPoint x: 557, endPoint y: 458, distance: 298.5
click at [566, 458] on div "When to use buttons? Sizing We have two ways to size our buttons. You can eithe…" at bounding box center [826, 277] width 521 height 923
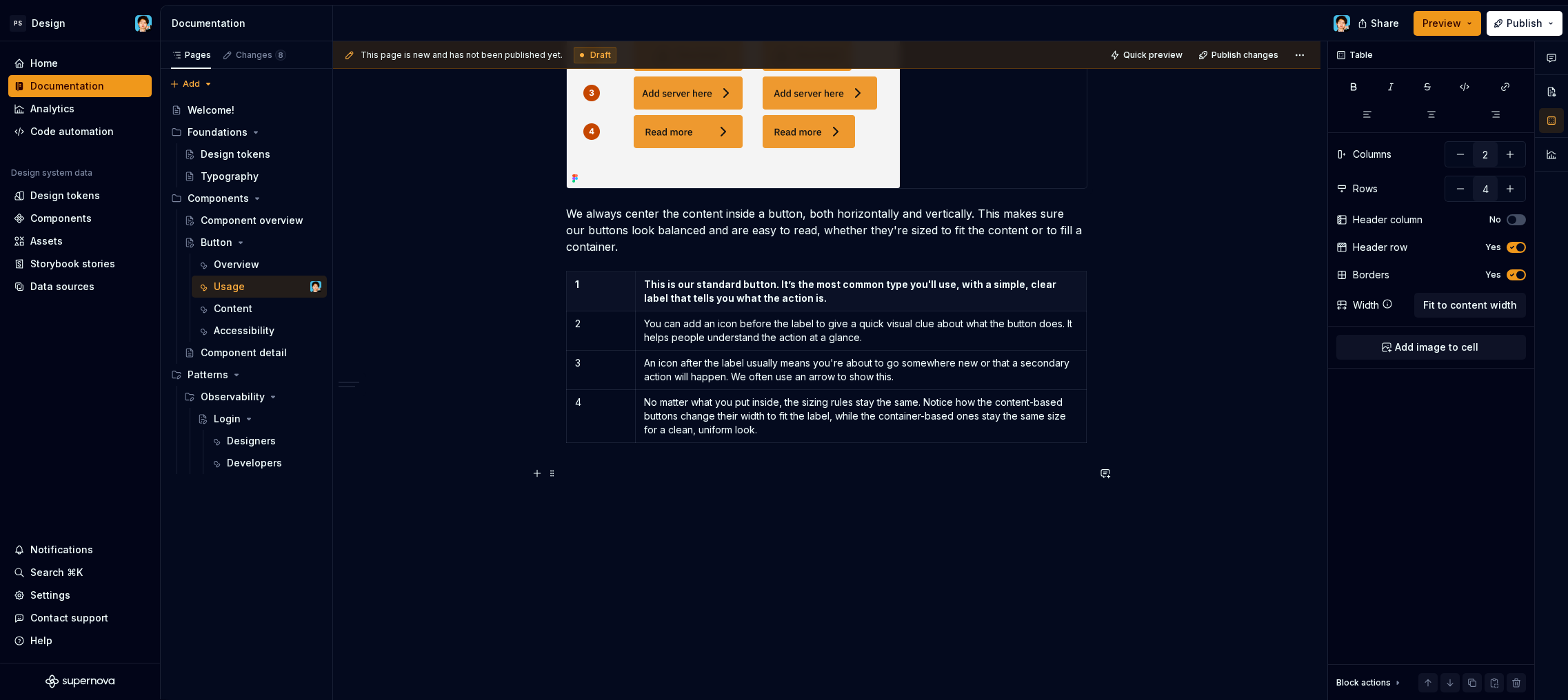
scroll to position [339, 0]
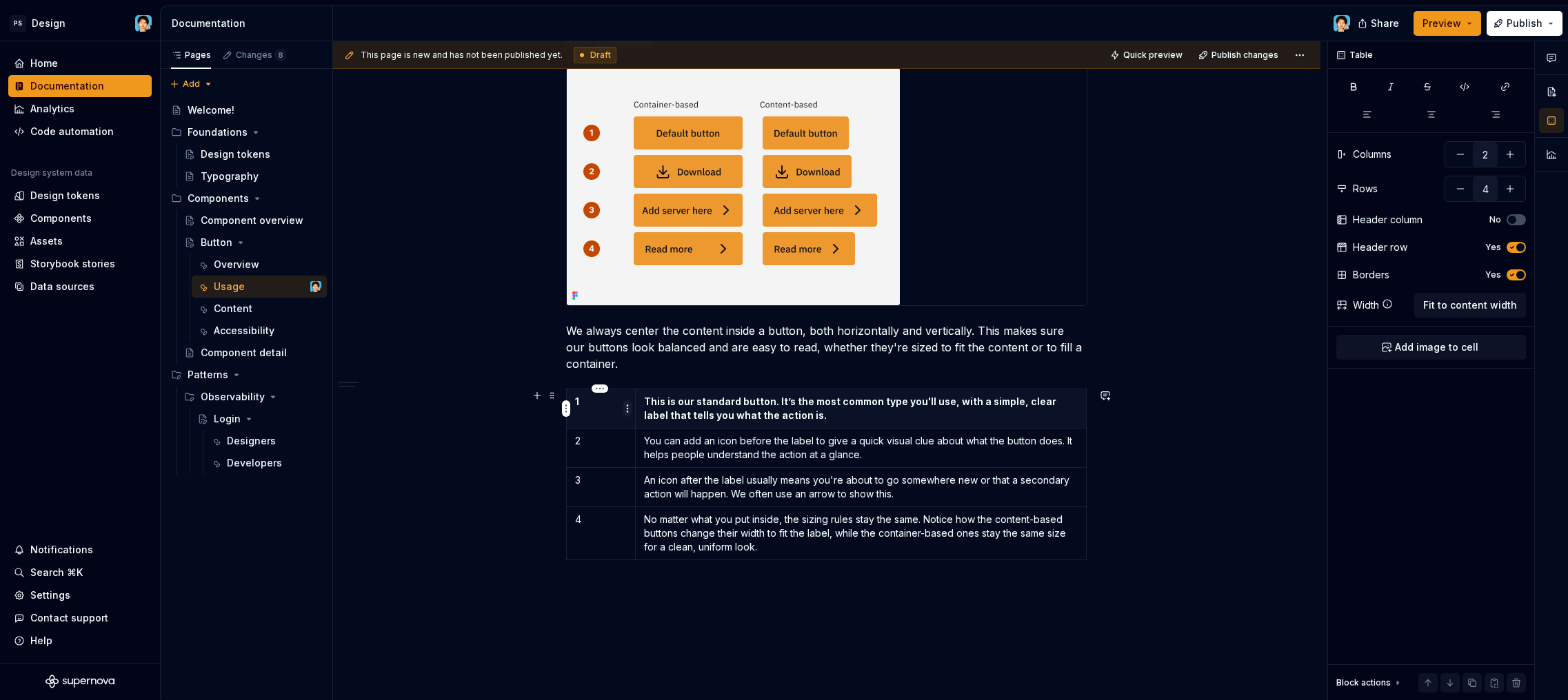
click at [624, 409] on html "PS Design Home Documentation Analytics Code automation Design system data Desig…" at bounding box center [784, 350] width 1568 height 700
click at [610, 397] on html "PS Design Home Documentation Analytics Code automation Design system data Desig…" at bounding box center [784, 350] width 1568 height 700
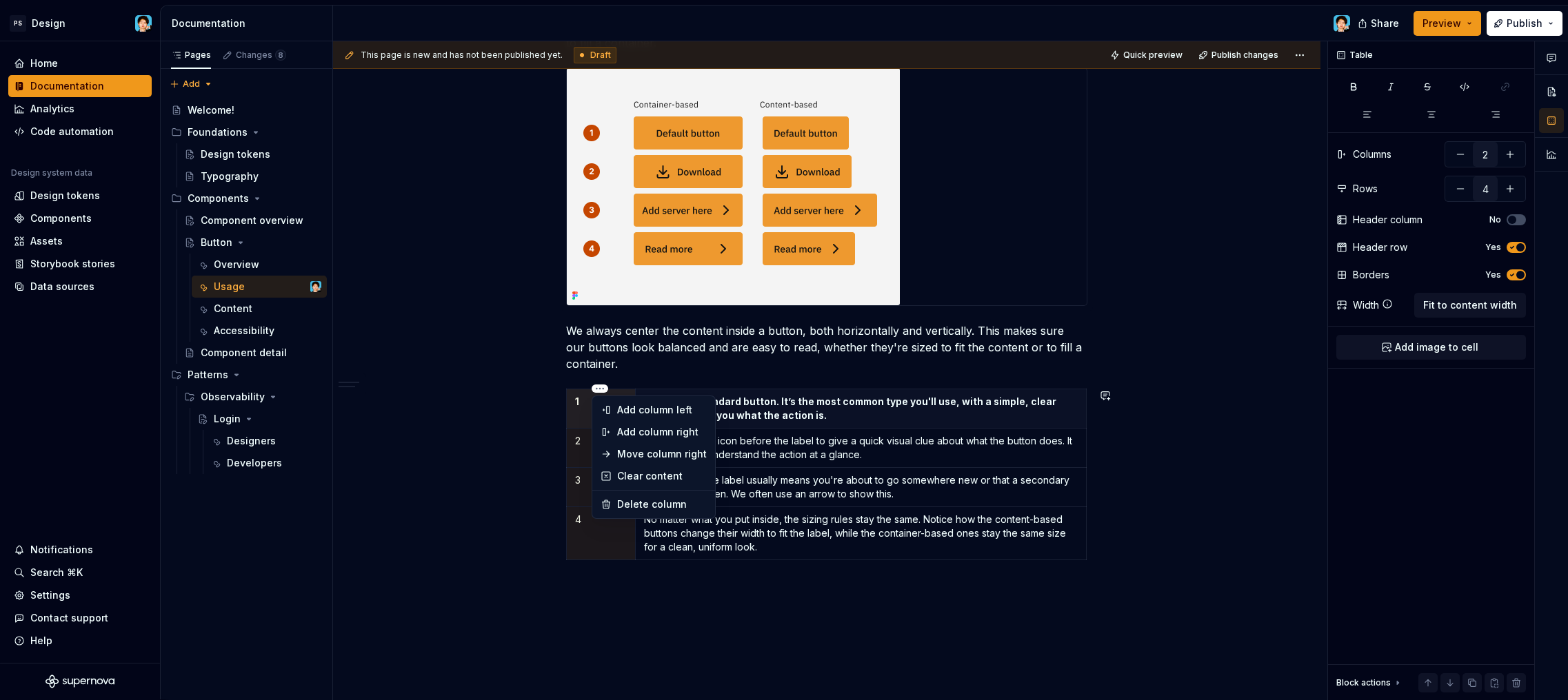
click at [600, 386] on html "PS Design Home Documentation Analytics Code automation Design system data Desig…" at bounding box center [784, 350] width 1568 height 700
click at [599, 379] on html "PS Design Home Documentation Analytics Code automation Design system data Desig…" at bounding box center [784, 350] width 1568 height 700
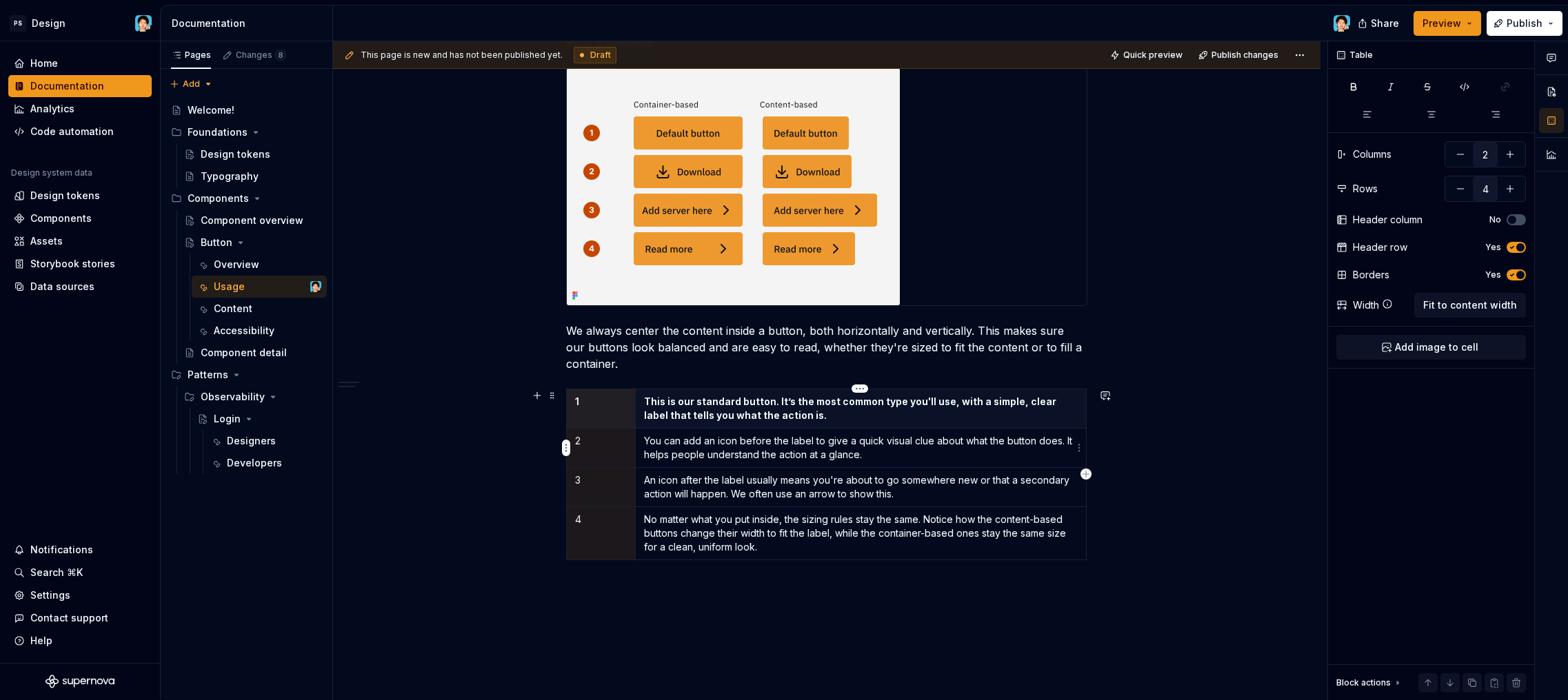
click at [798, 429] on td "You can add an icon before the label to give a quick visual clue about what the…" at bounding box center [860, 449] width 451 height 40
click at [785, 465] on td "You can add an icon before the label to give a quick visual clue about what the…" at bounding box center [860, 449] width 451 height 40
click at [789, 413] on p "This is our standard button. It’s the most common type you'll use, with a simpl…" at bounding box center [861, 408] width 434 height 27
click at [716, 625] on div "This page is new and has not been published yet. Draft Quick preview Publish ch…" at bounding box center [831, 370] width 995 height 659
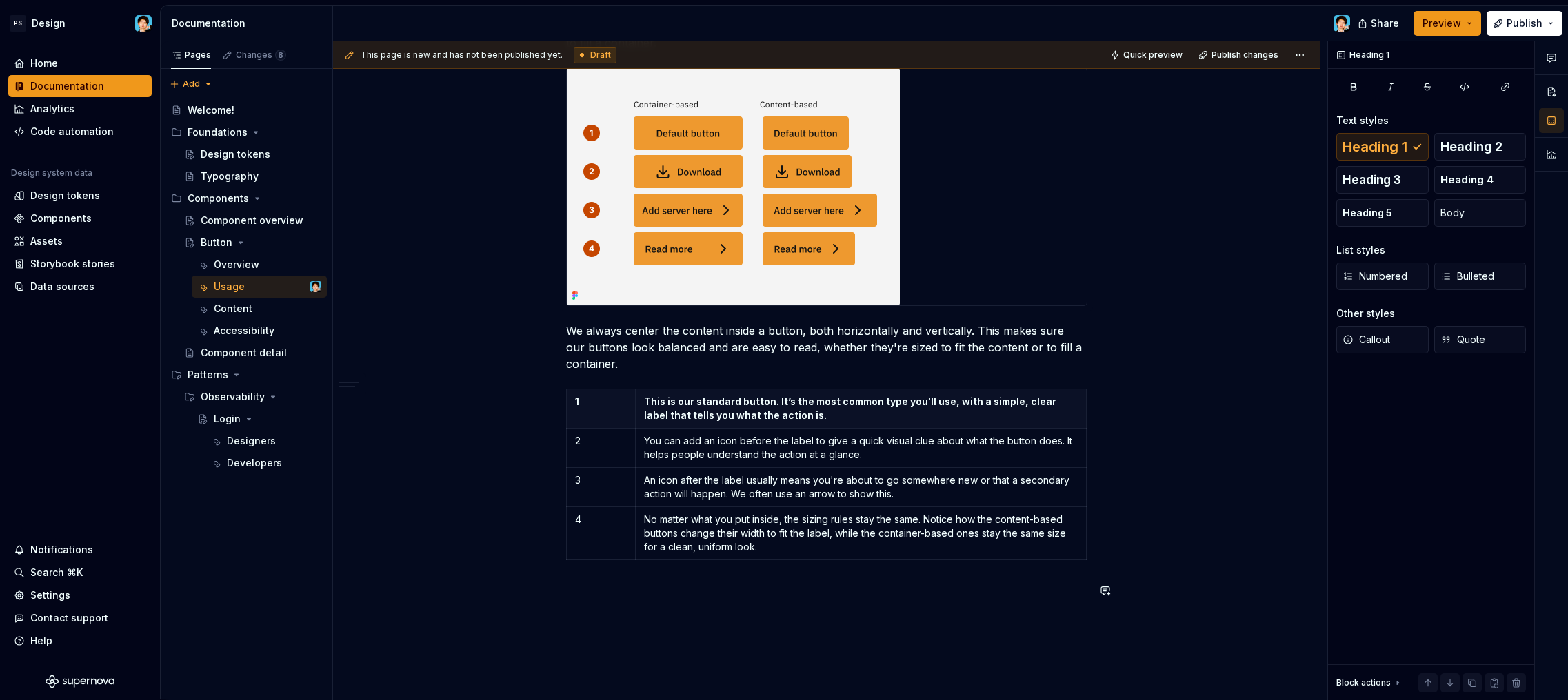
click at [697, 588] on p at bounding box center [826, 591] width 521 height 16
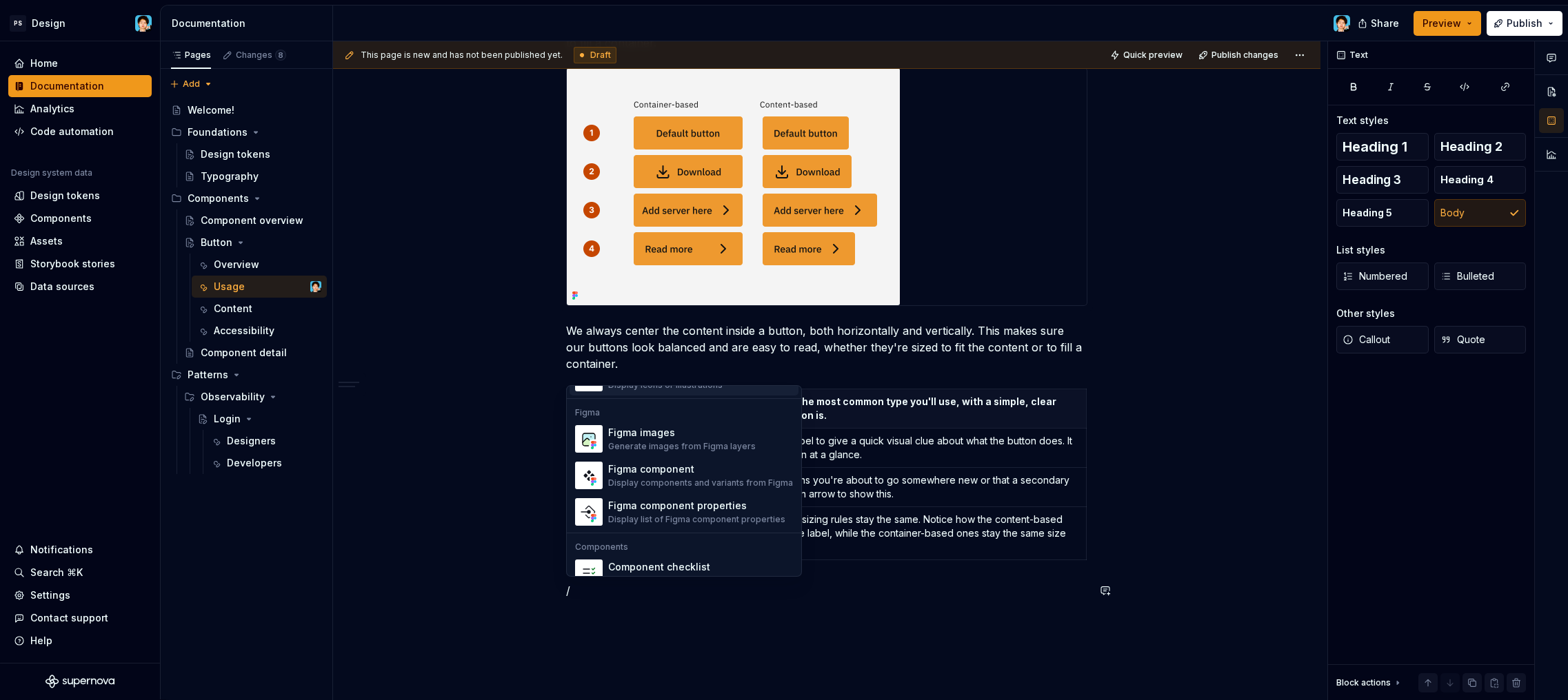
scroll to position [1373, 0]
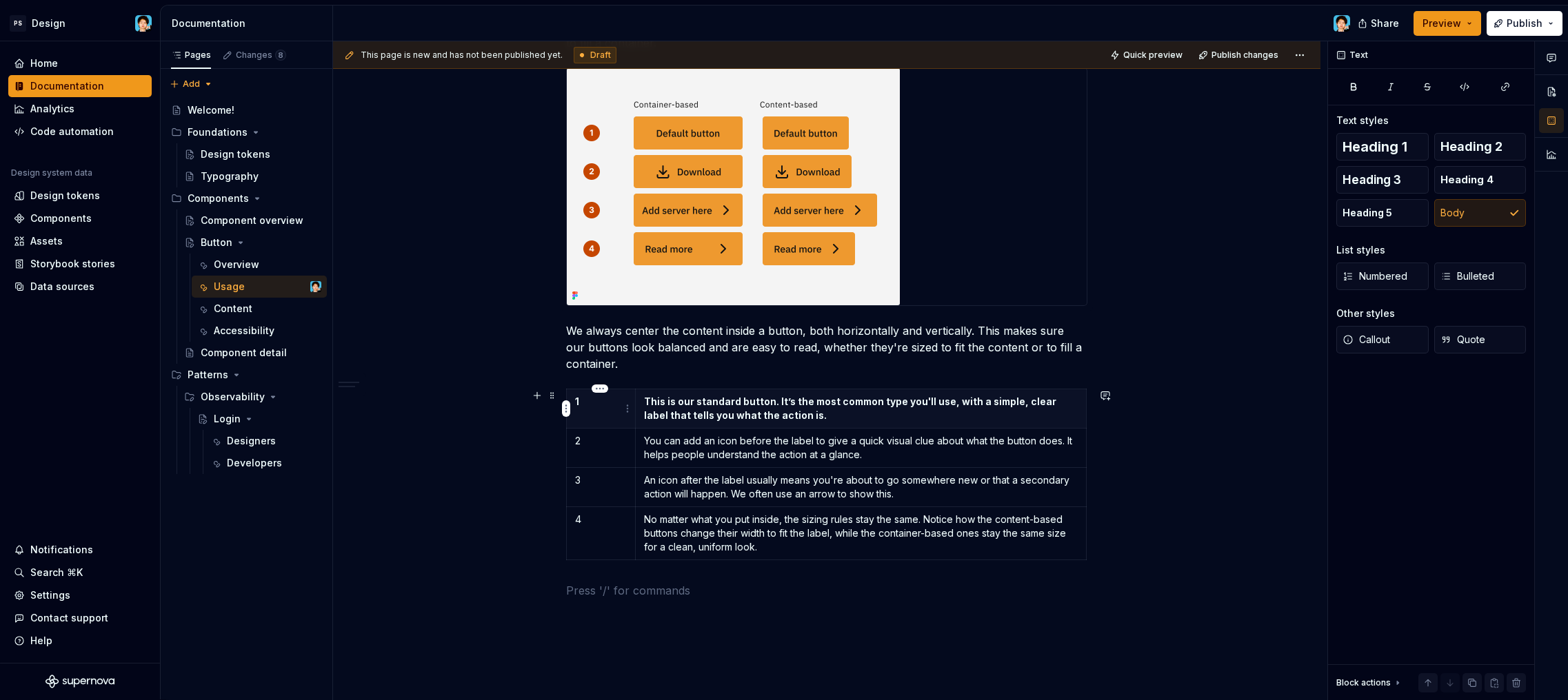
click at [609, 416] on th "1" at bounding box center [601, 409] width 69 height 40
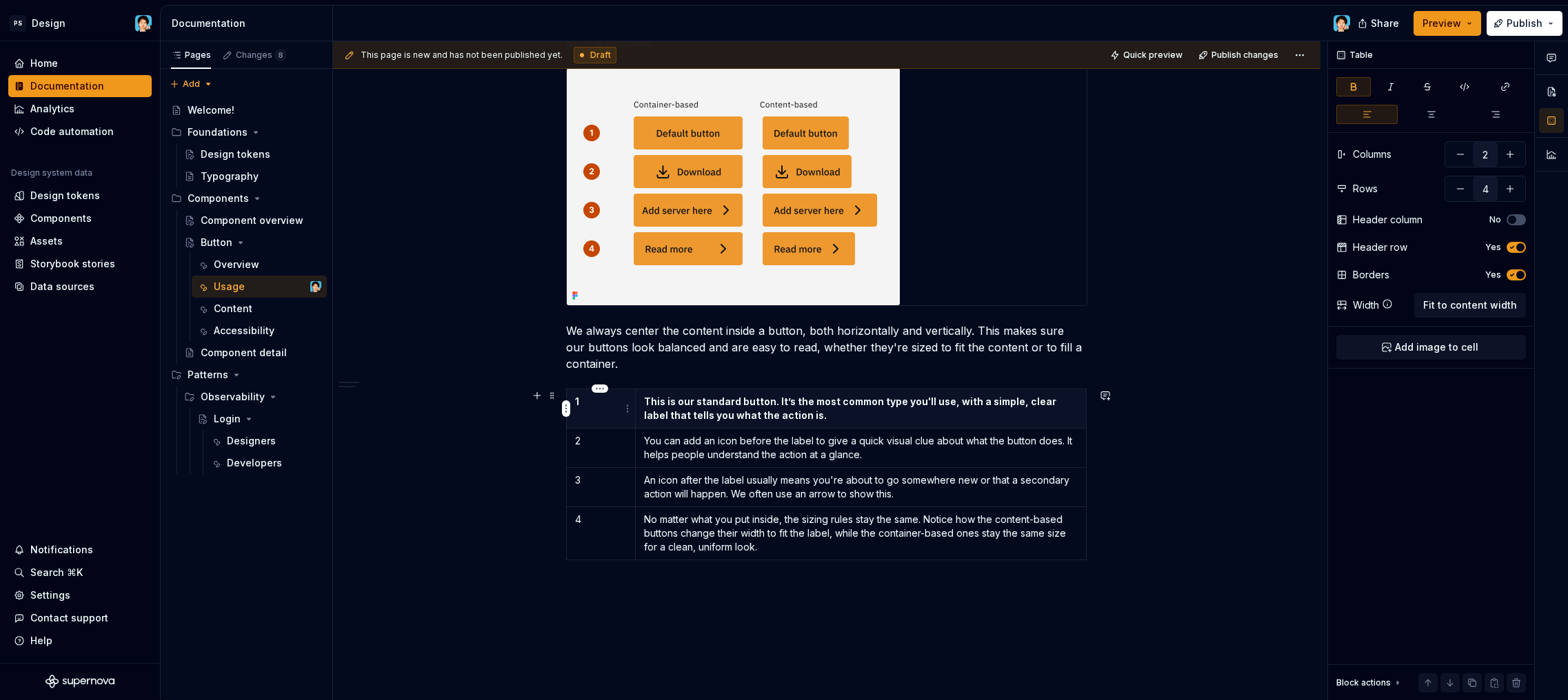
click at [619, 427] on th "1" at bounding box center [601, 409] width 69 height 40
click at [628, 412] on html "PS Design Home Documentation Analytics Code automation Design system data Desig…" at bounding box center [784, 350] width 1568 height 700
click at [635, 406] on th "This is our standard button. It’s the most common type you'll use, with a simpl…" at bounding box center [860, 409] width 451 height 40
click at [569, 408] on html "PS Design Home Documentation Analytics Code automation Design system data Desig…" at bounding box center [784, 350] width 1568 height 700
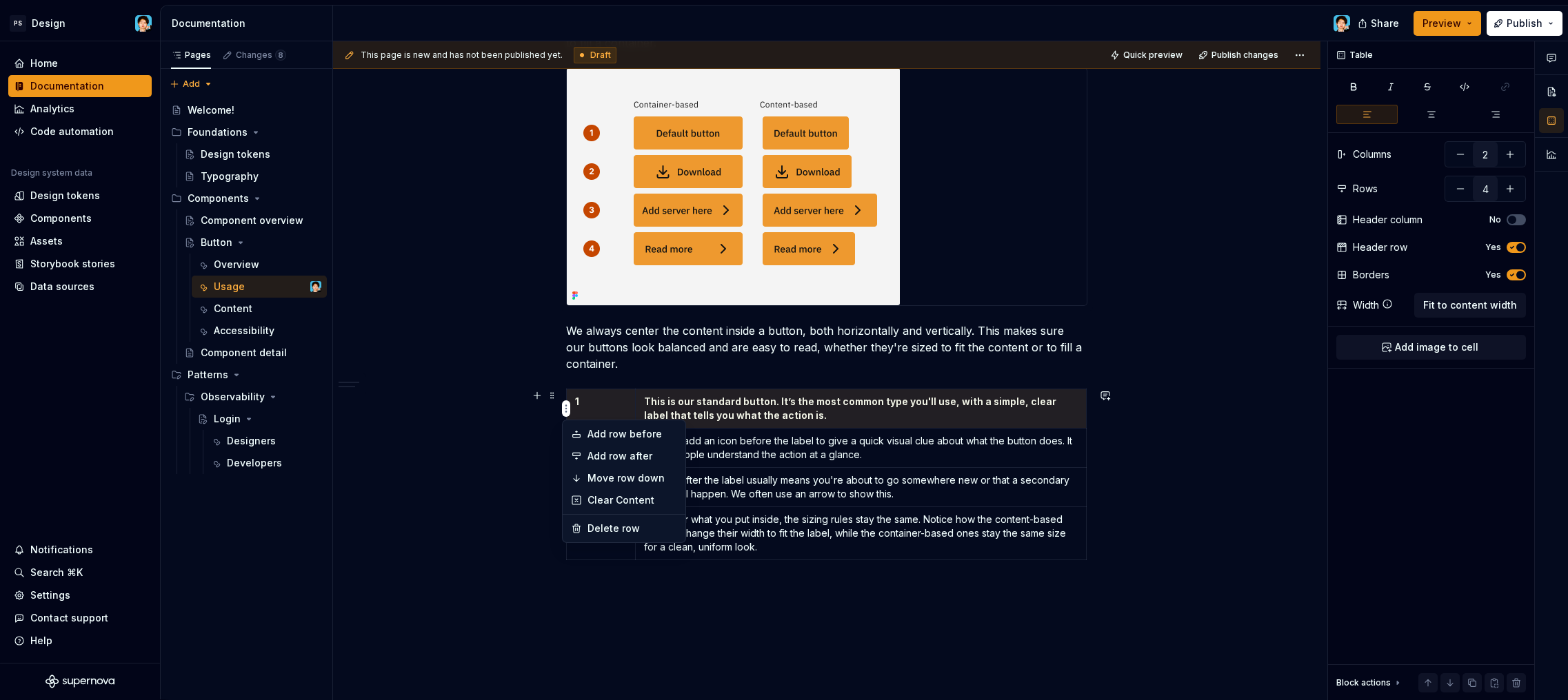
click at [610, 410] on html "PS Design Home Documentation Analytics Code automation Design system data Desig…" at bounding box center [784, 350] width 1568 height 700
click at [696, 410] on p "This is our standard button. It’s the most common type you'll use, with a simpl…" at bounding box center [861, 408] width 434 height 27
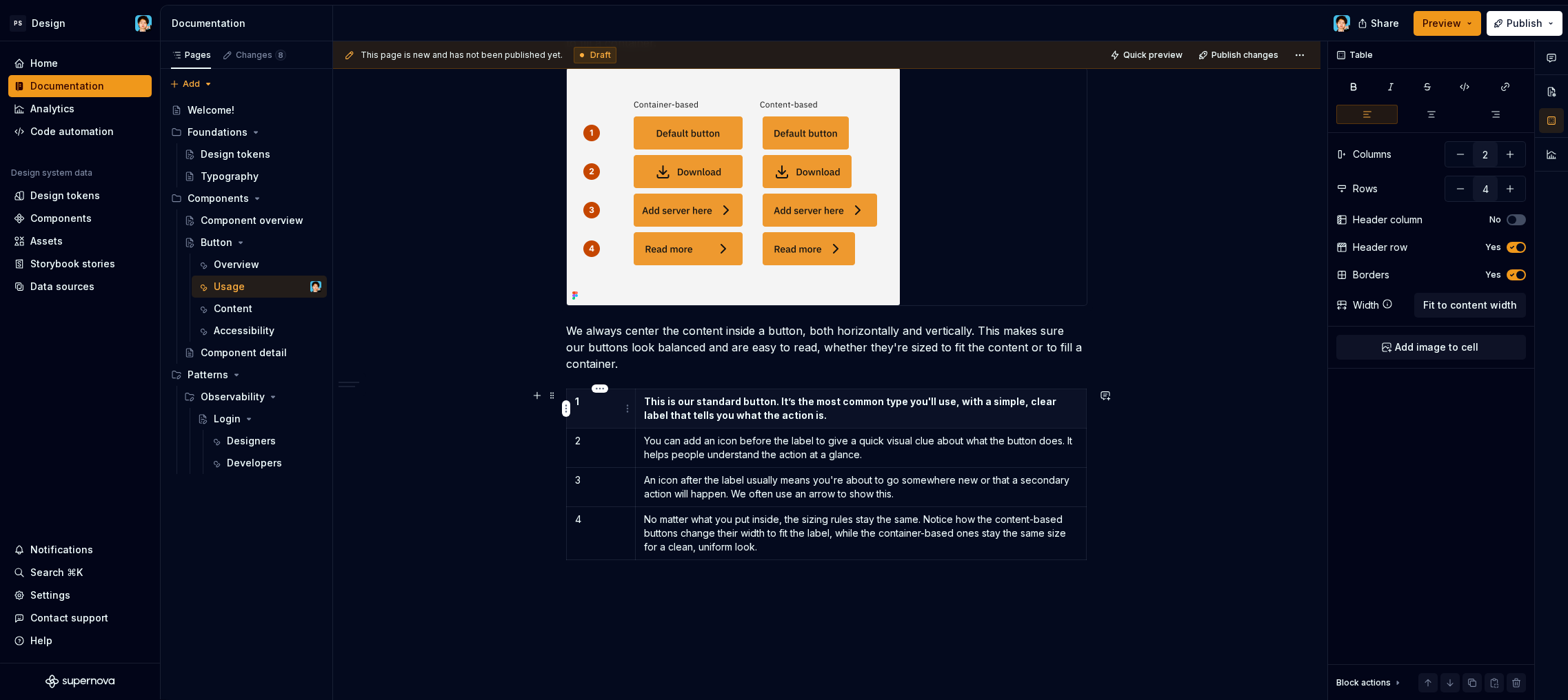
click at [604, 397] on p "1" at bounding box center [600, 402] width 52 height 14
click at [1519, 249] on span "button" at bounding box center [1521, 247] width 8 height 8
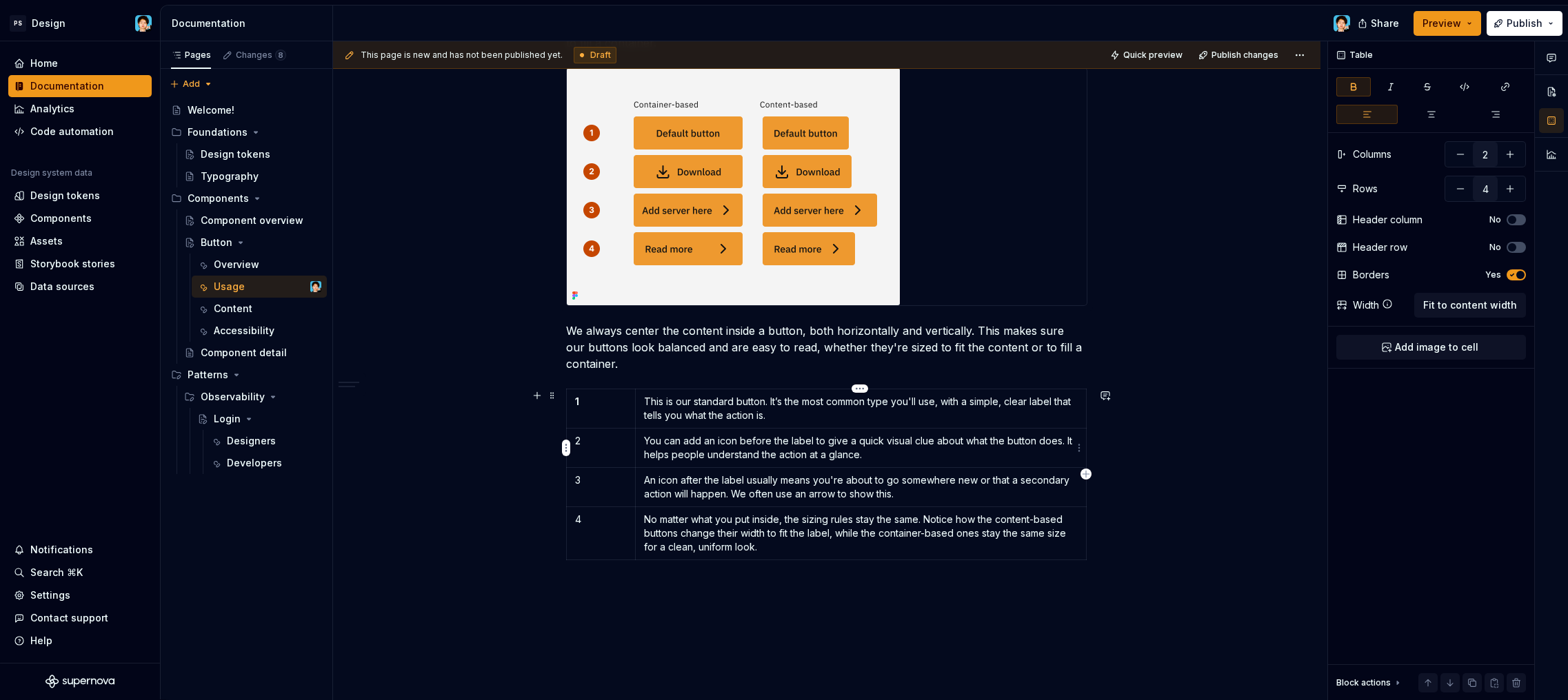
scroll to position [315, 0]
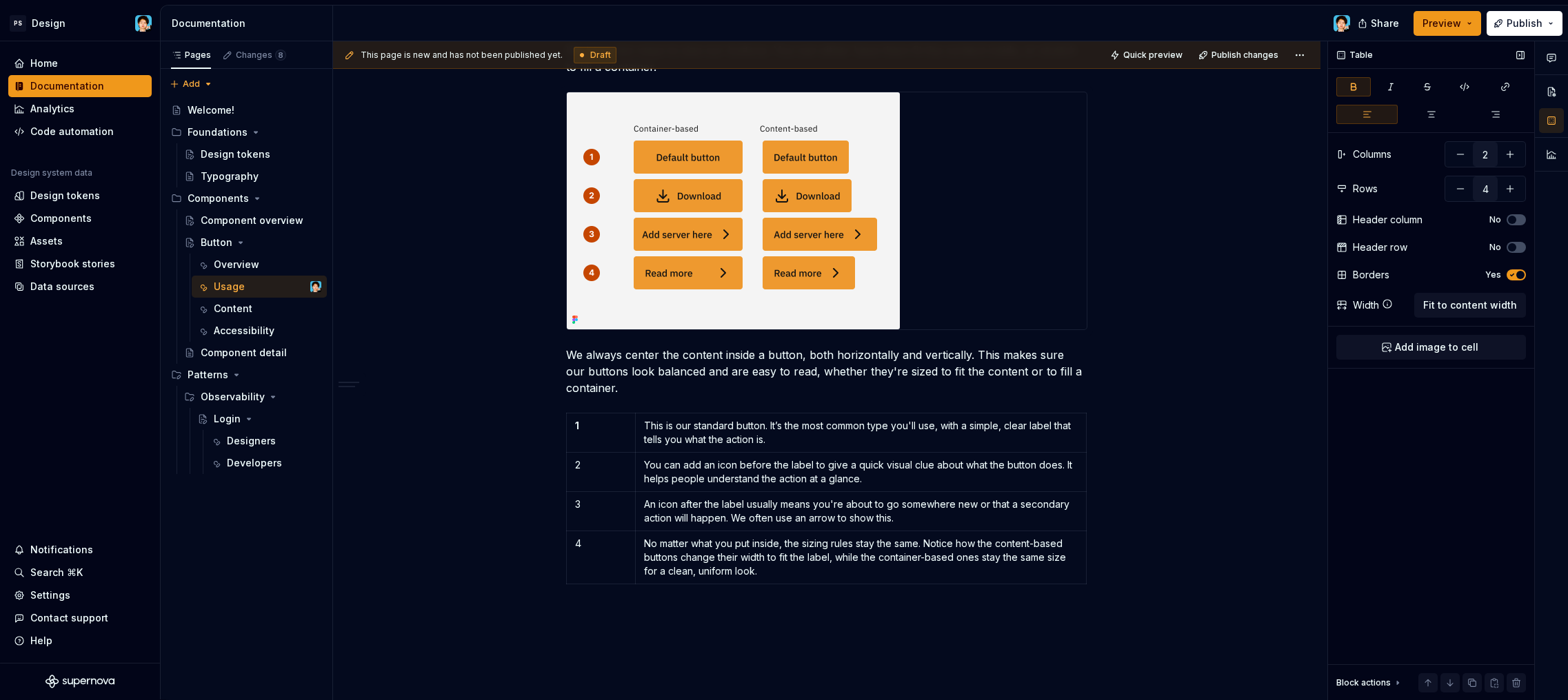
click at [1516, 278] on icon "button" at bounding box center [1512, 275] width 11 height 8
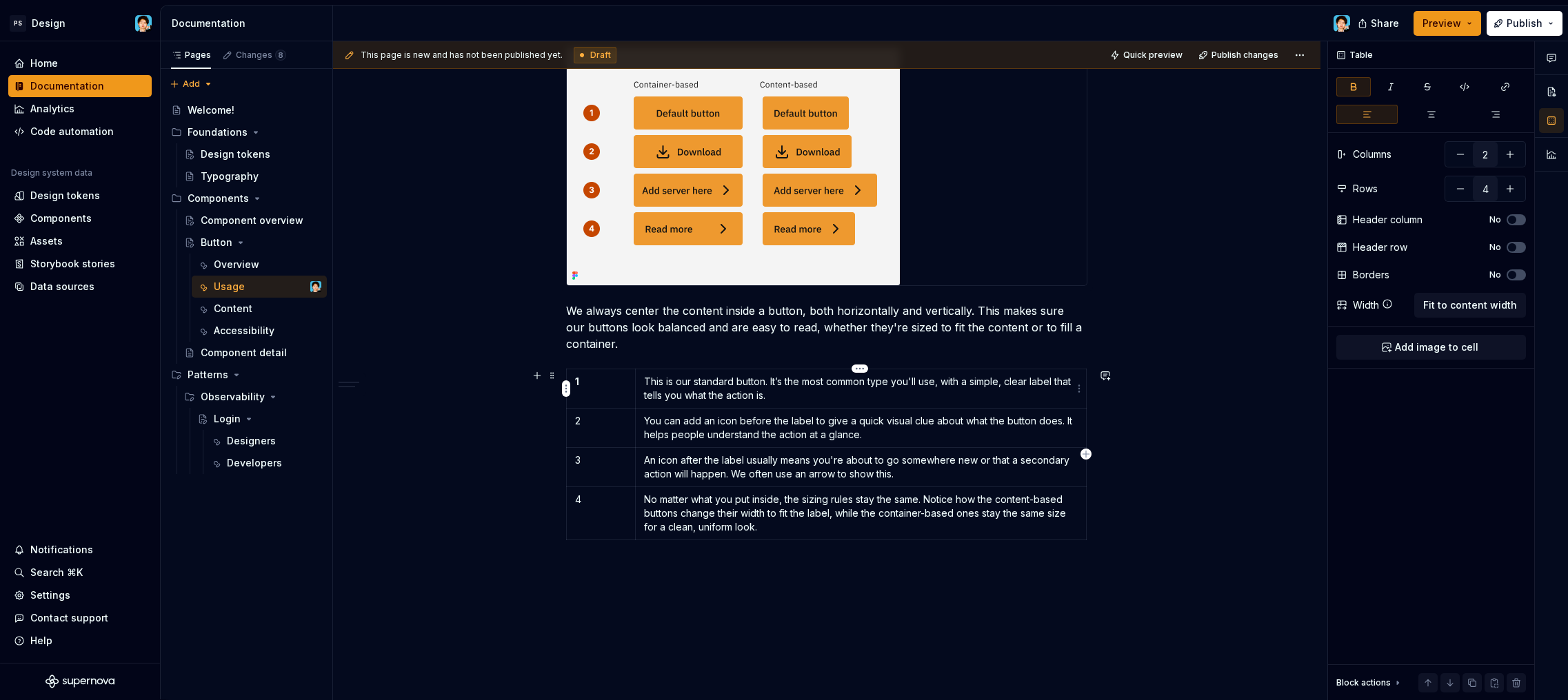
click at [760, 396] on p "This is our standard button. It’s the most common type you'll use, with a simpl…" at bounding box center [861, 388] width 434 height 27
click at [780, 409] on td "You can add an icon before the label to give a quick visual clue about what the…" at bounding box center [860, 429] width 451 height 40
click at [807, 395] on p "This is our standard button. It’s the most common type you'll use, with a simpl…" at bounding box center [861, 388] width 434 height 27
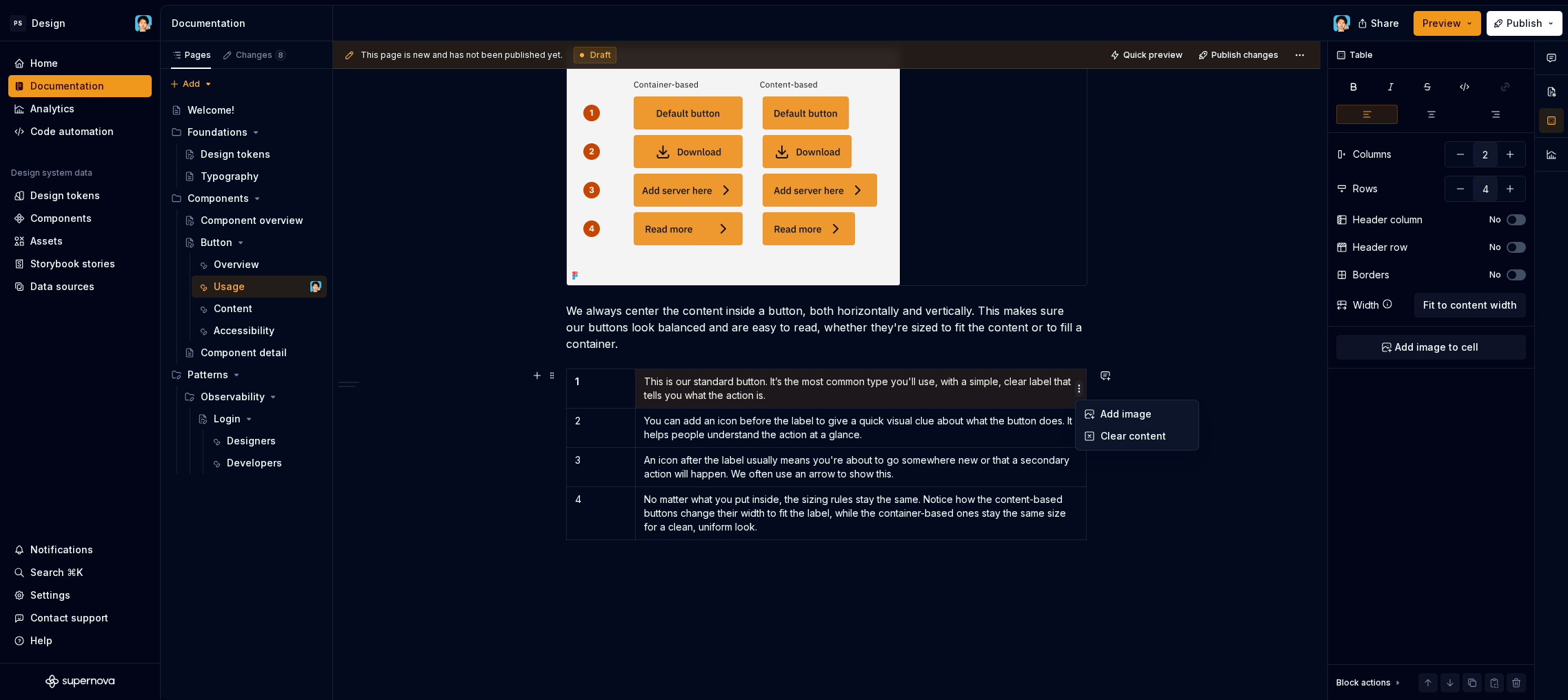
click at [1082, 385] on html "PS Design Home Documentation Analytics Code automation Design system data Desig…" at bounding box center [784, 350] width 1568 height 700
click at [808, 398] on p "This is our standard button. It’s the most common type you'll use, with a simpl…" at bounding box center [861, 388] width 434 height 27
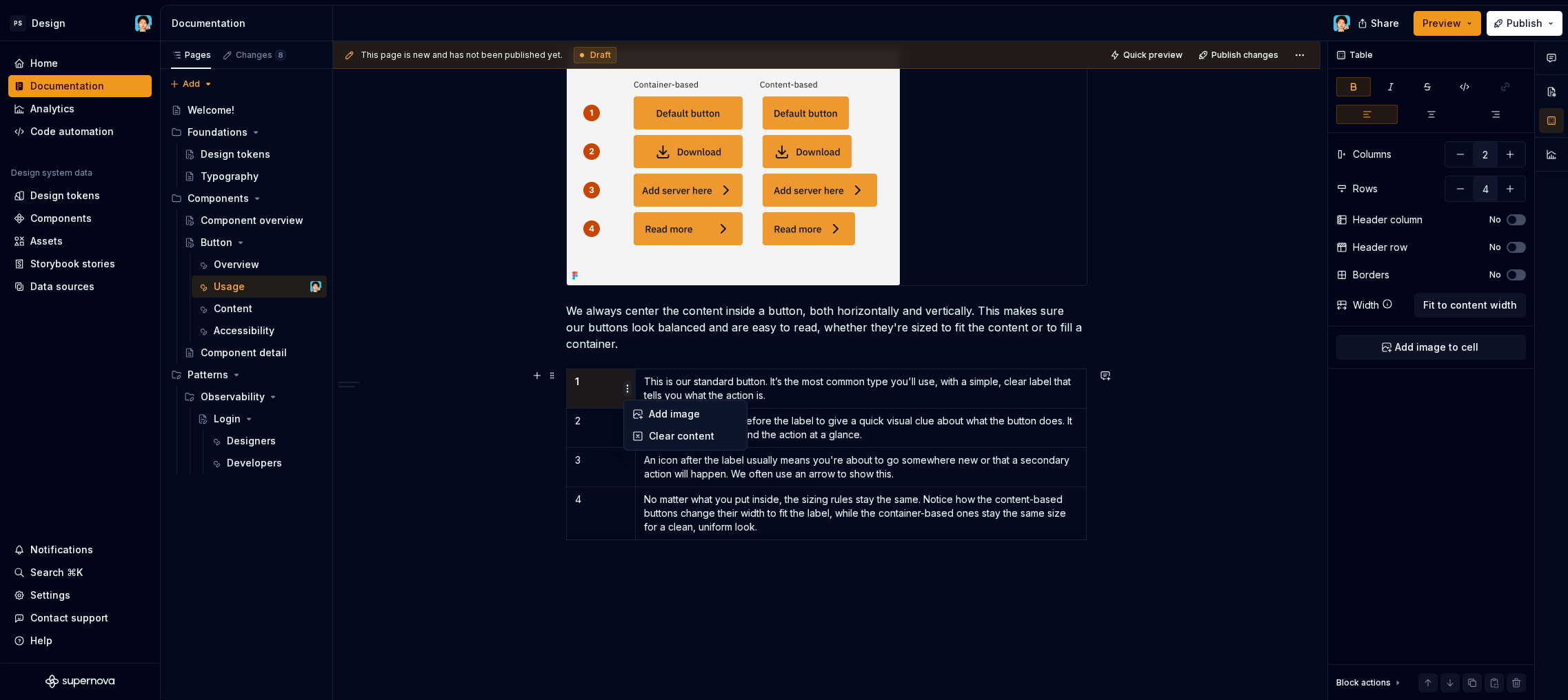
click at [625, 392] on html "PS Design Home Documentation Analytics Code automation Design system data Desig…" at bounding box center [784, 350] width 1568 height 700
click at [624, 392] on html "PS Design Home Documentation Analytics Code automation Design system data Desig…" at bounding box center [784, 350] width 1568 height 700
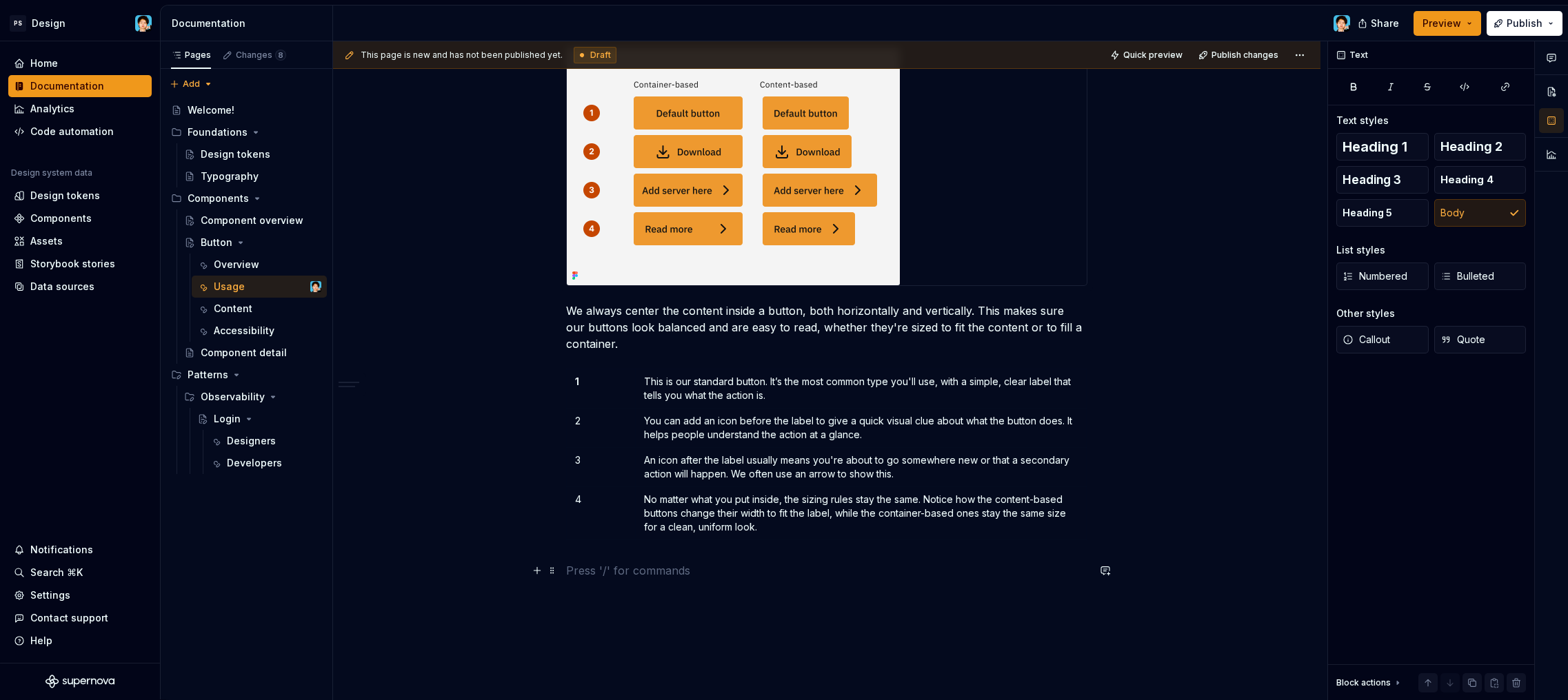
click at [858, 567] on p at bounding box center [826, 571] width 521 height 16
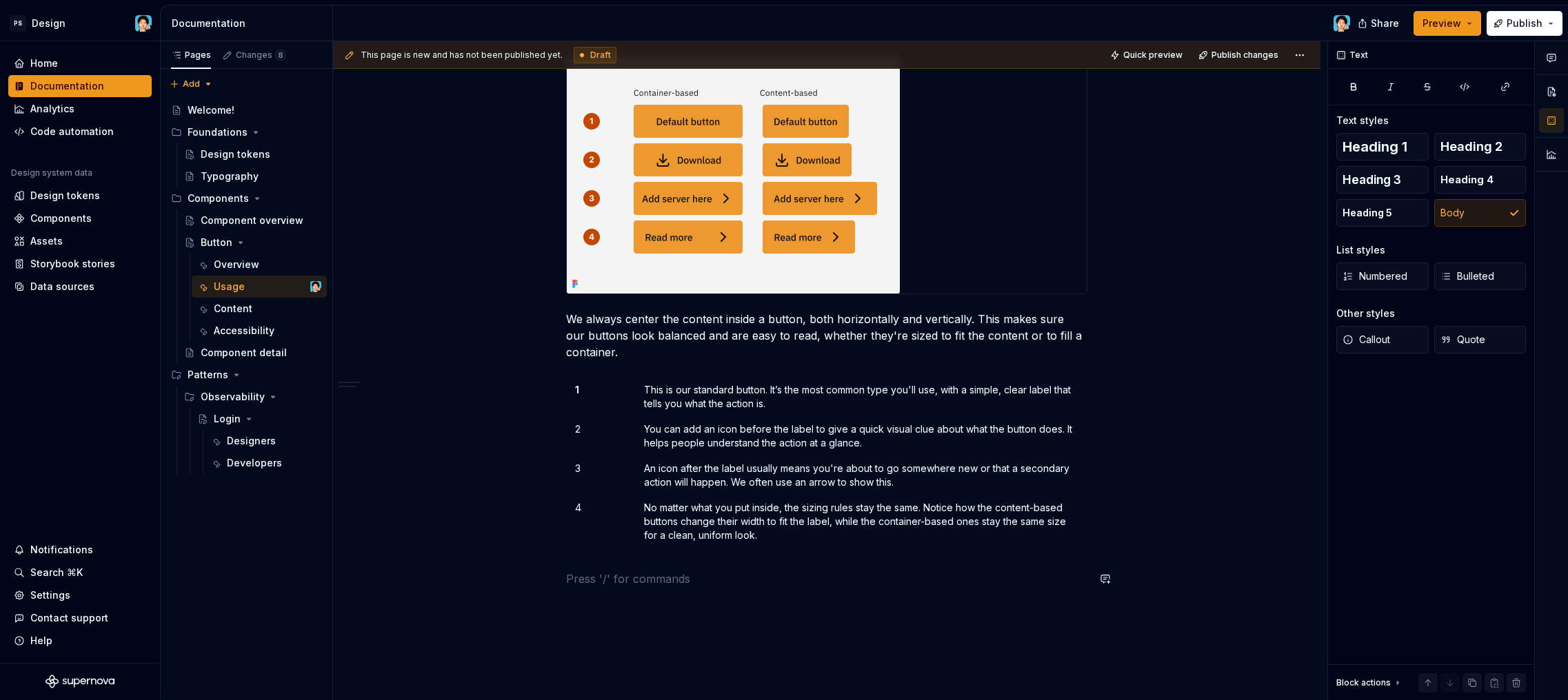
scroll to position [284, 0]
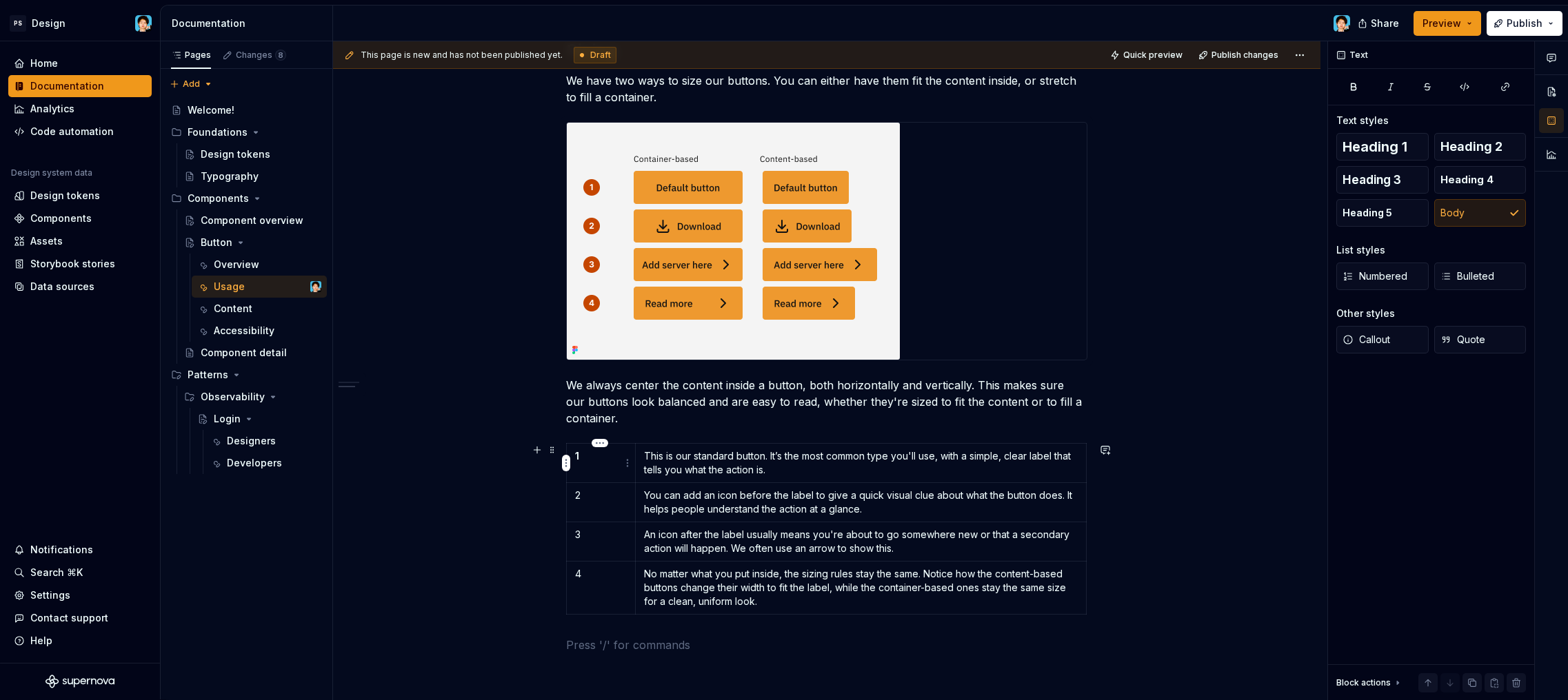
click at [595, 458] on p "1" at bounding box center [600, 456] width 52 height 14
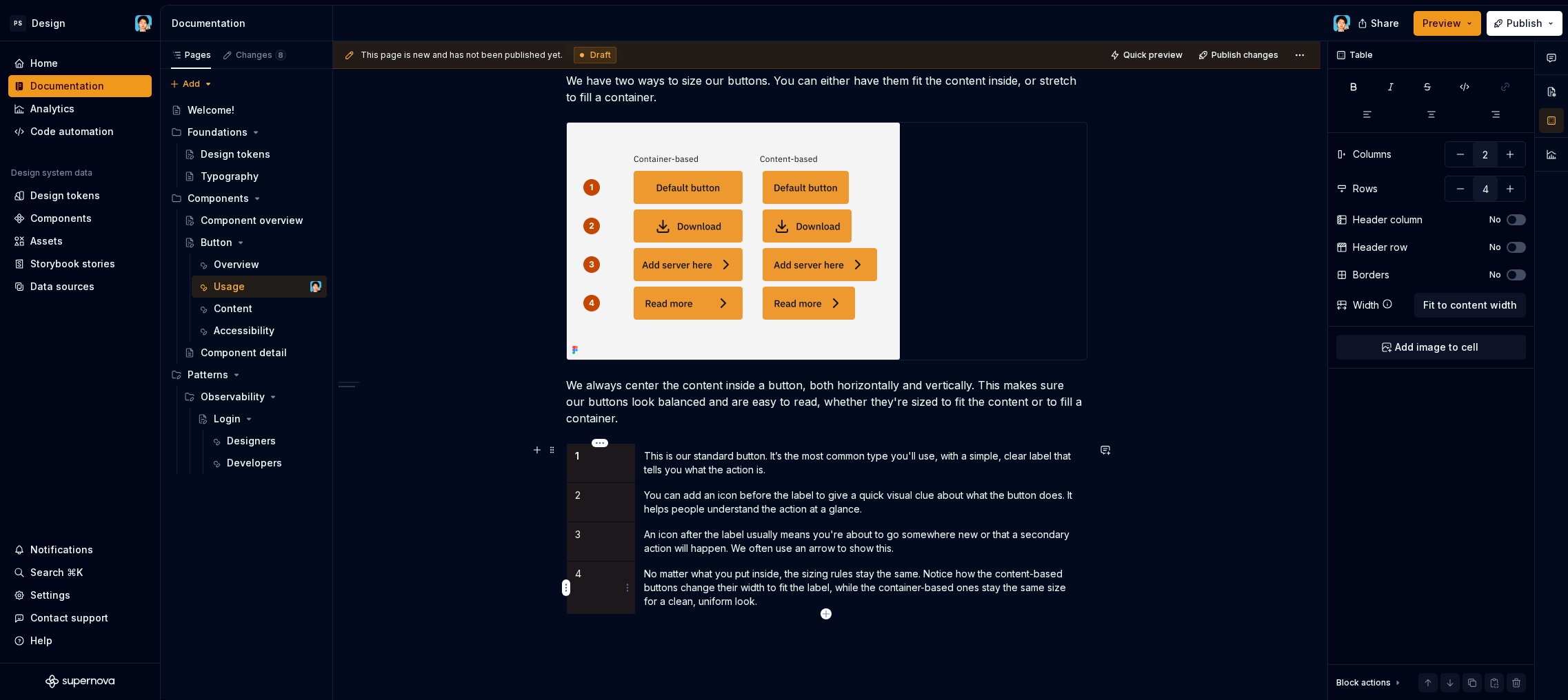
drag, startPoint x: 591, startPoint y: 460, endPoint x: 560, endPoint y: 584, distance: 127.8
click at [560, 584] on div "When to use buttons? Sizing We have two ways to size our buttons. You can eithe…" at bounding box center [826, 425] width 987 height 910
click at [704, 634] on div "When to use buttons? Sizing We have two ways to size our buttons. You can eithe…" at bounding box center [826, 328] width 521 height 650
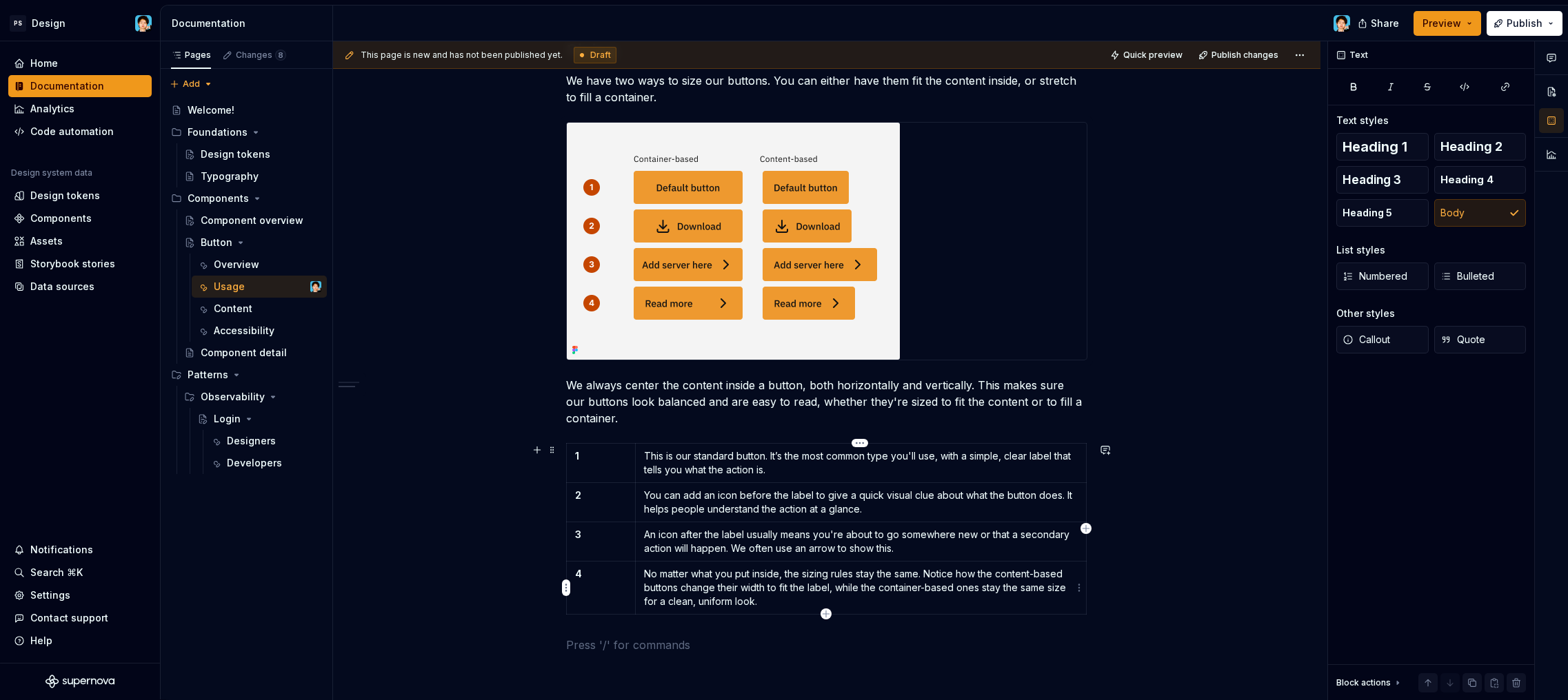
click at [690, 599] on p "No matter what you put inside, the sizing rules stay the same. Notice how the c…" at bounding box center [861, 588] width 434 height 41
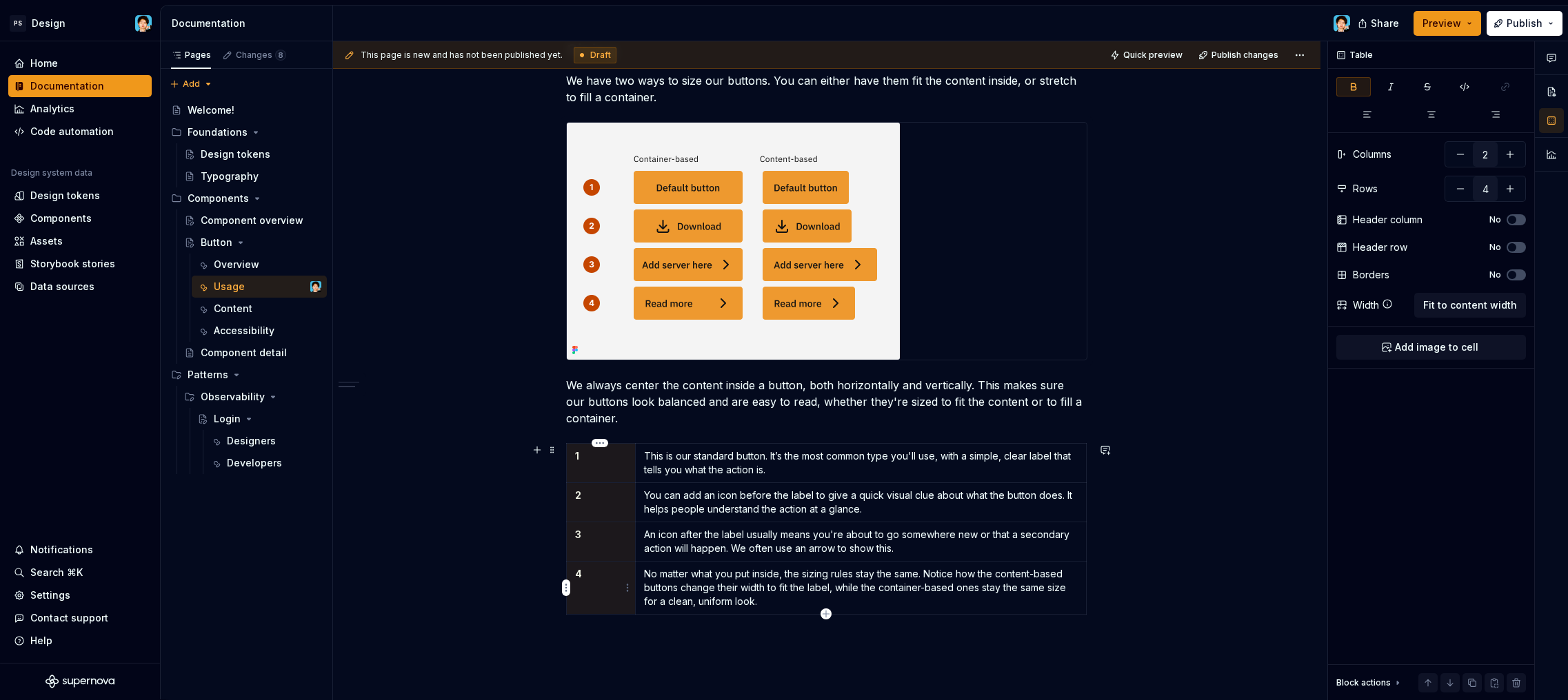
drag, startPoint x: 590, startPoint y: 450, endPoint x: 566, endPoint y: 606, distance: 157.8
click at [567, 606] on tbody "1 This is our standard button. It’s the most common type you'll use, with a sim…" at bounding box center [826, 529] width 520 height 171
click at [767, 662] on div "When to use buttons? Sizing We have two ways to size our buttons. You can eithe…" at bounding box center [826, 336] width 521 height 667
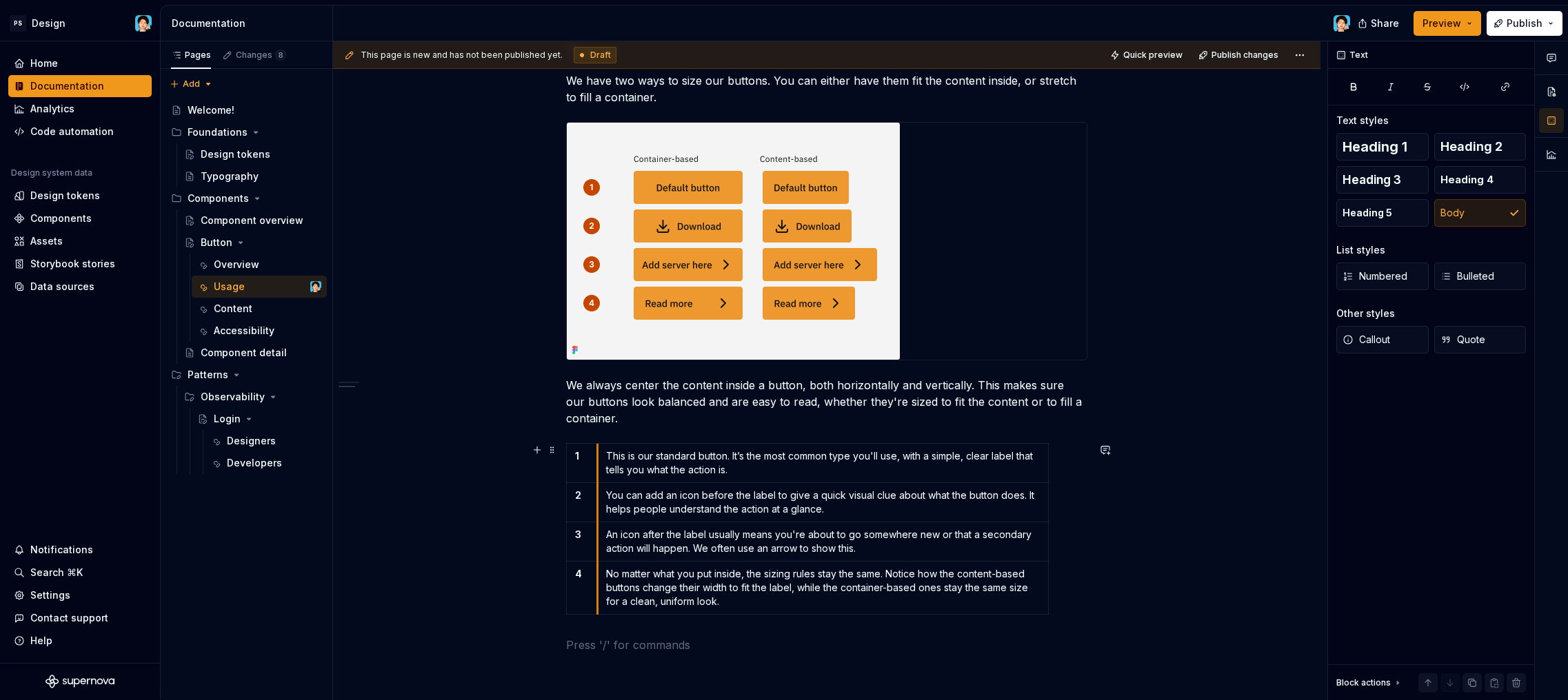
drag, startPoint x: 634, startPoint y: 472, endPoint x: 596, endPoint y: 473, distance: 38.0
click at [597, 473] on td "This is our standard button. It’s the most common type you'll use, with a simpl…" at bounding box center [822, 463] width 451 height 40
click at [772, 638] on p at bounding box center [826, 646] width 521 height 16
drag, startPoint x: 1048, startPoint y: 507, endPoint x: 1085, endPoint y: 507, distance: 37.0
click at [827, 401] on p "We always center the content inside a button, both horizontally and vertically.…" at bounding box center [826, 402] width 521 height 49
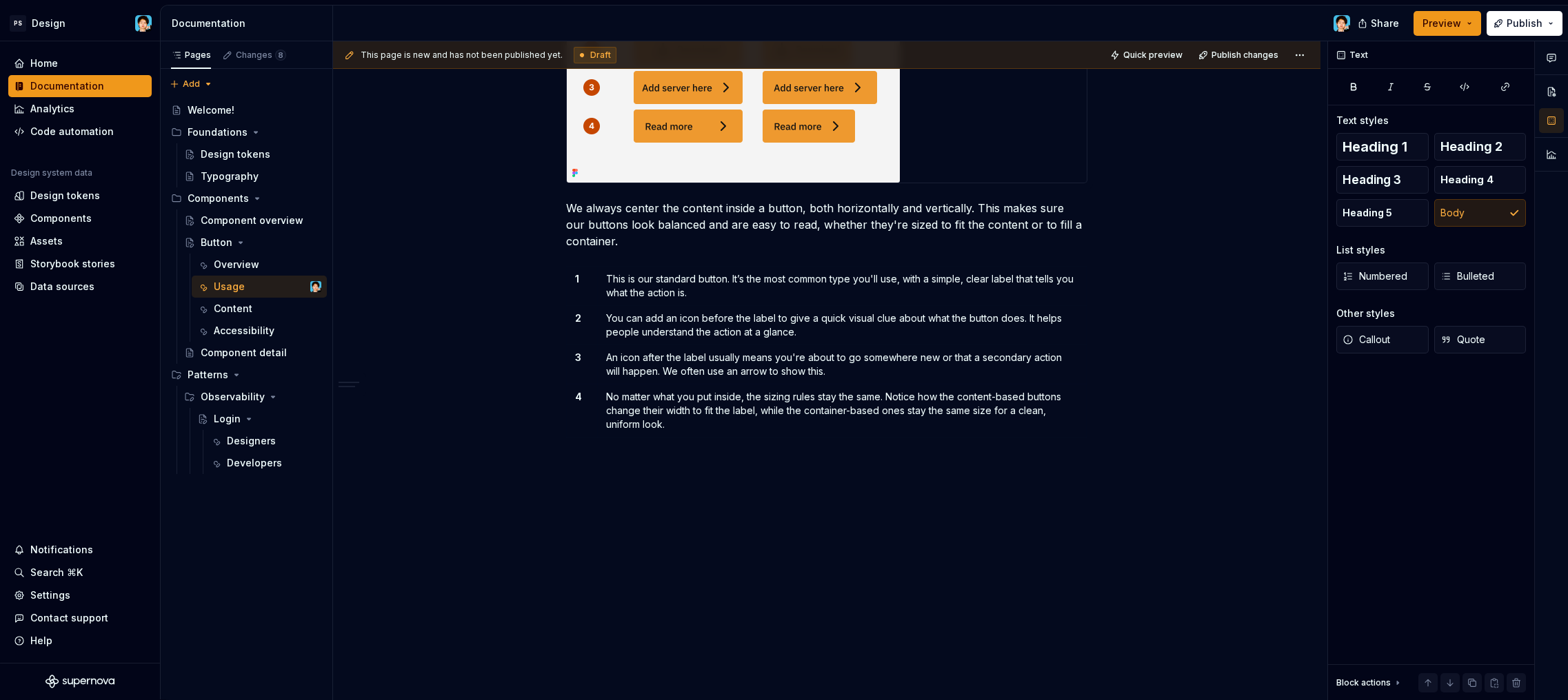
scroll to position [465, 0]
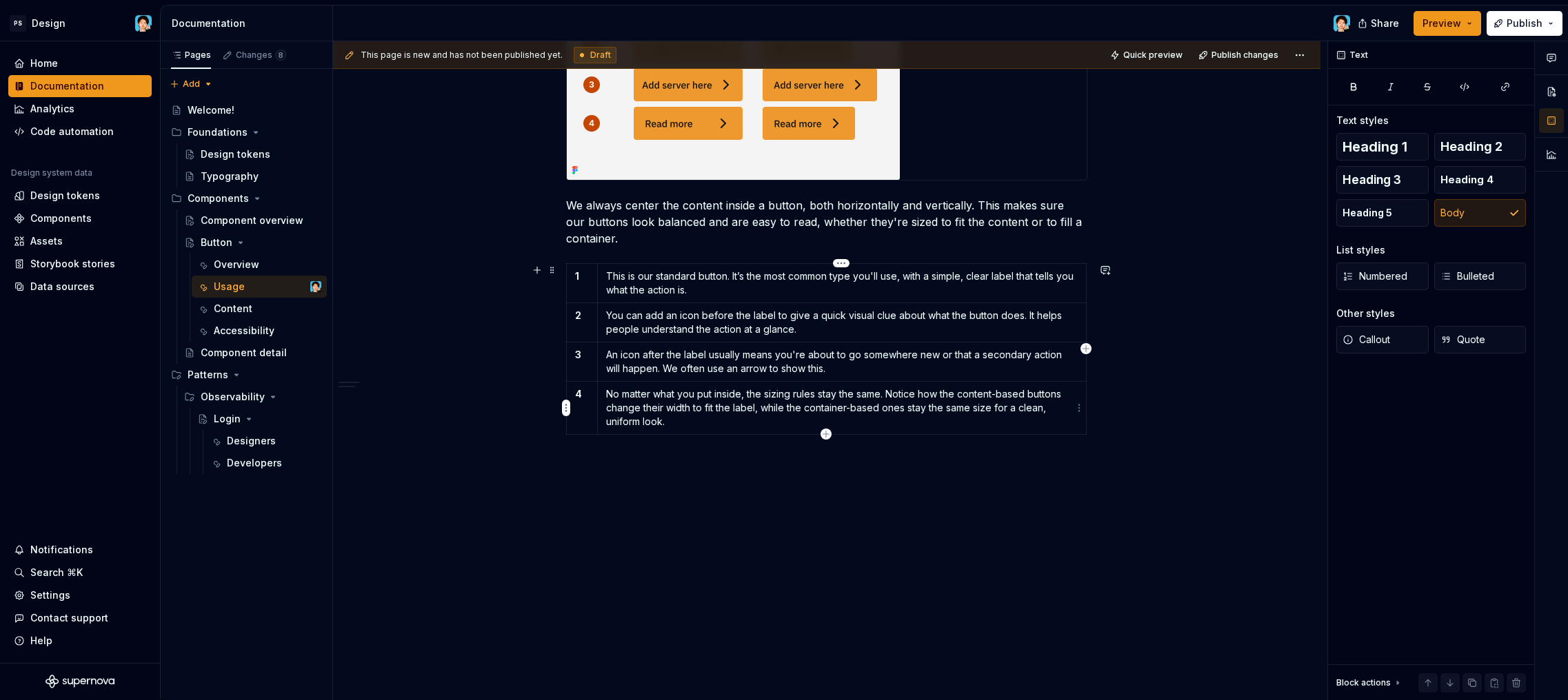
click at [746, 475] on div "When to use buttons? Sizing We have two ways to size our buttons. You can eithe…" at bounding box center [826, 157] width 521 height 667
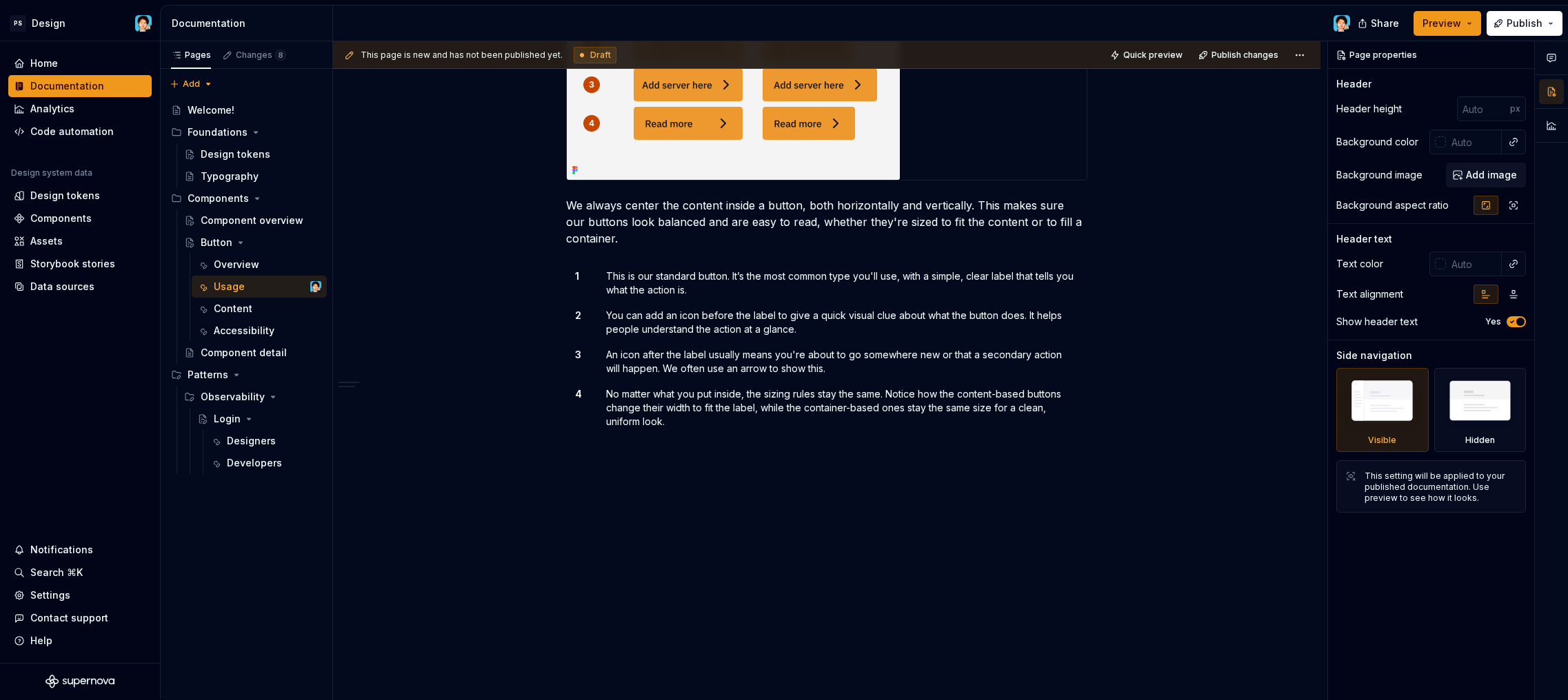
type textarea "*"
